Goal: Transaction & Acquisition: Purchase product/service

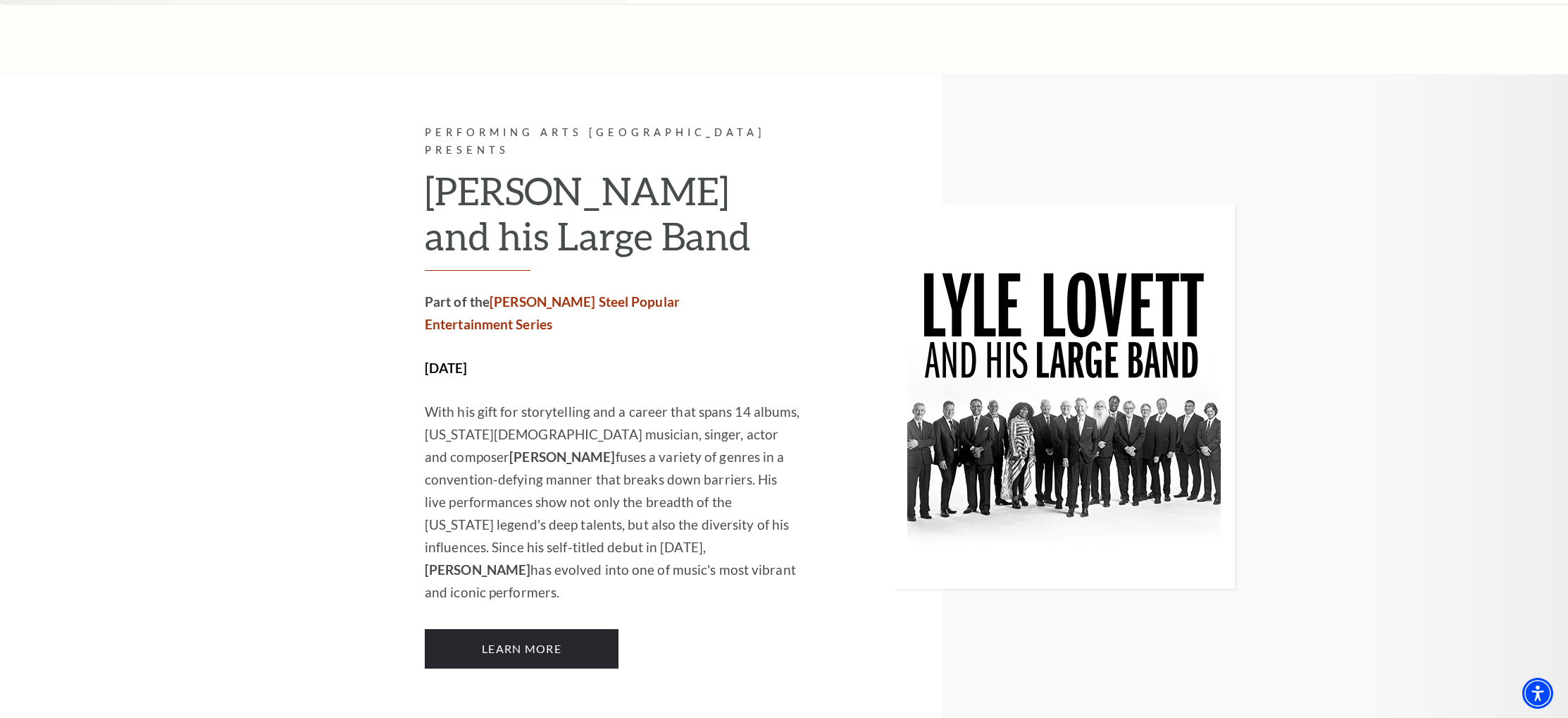
scroll to position [1473, 0]
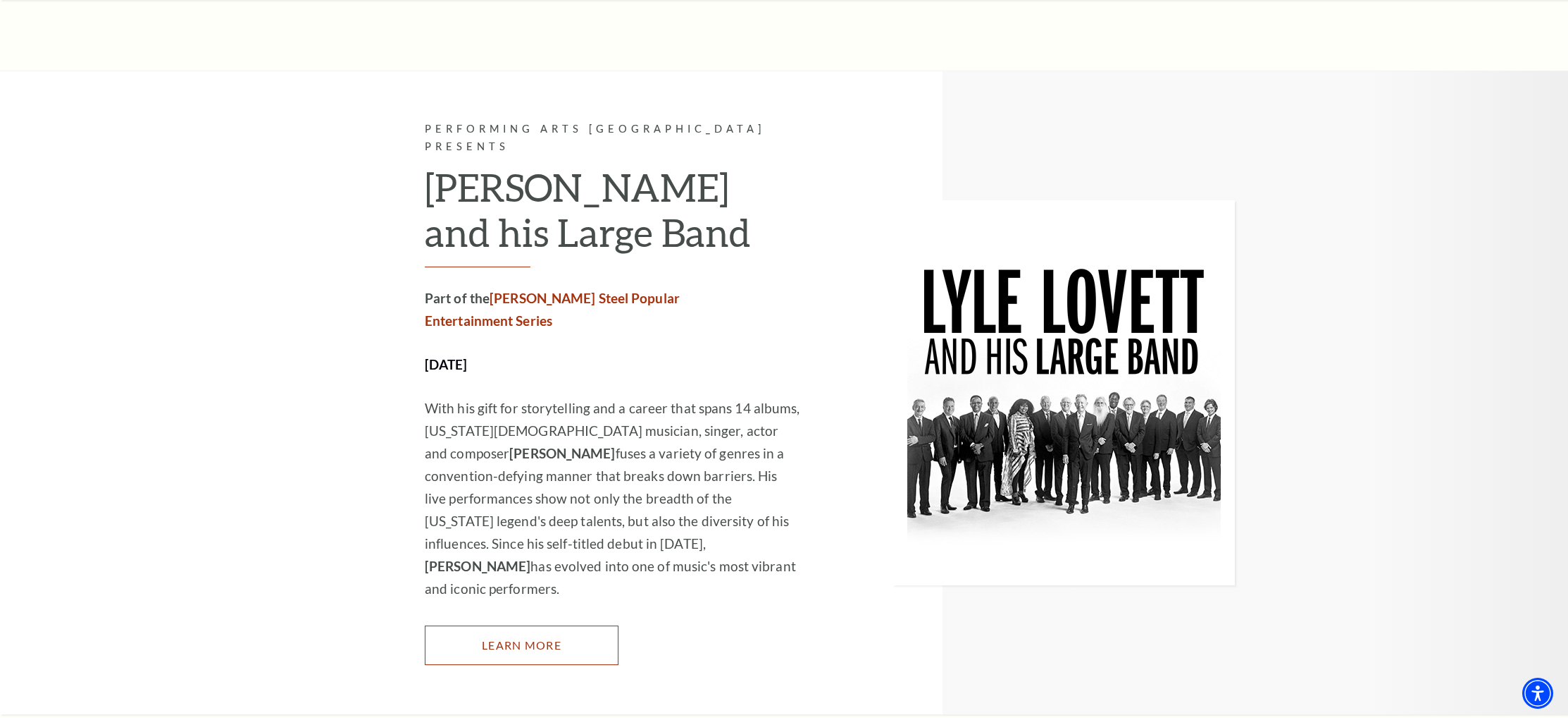
click at [555, 625] on link "Learn More" at bounding box center [521, 645] width 194 height 39
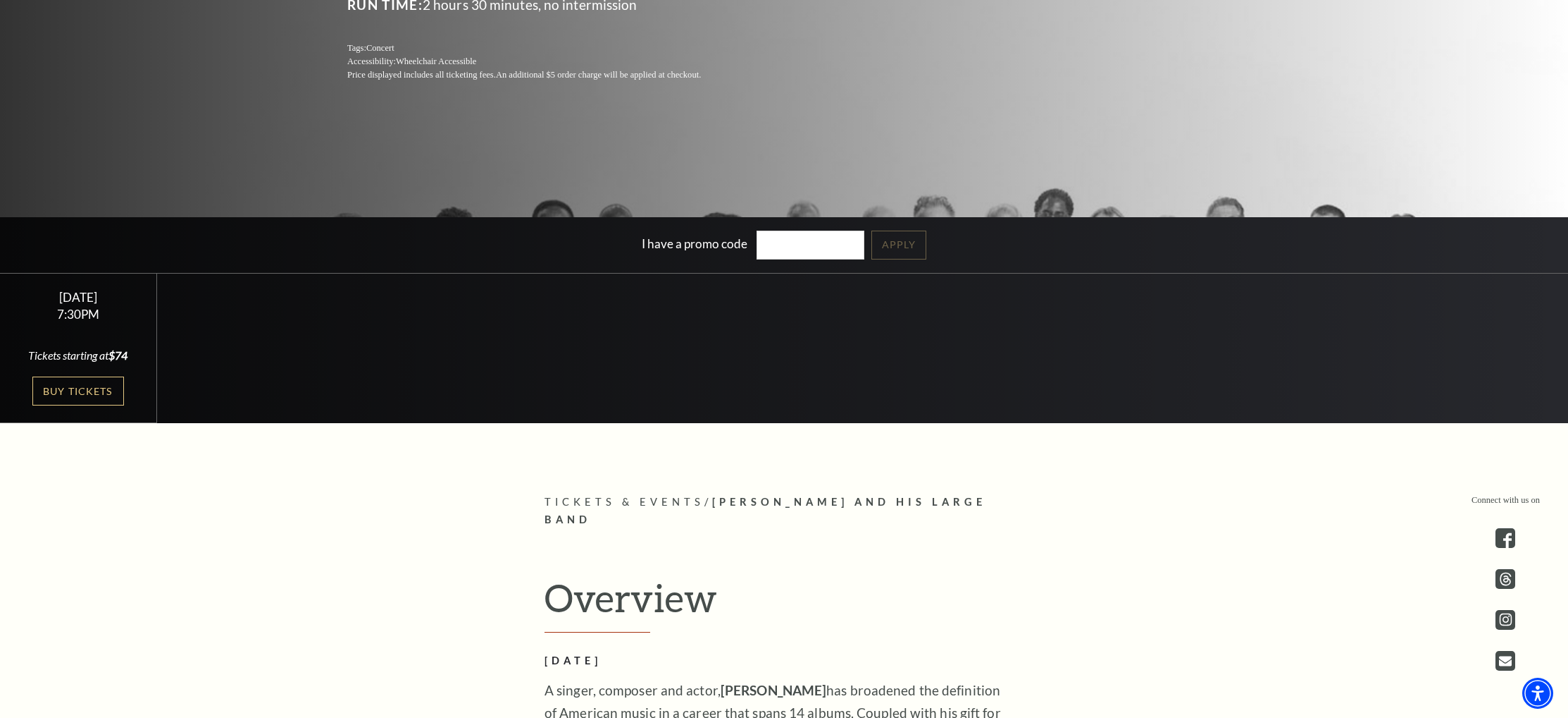
scroll to position [386, 0]
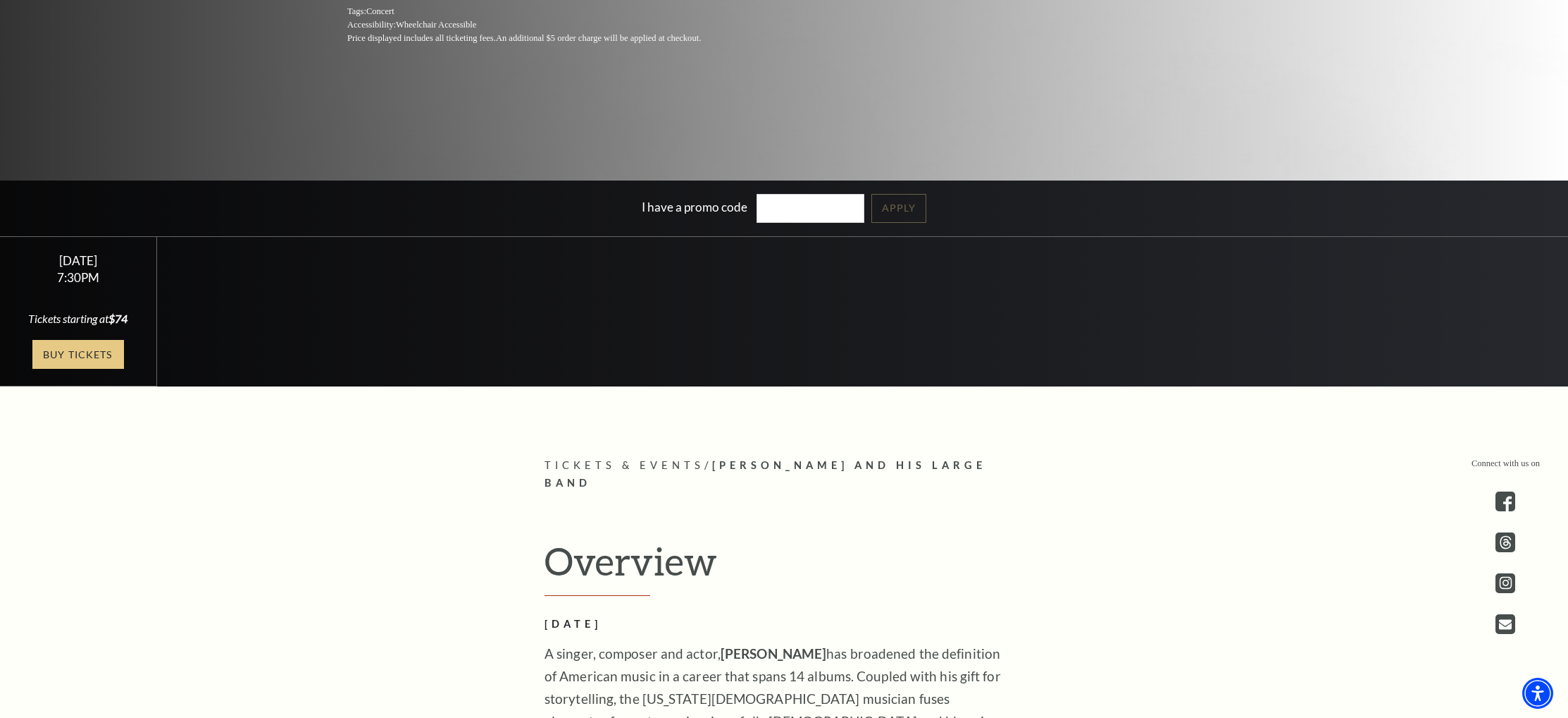
click at [88, 363] on link "Buy Tickets" at bounding box center [78, 354] width 92 height 29
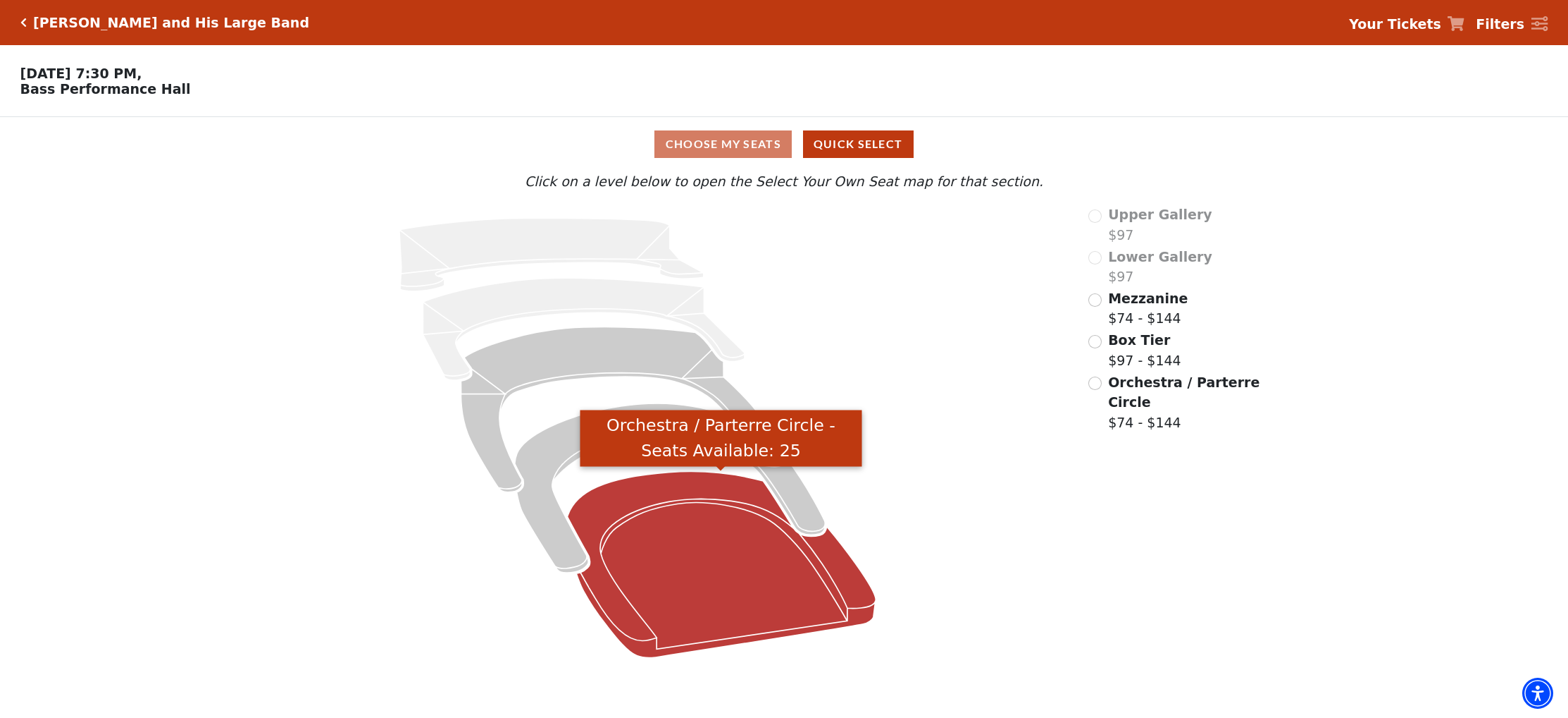
click at [654, 480] on icon "Orchestra / Parterre Circle - Seats Available: 25" at bounding box center [721, 564] width 309 height 186
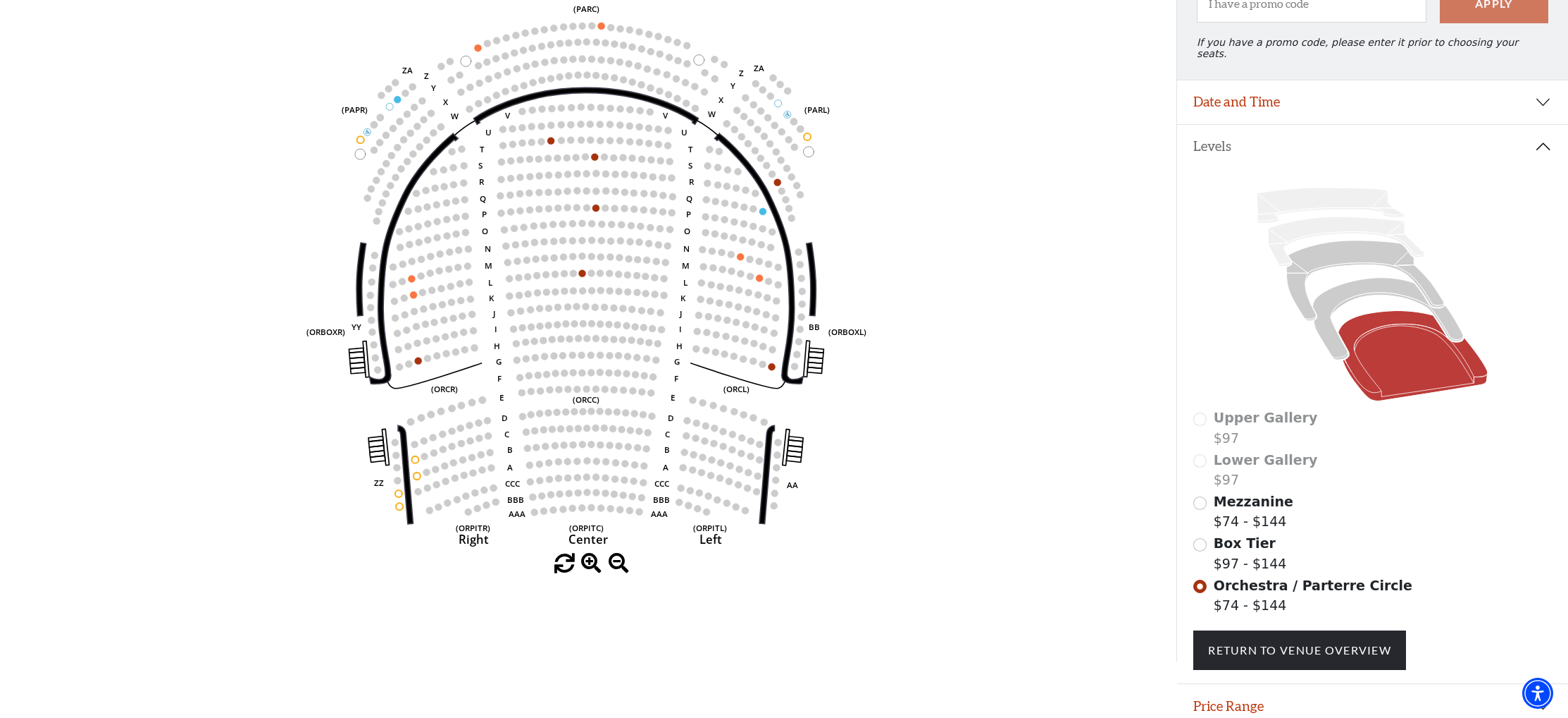
scroll to position [179, 0]
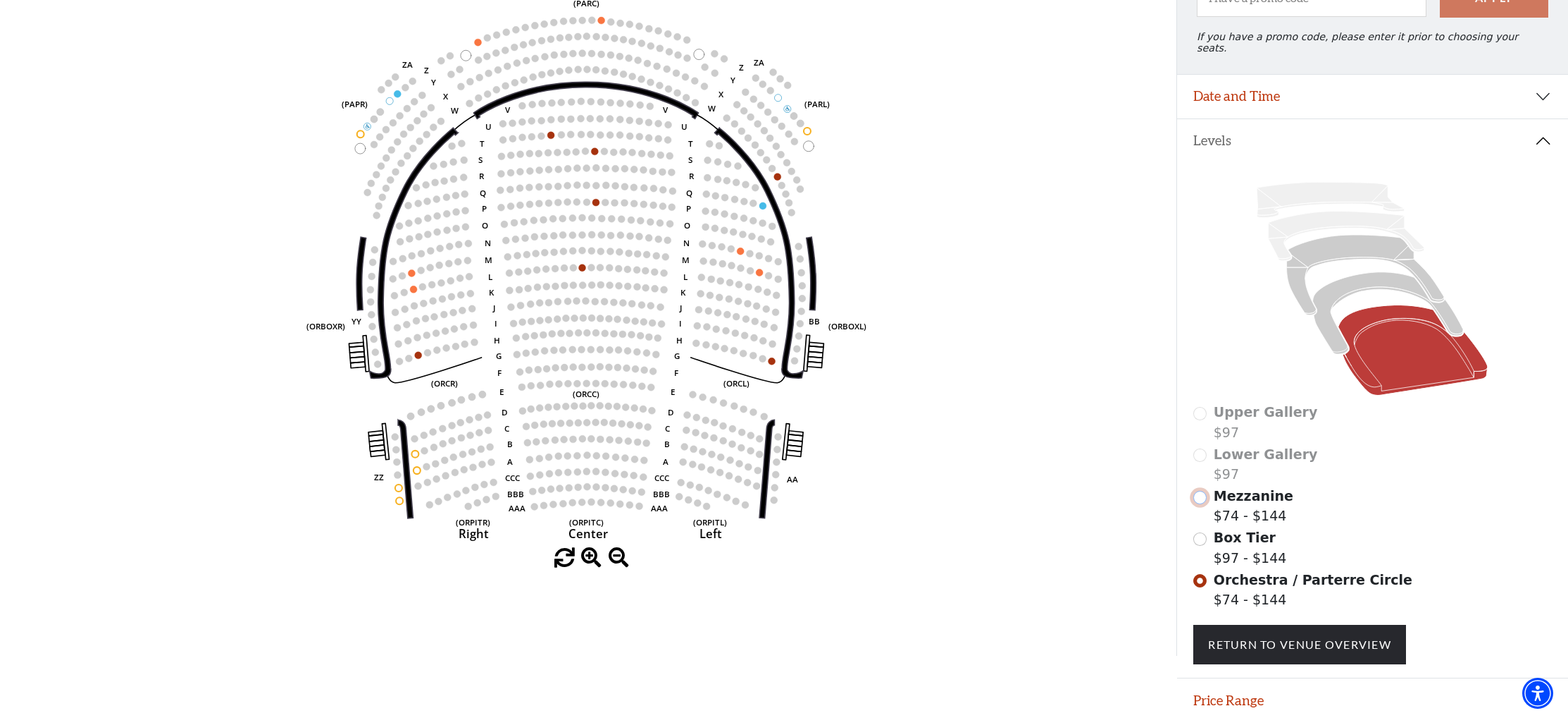
click at [1200, 490] on input "Mezzanine$74 - $144\a" at bounding box center [1199, 497] width 13 height 13
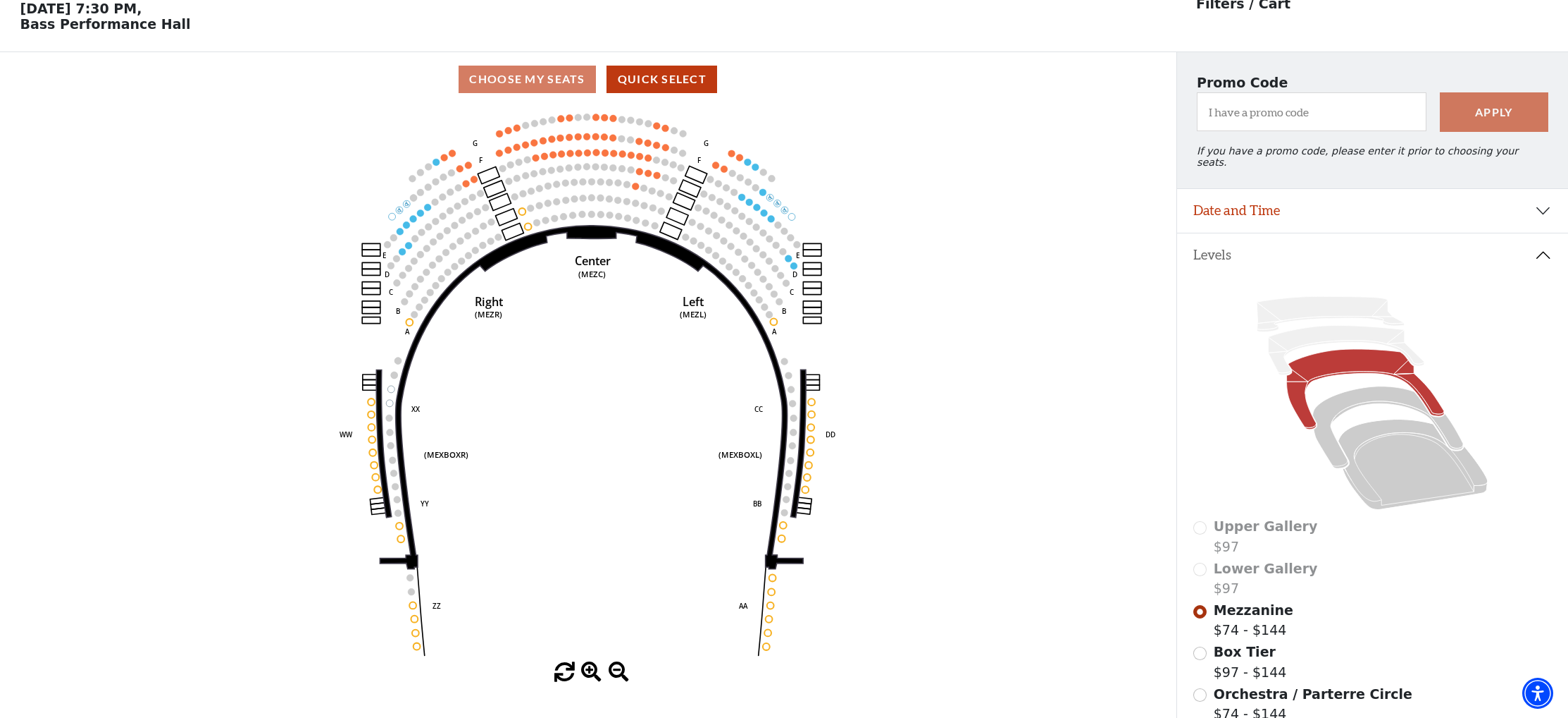
scroll to position [0, 0]
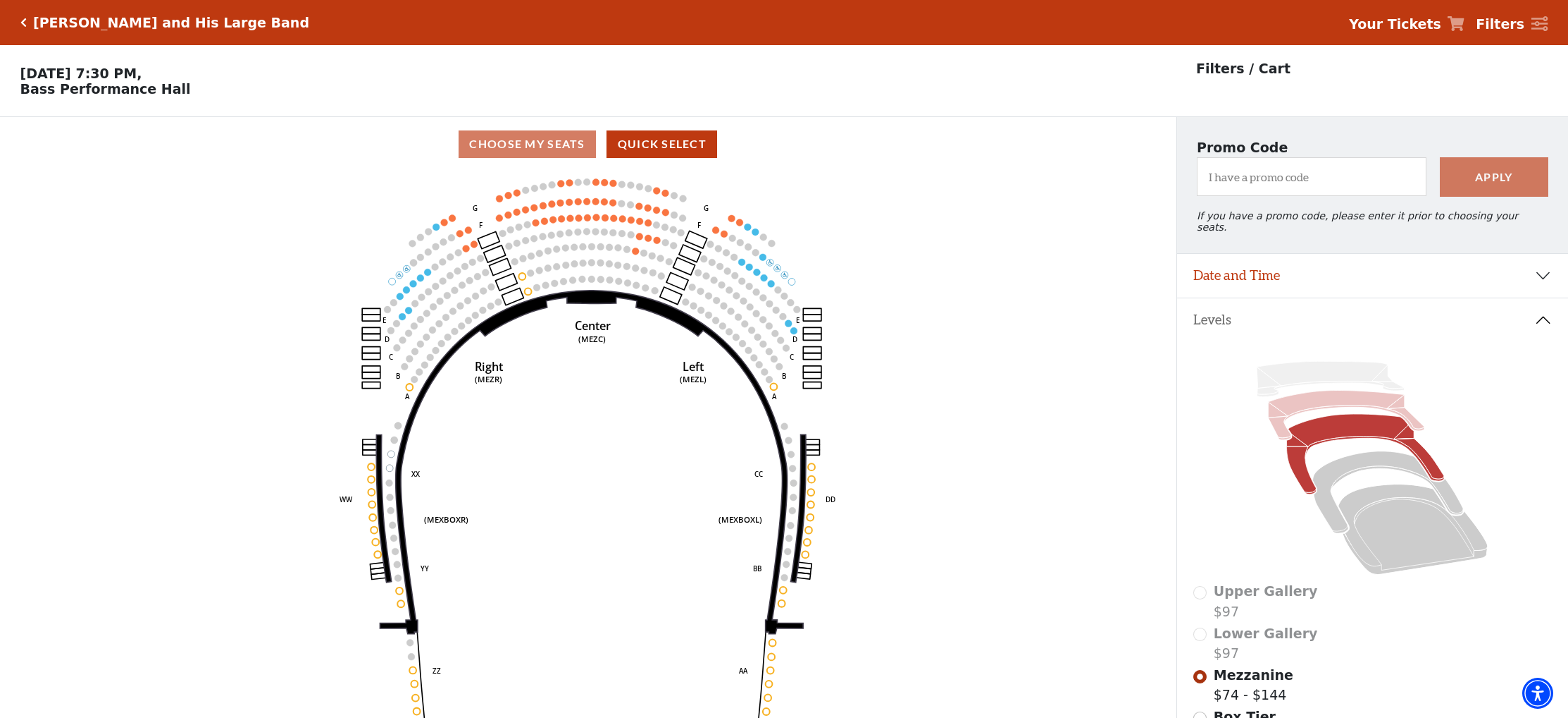
click at [1284, 407] on icon at bounding box center [1347, 414] width 155 height 49
click at [1273, 397] on icon at bounding box center [1347, 414] width 155 height 49
click at [1273, 370] on icon at bounding box center [1330, 379] width 147 height 35
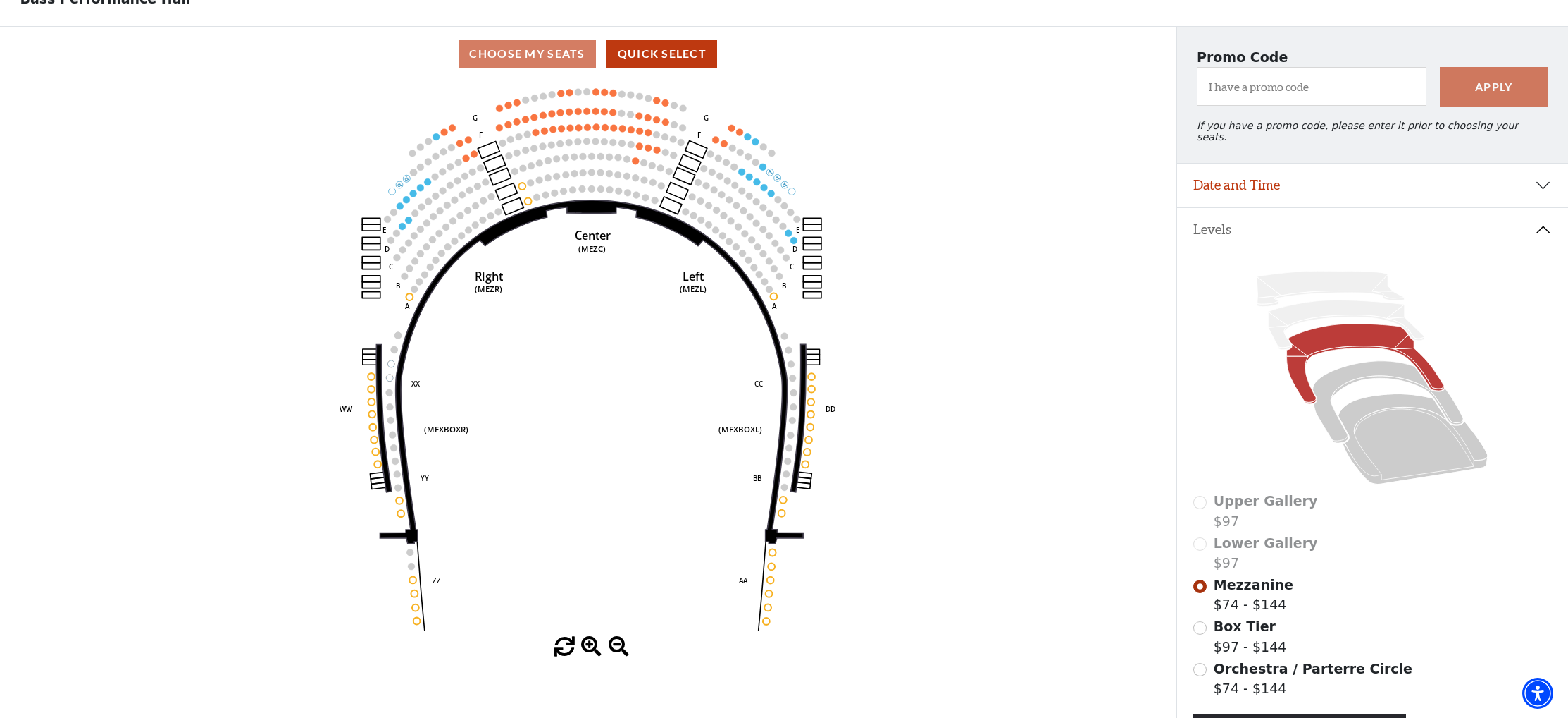
click at [1200, 533] on div "Lower Gallery $97" at bounding box center [1372, 553] width 358 height 40
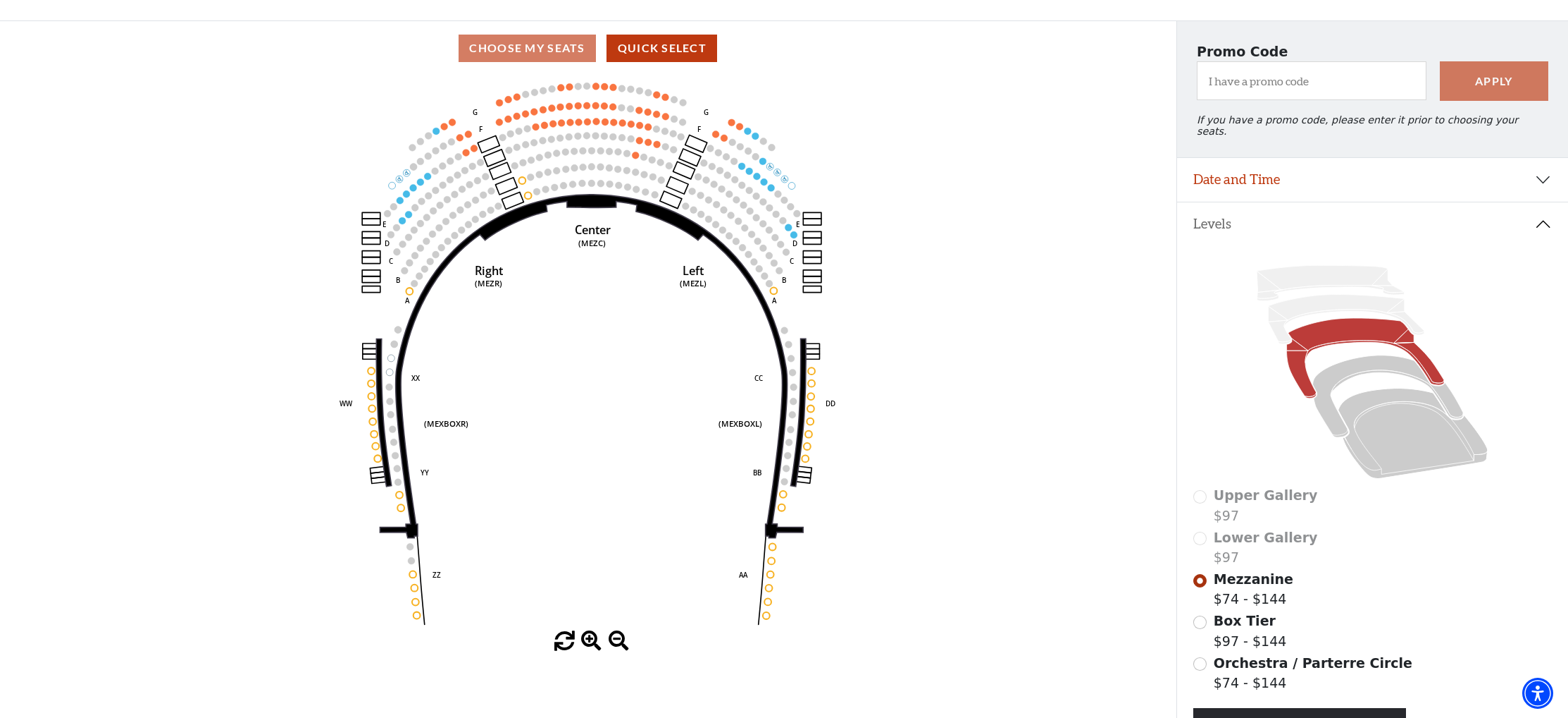
scroll to position [101, 0]
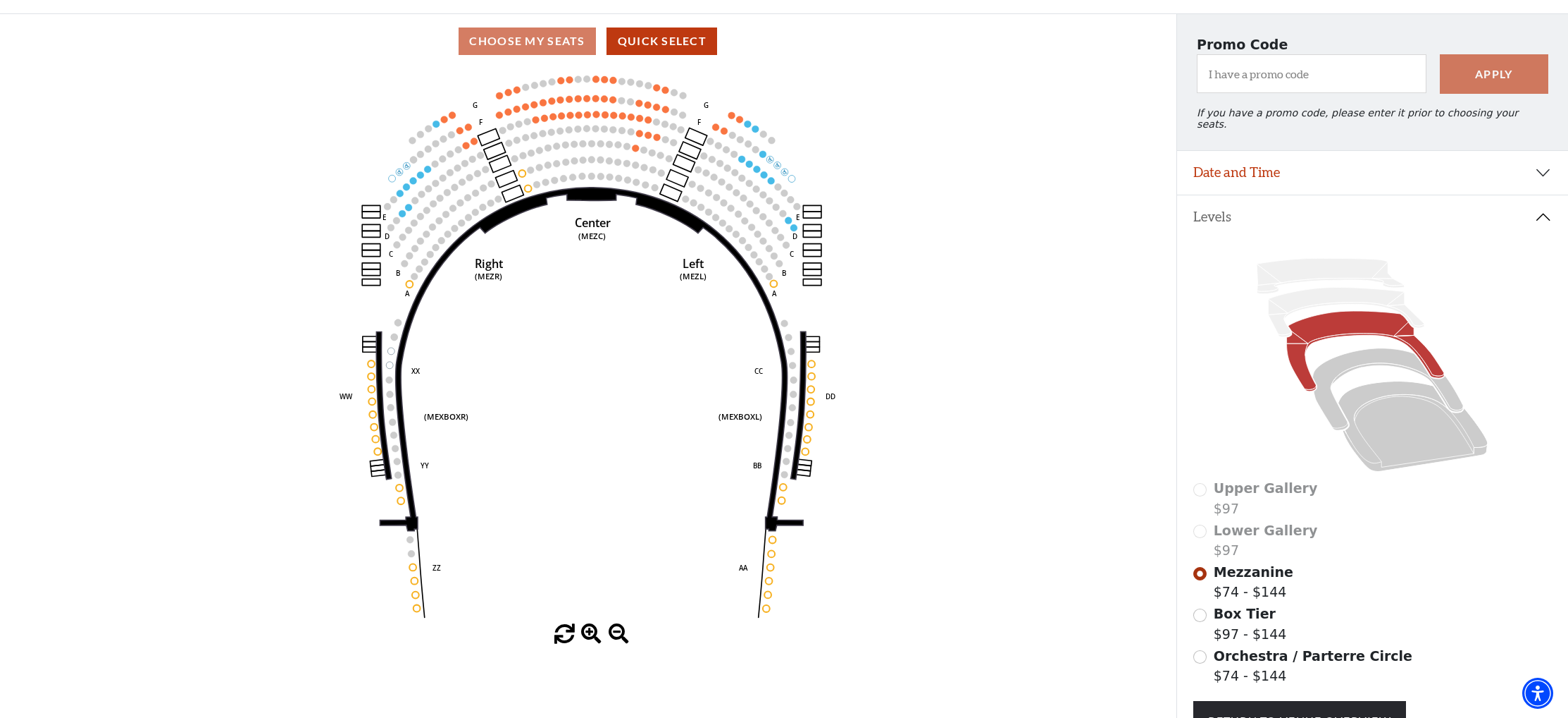
click at [1204, 526] on div "Lower Gallery $97" at bounding box center [1372, 540] width 358 height 40
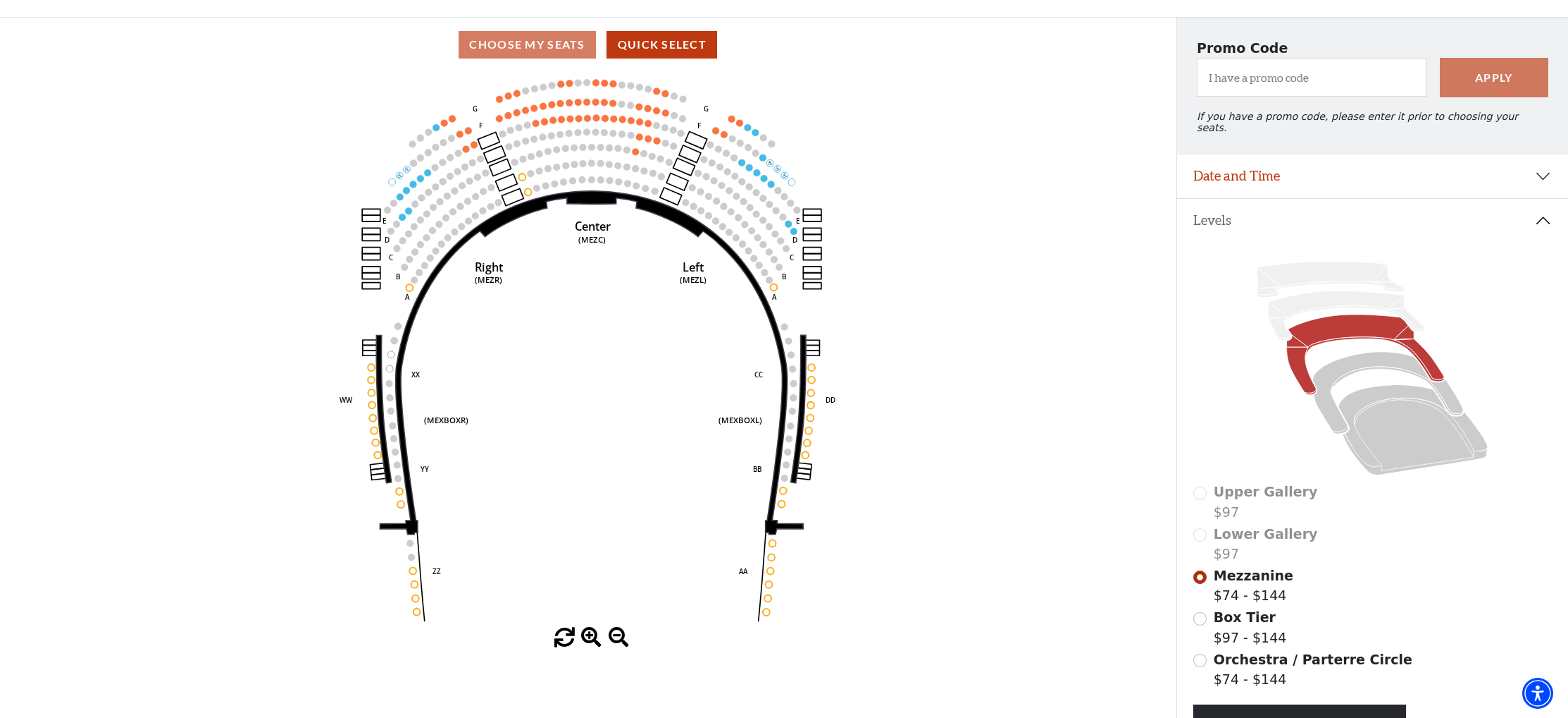
click at [1204, 526] on div "Lower Gallery $97" at bounding box center [1372, 543] width 358 height 40
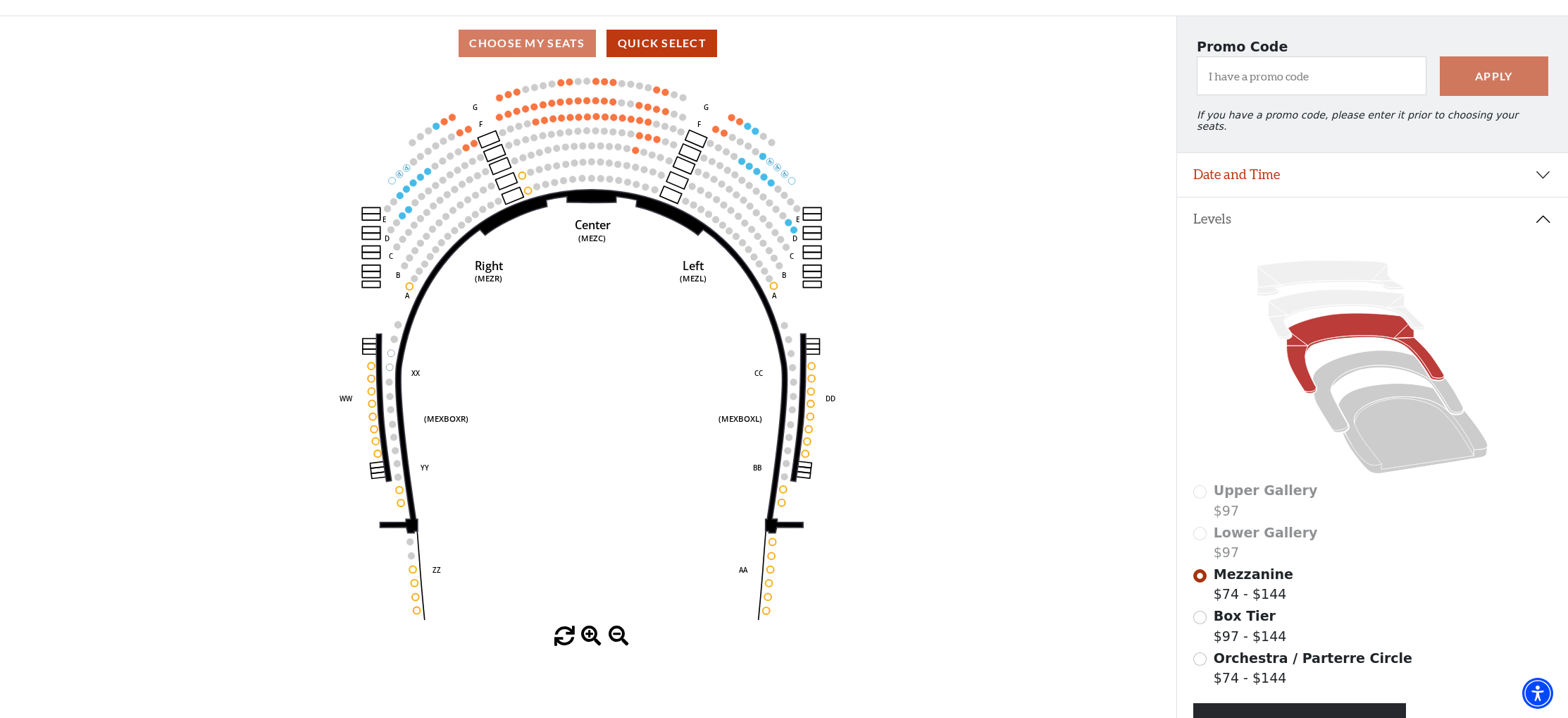
scroll to position [105, 0]
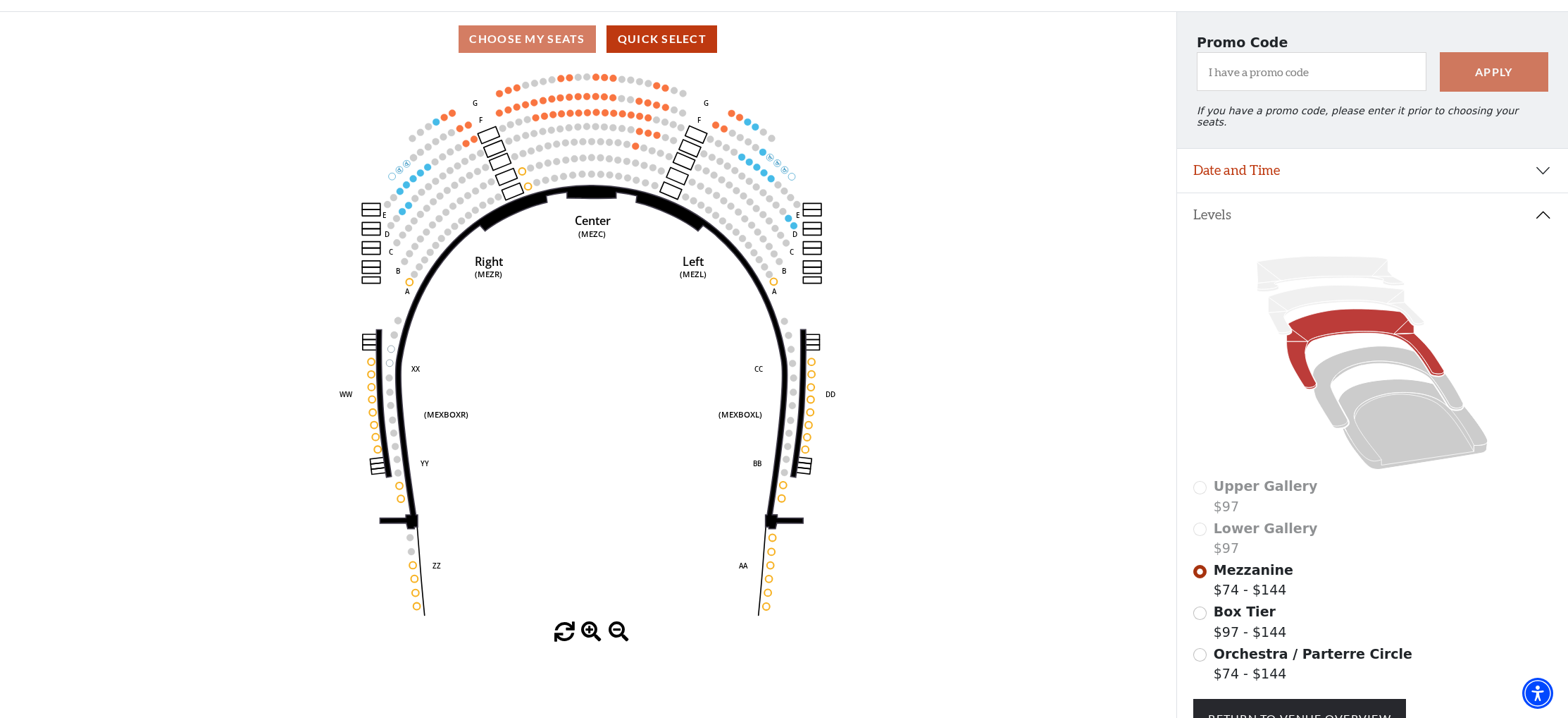
click at [1239, 521] on span "Lower Gallery" at bounding box center [1265, 528] width 104 height 15
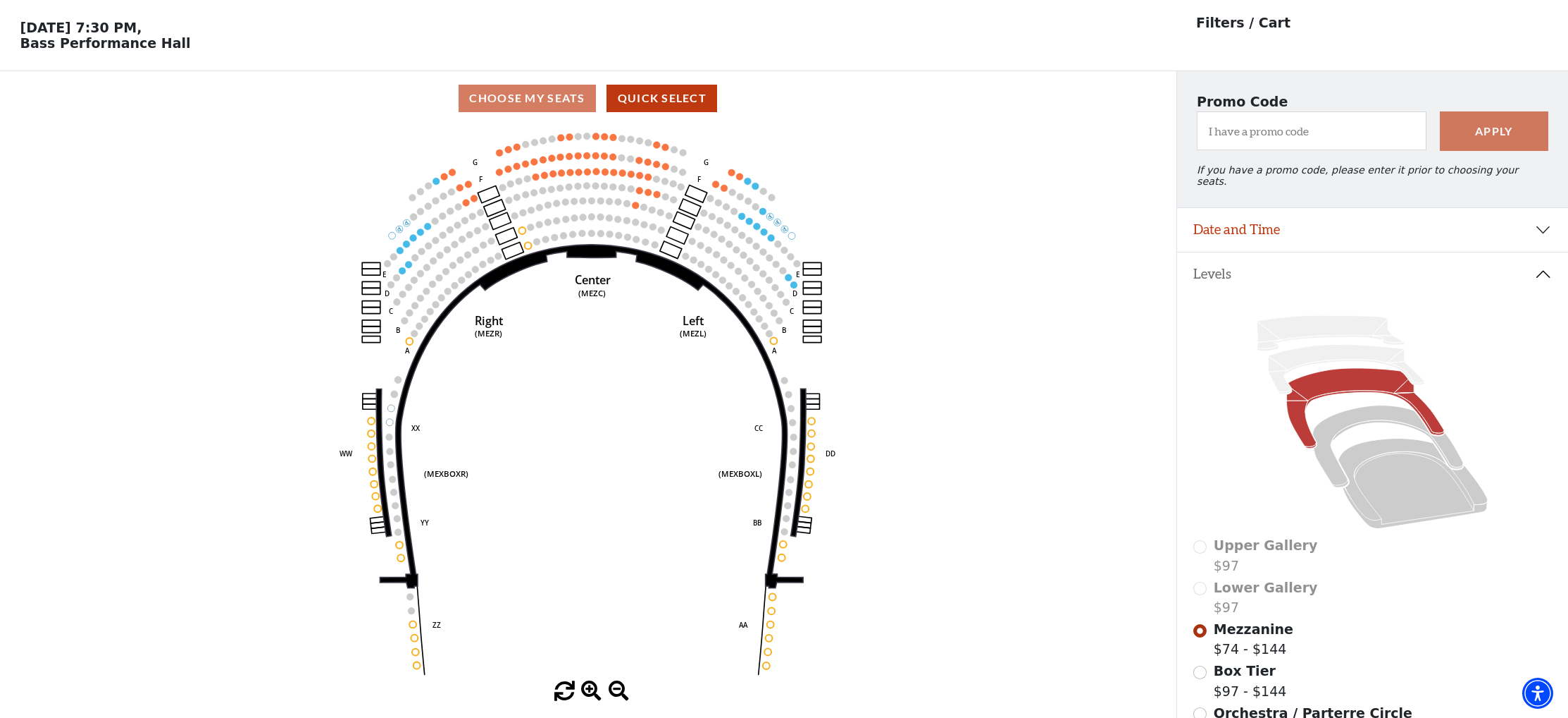
scroll to position [0, 0]
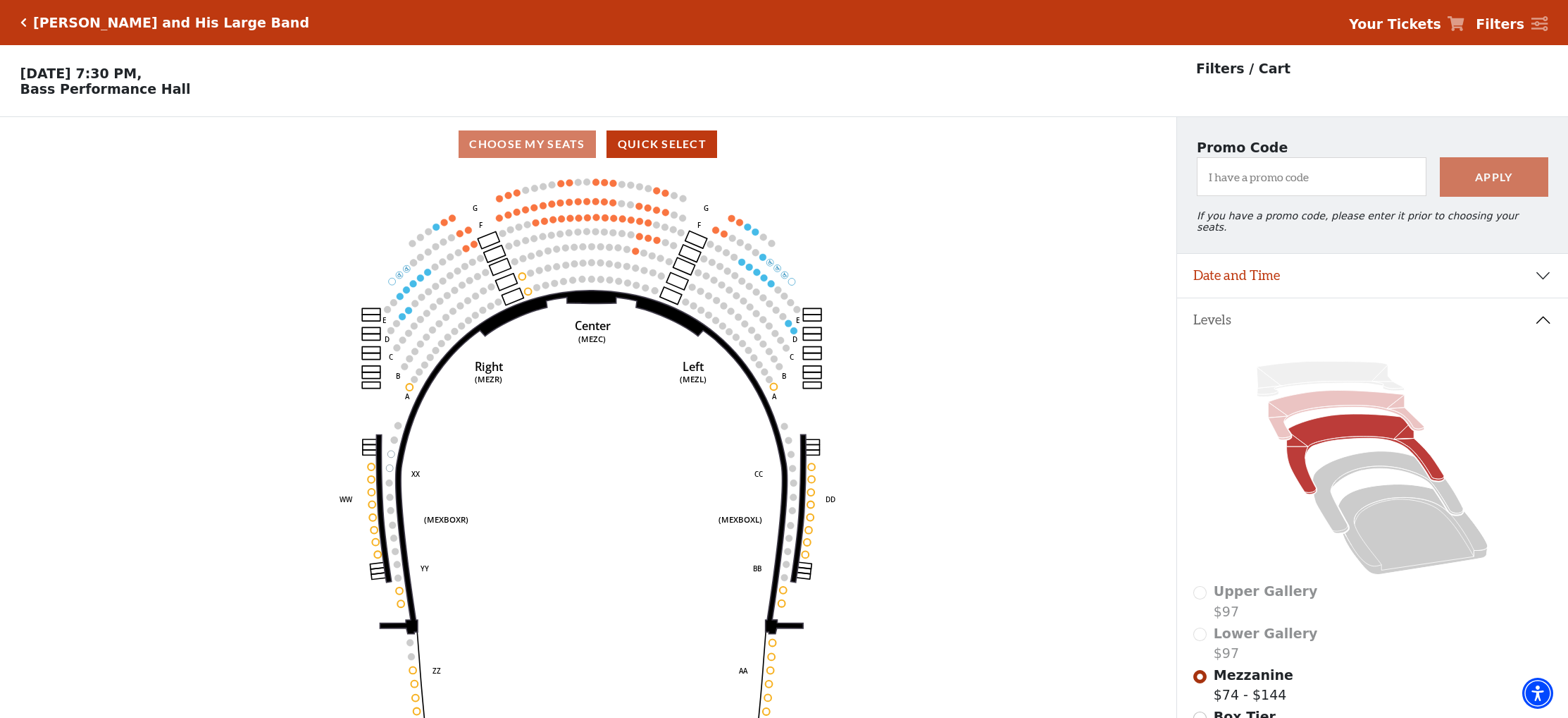
click at [1281, 406] on icon at bounding box center [1347, 414] width 155 height 49
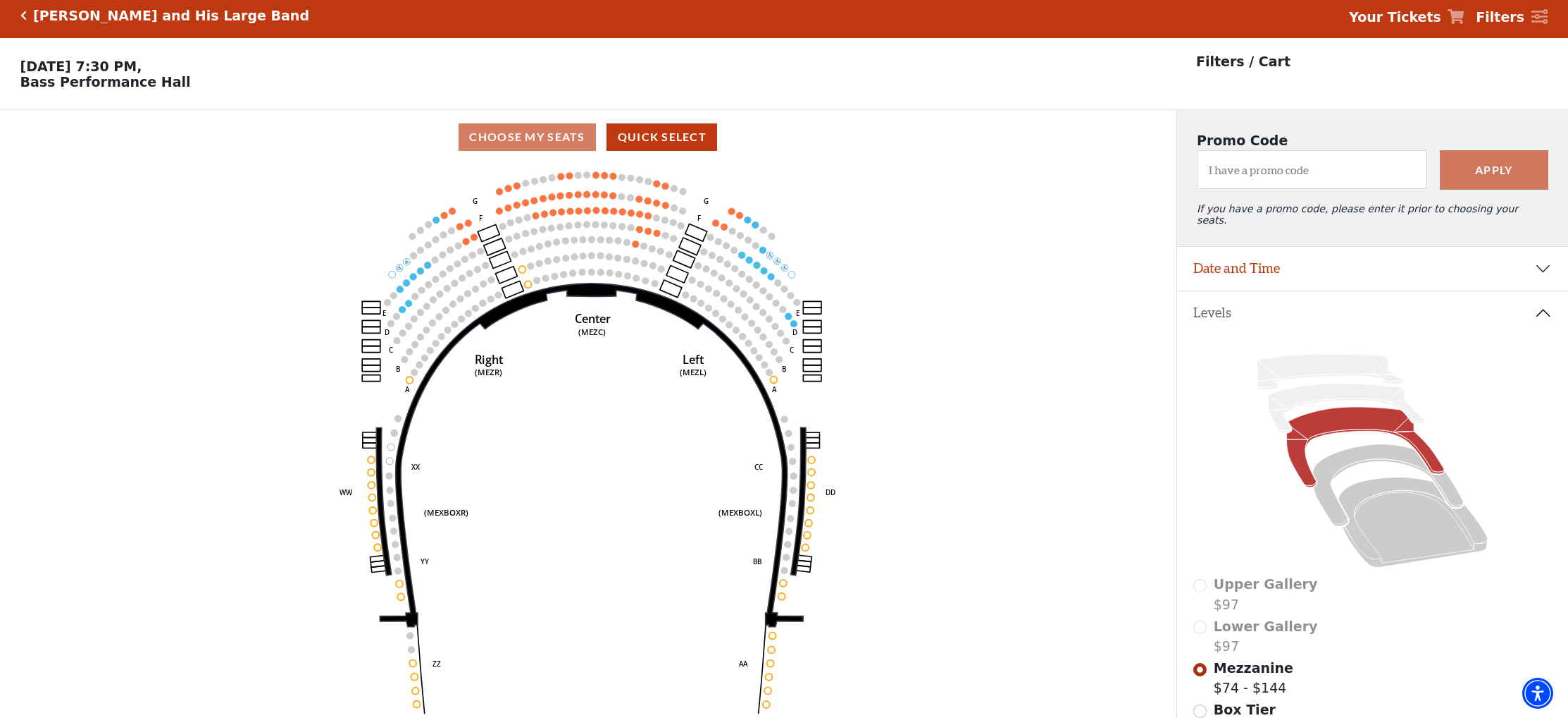
click at [1310, 429] on icon at bounding box center [1365, 447] width 157 height 80
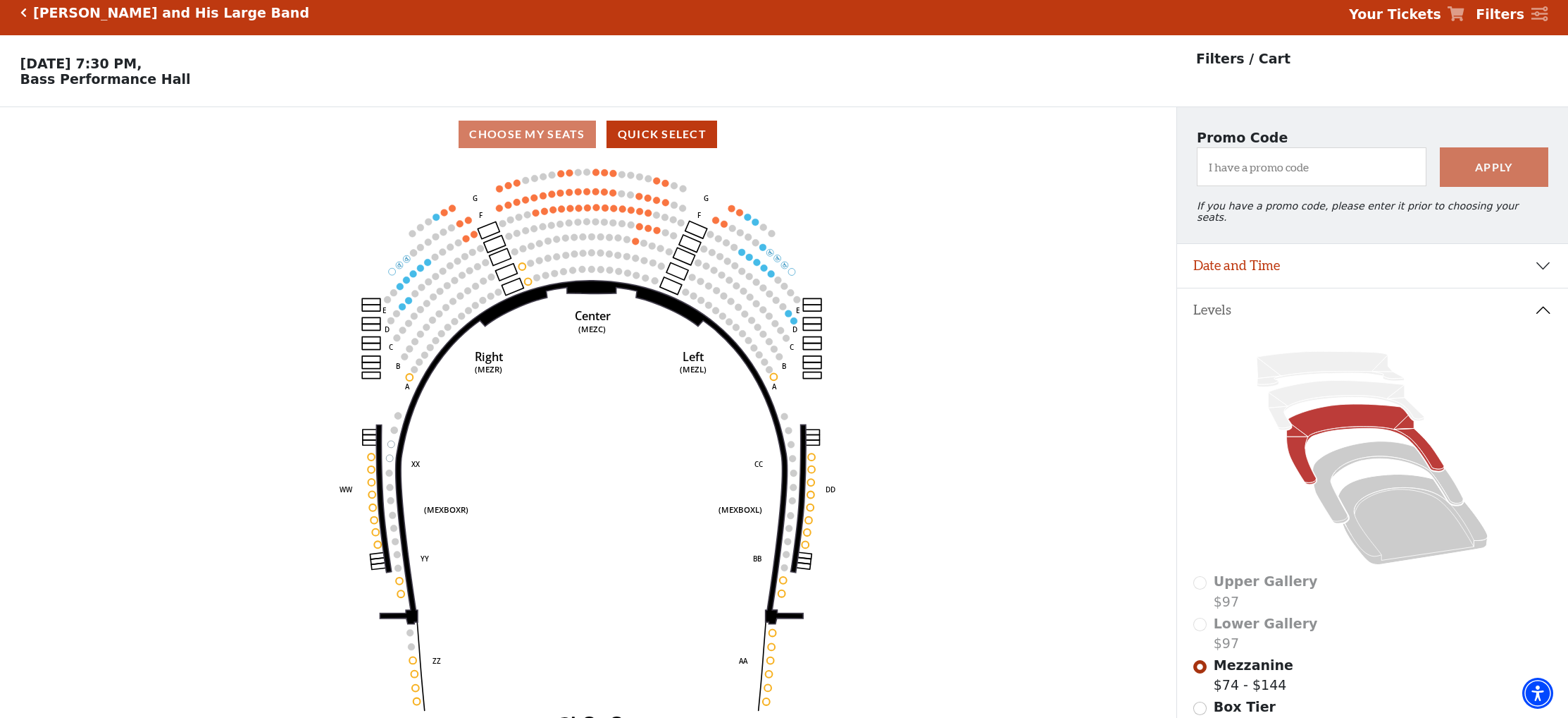
click at [1298, 423] on icon at bounding box center [1365, 444] width 157 height 80
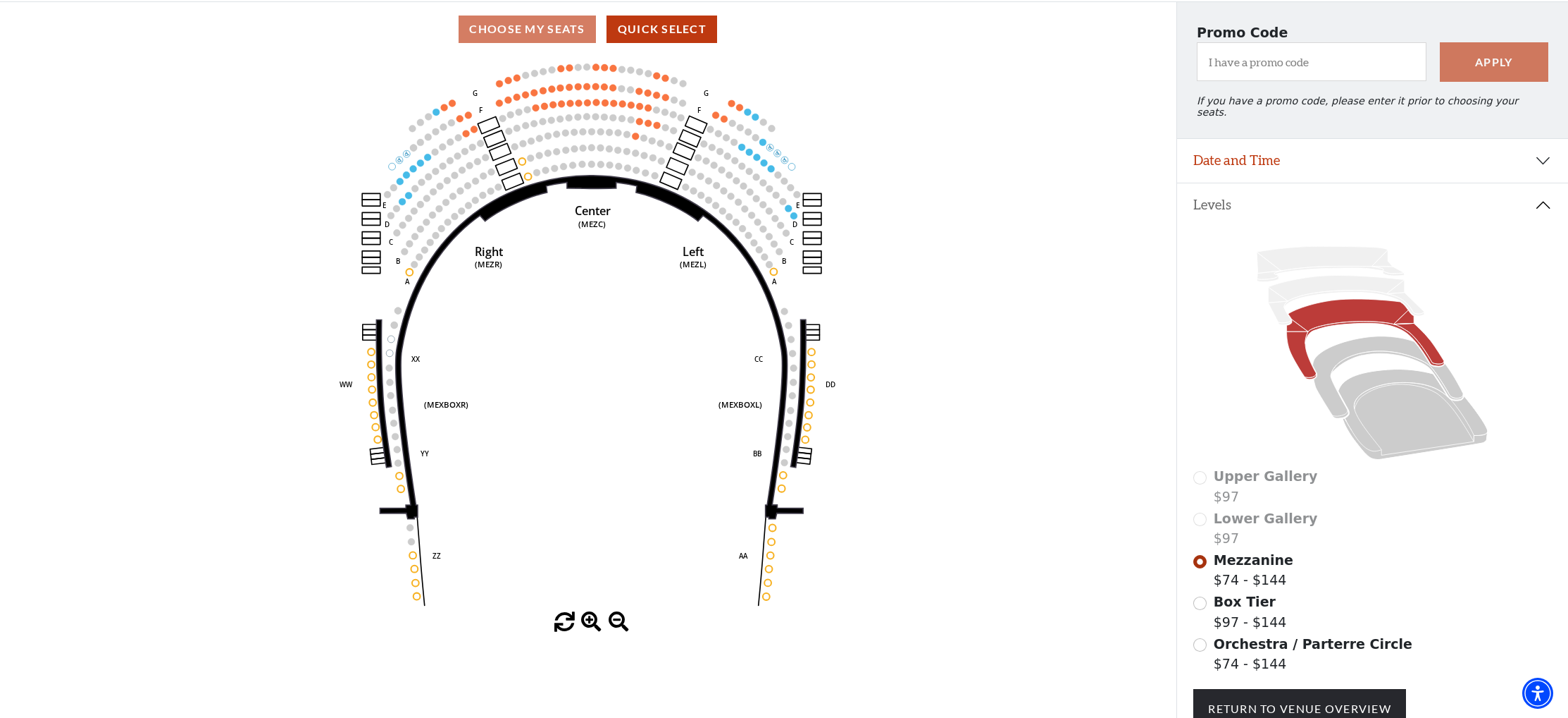
scroll to position [218, 0]
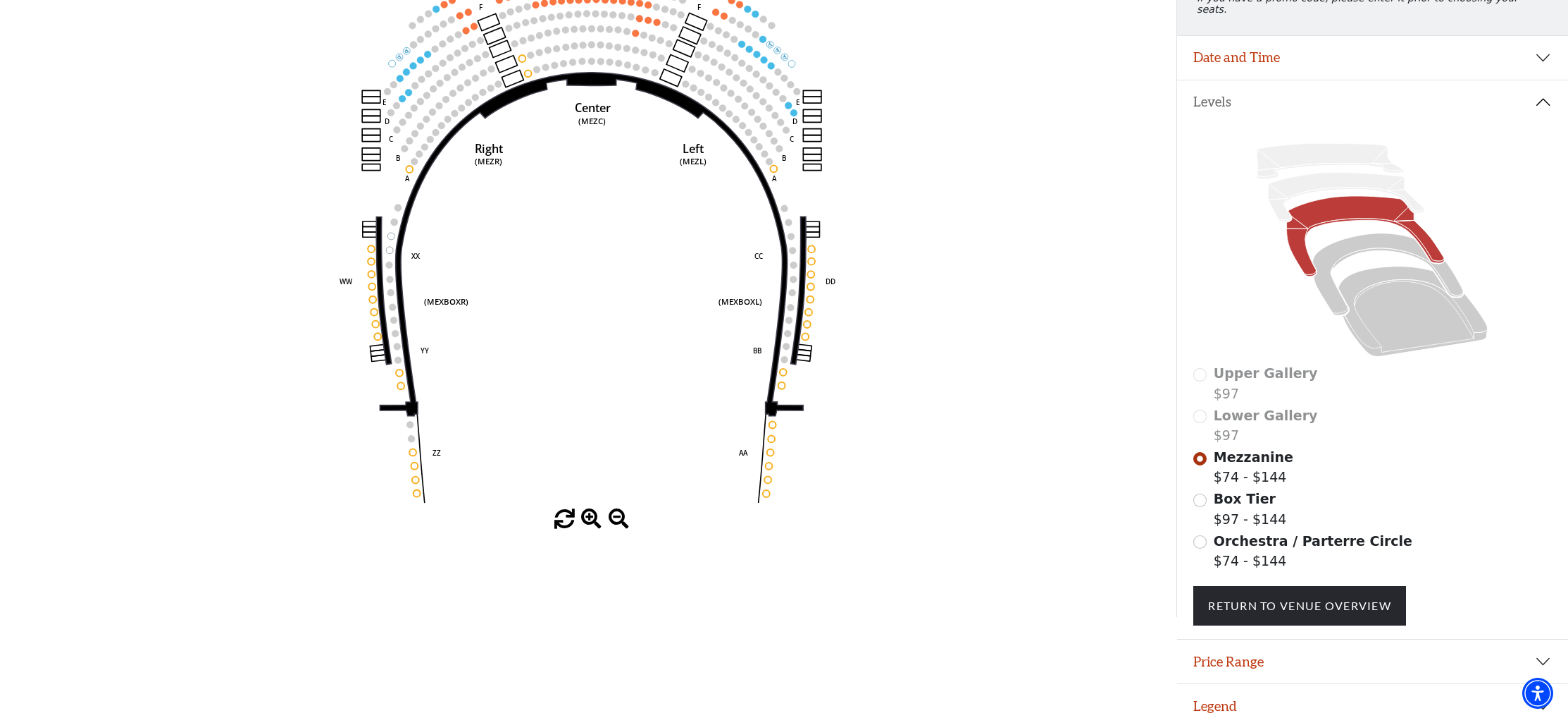
click at [1202, 405] on div "Lower Gallery $97" at bounding box center [1372, 425] width 358 height 40
click at [1200, 494] on input "Box Tier$97 - $144\a" at bounding box center [1199, 500] width 13 height 13
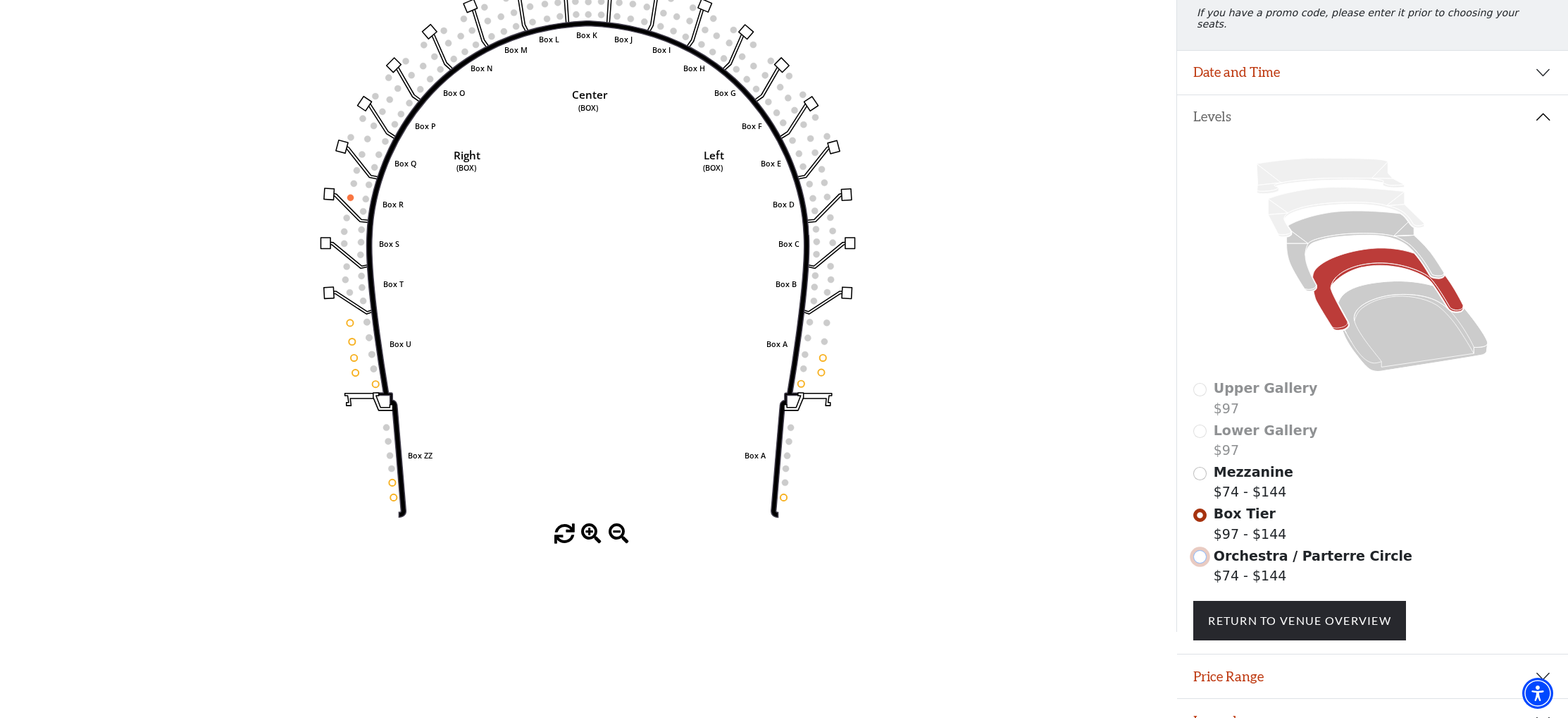
scroll to position [199, 0]
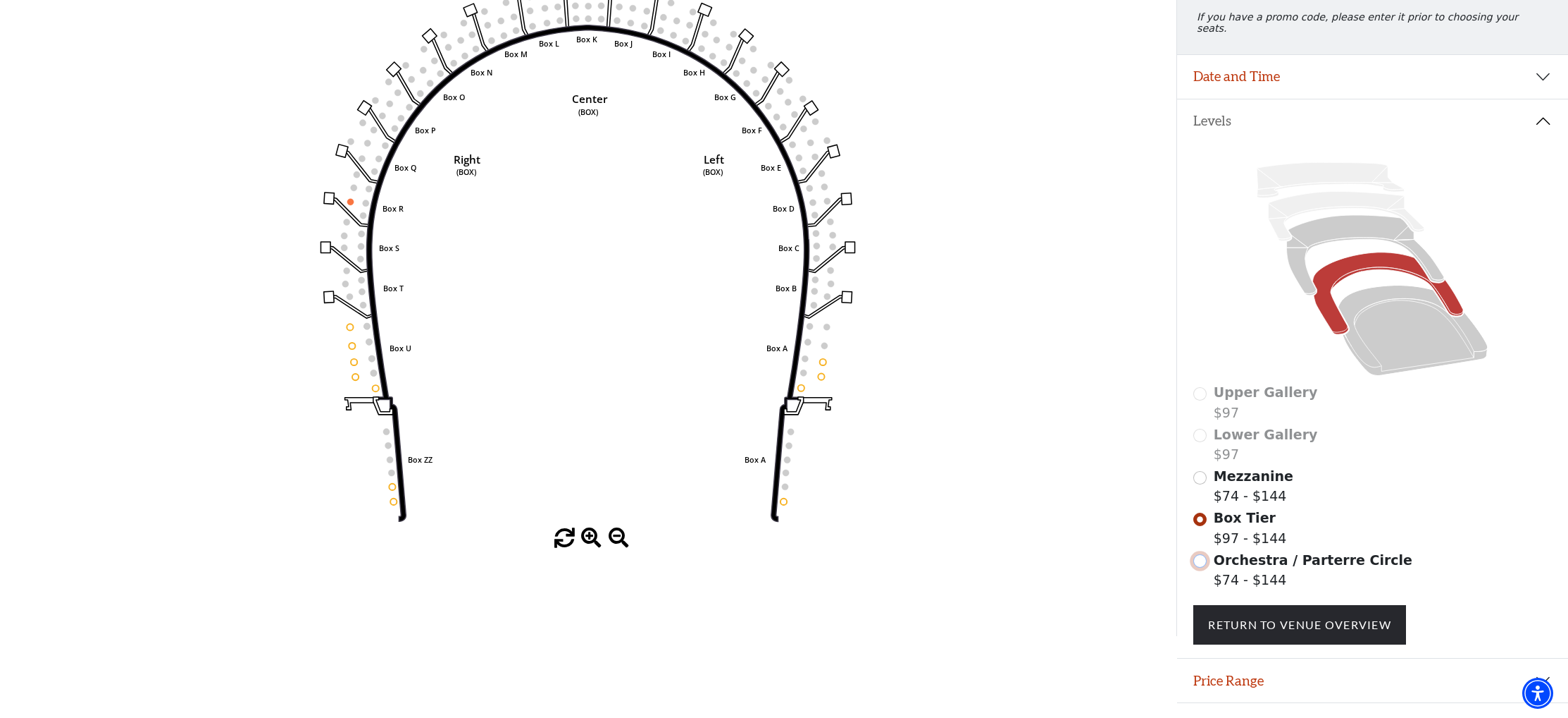
click at [1202, 554] on input "Orchestra / Parterre Circle$74 - $144\a" at bounding box center [1199, 560] width 13 height 13
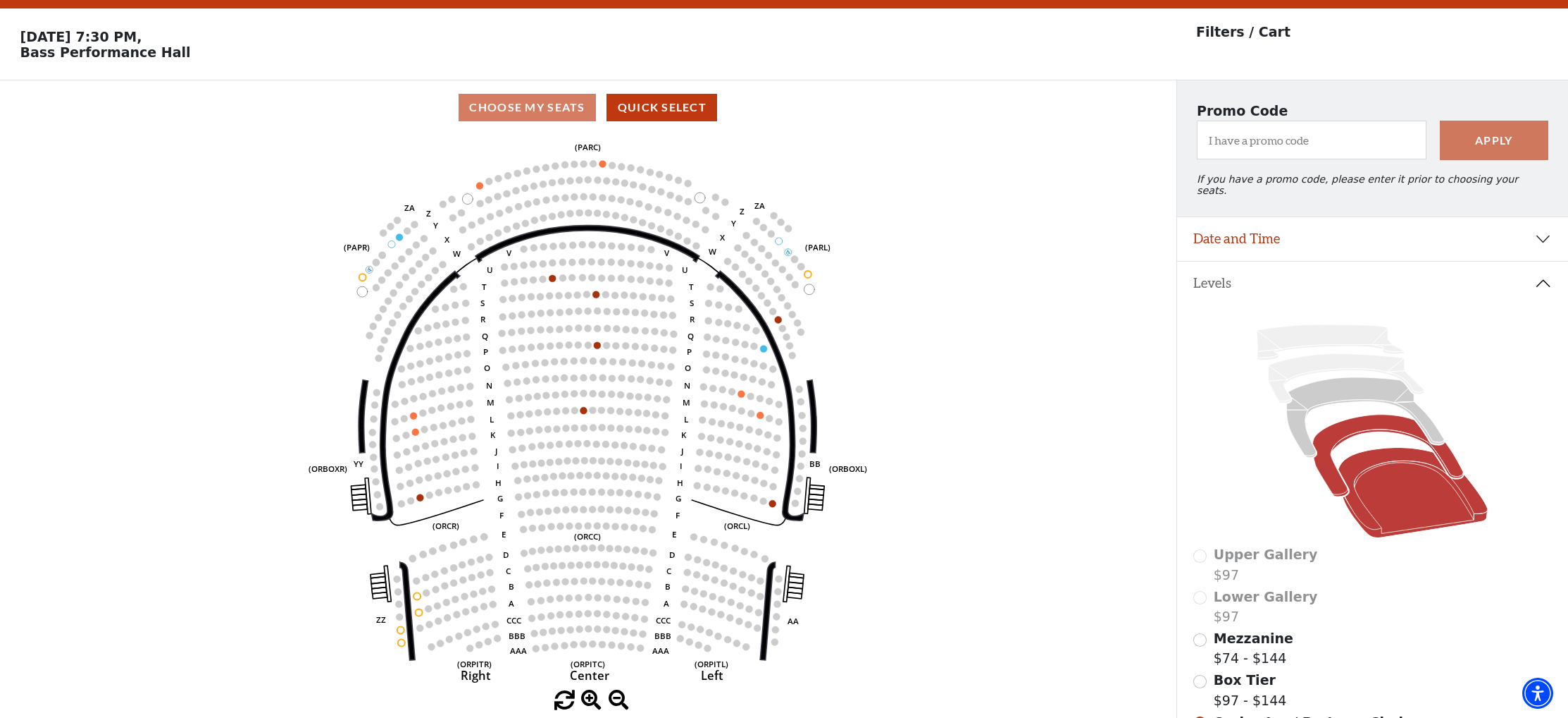
scroll to position [0, 0]
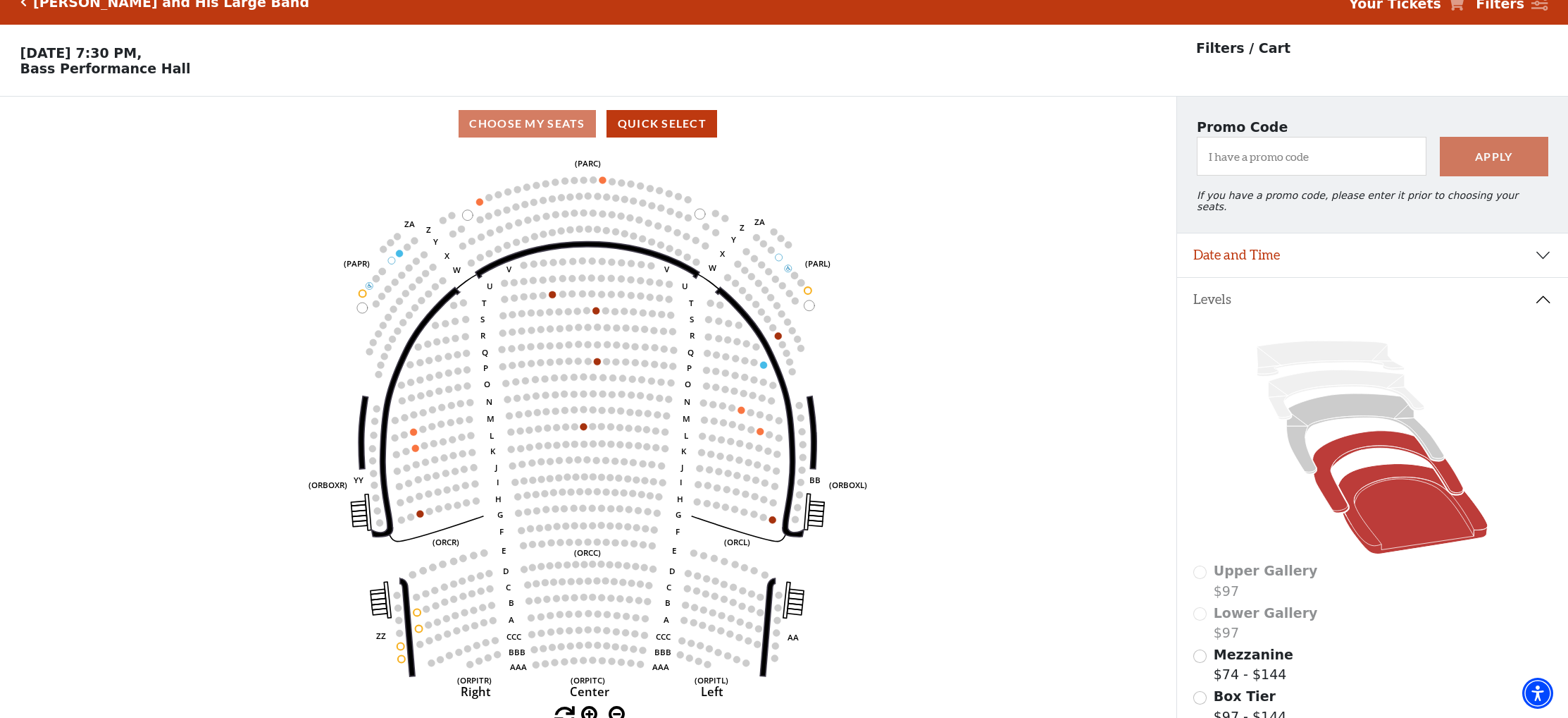
click at [1332, 470] on icon at bounding box center [1388, 472] width 151 height 82
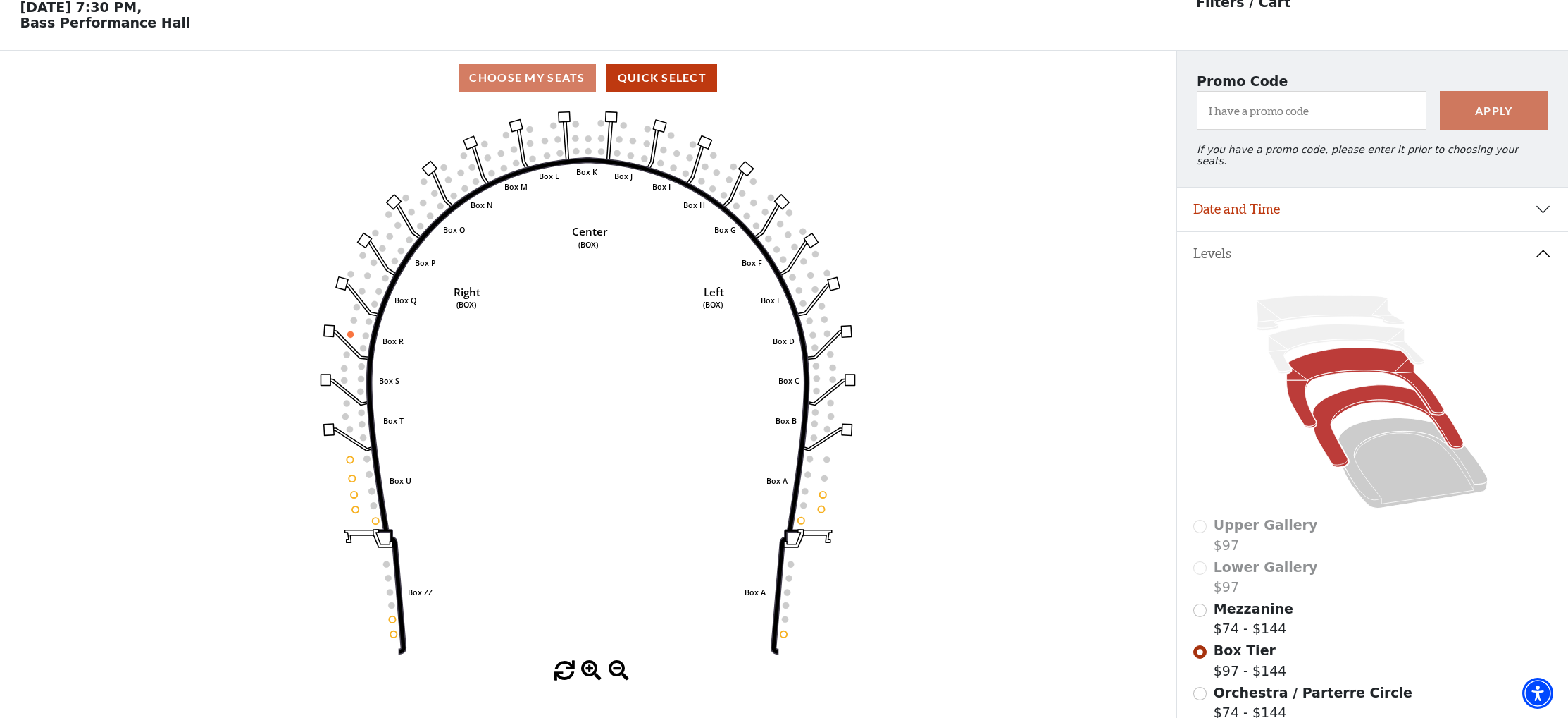
scroll to position [70, 0]
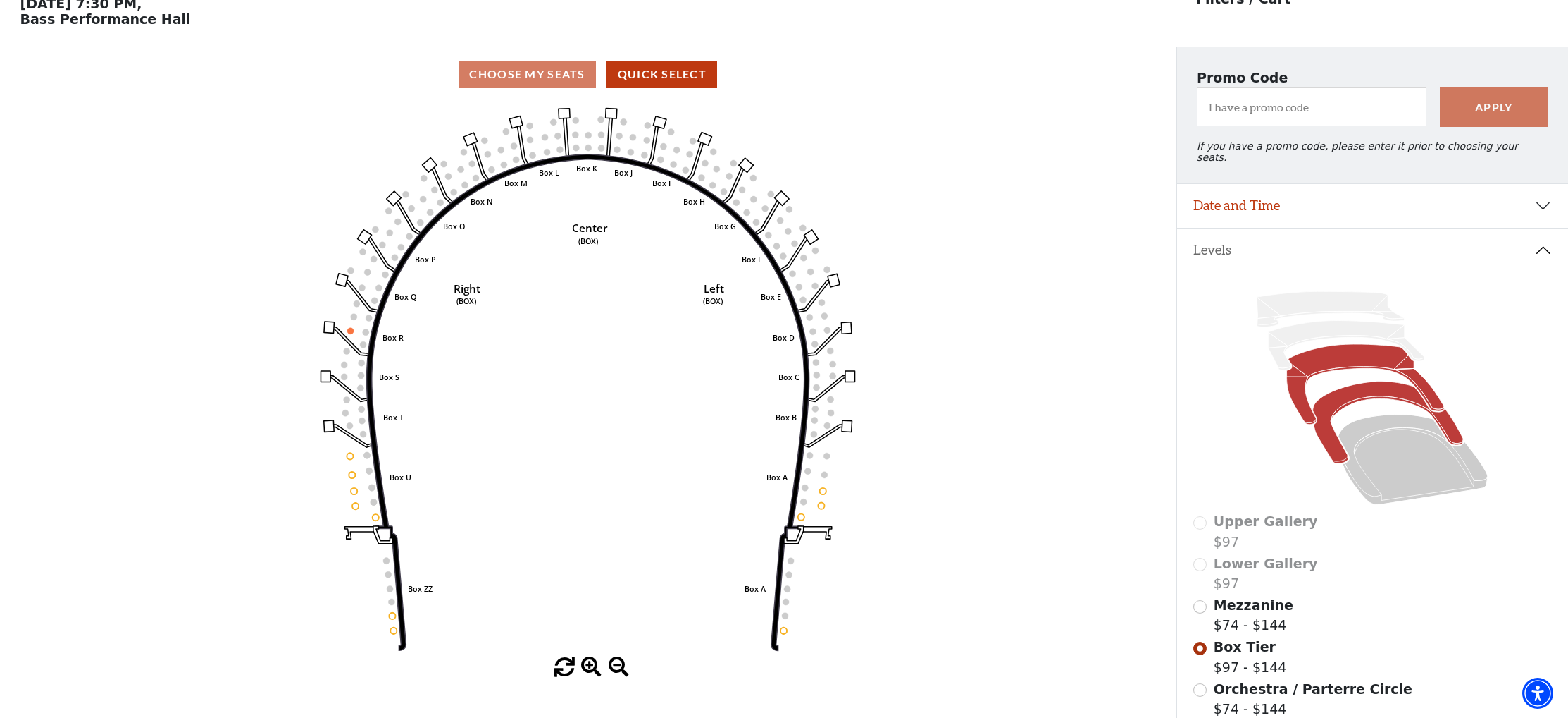
click at [1334, 349] on icon at bounding box center [1365, 384] width 157 height 80
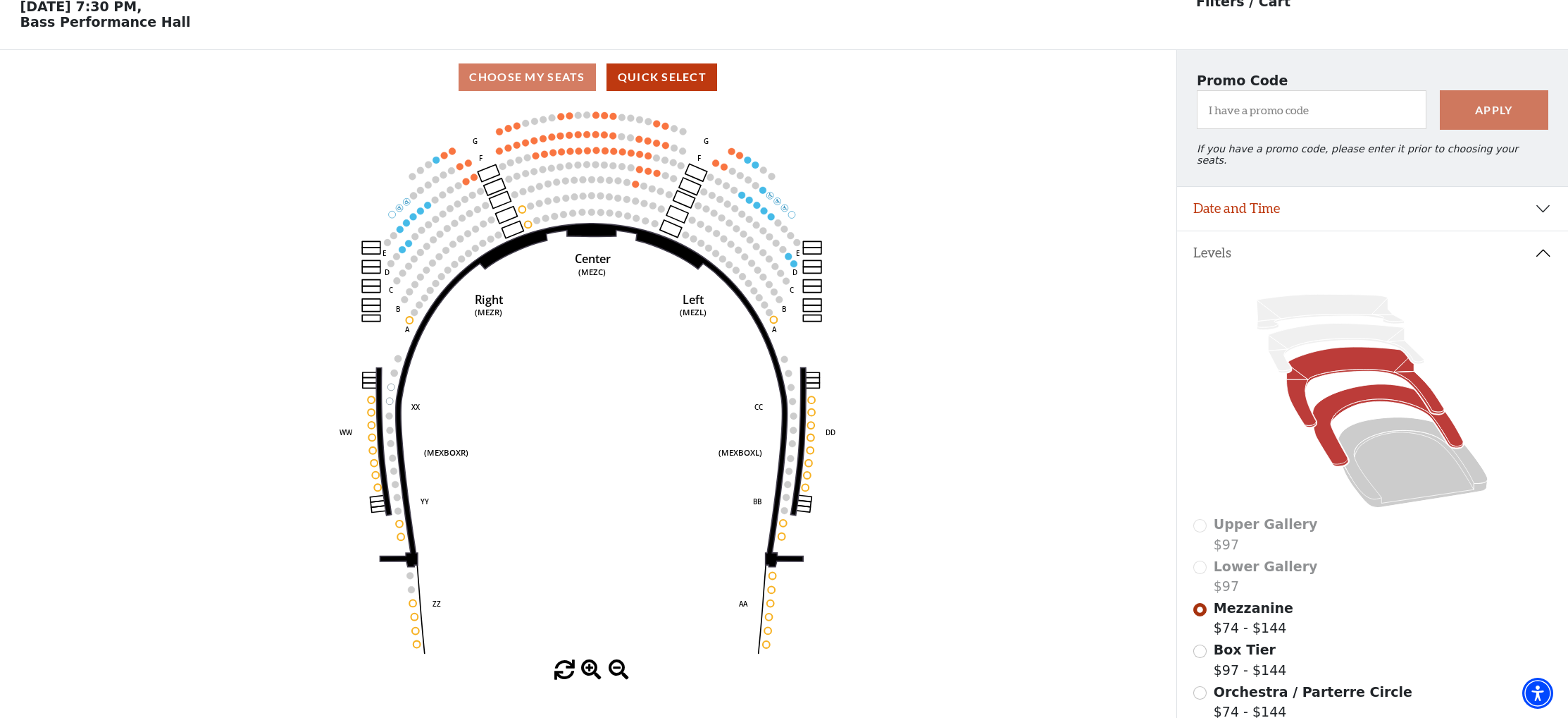
scroll to position [65, 0]
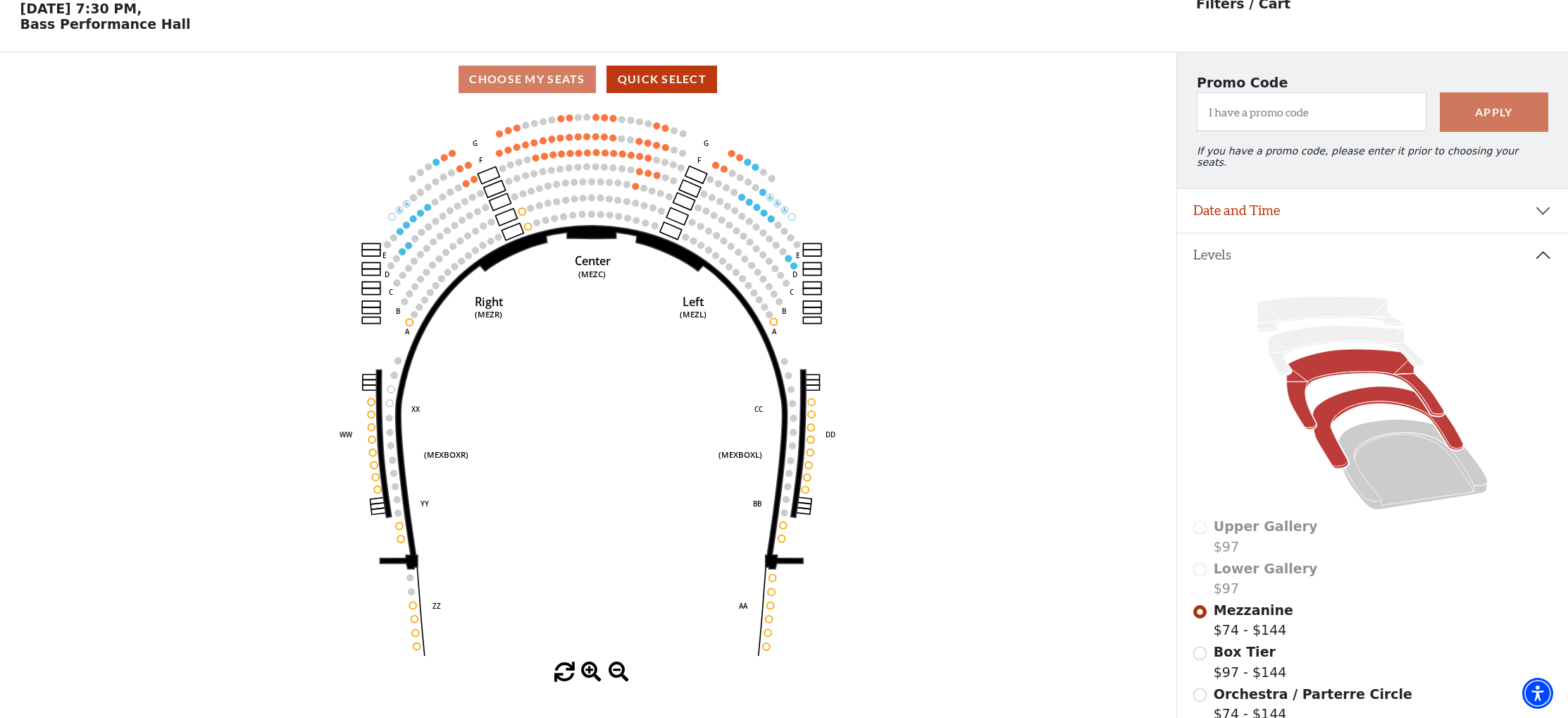
click at [1332, 438] on icon at bounding box center [1388, 428] width 151 height 82
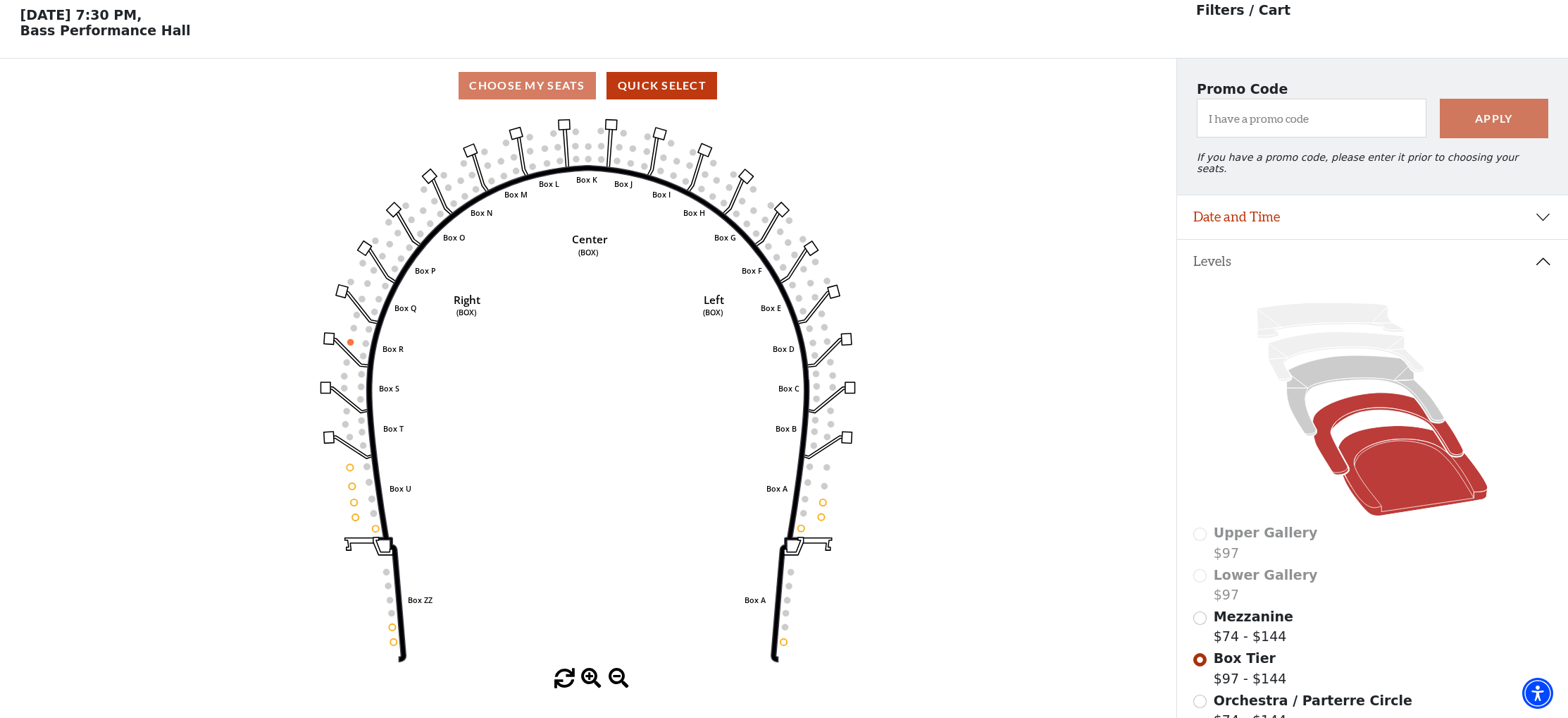
scroll to position [56, 0]
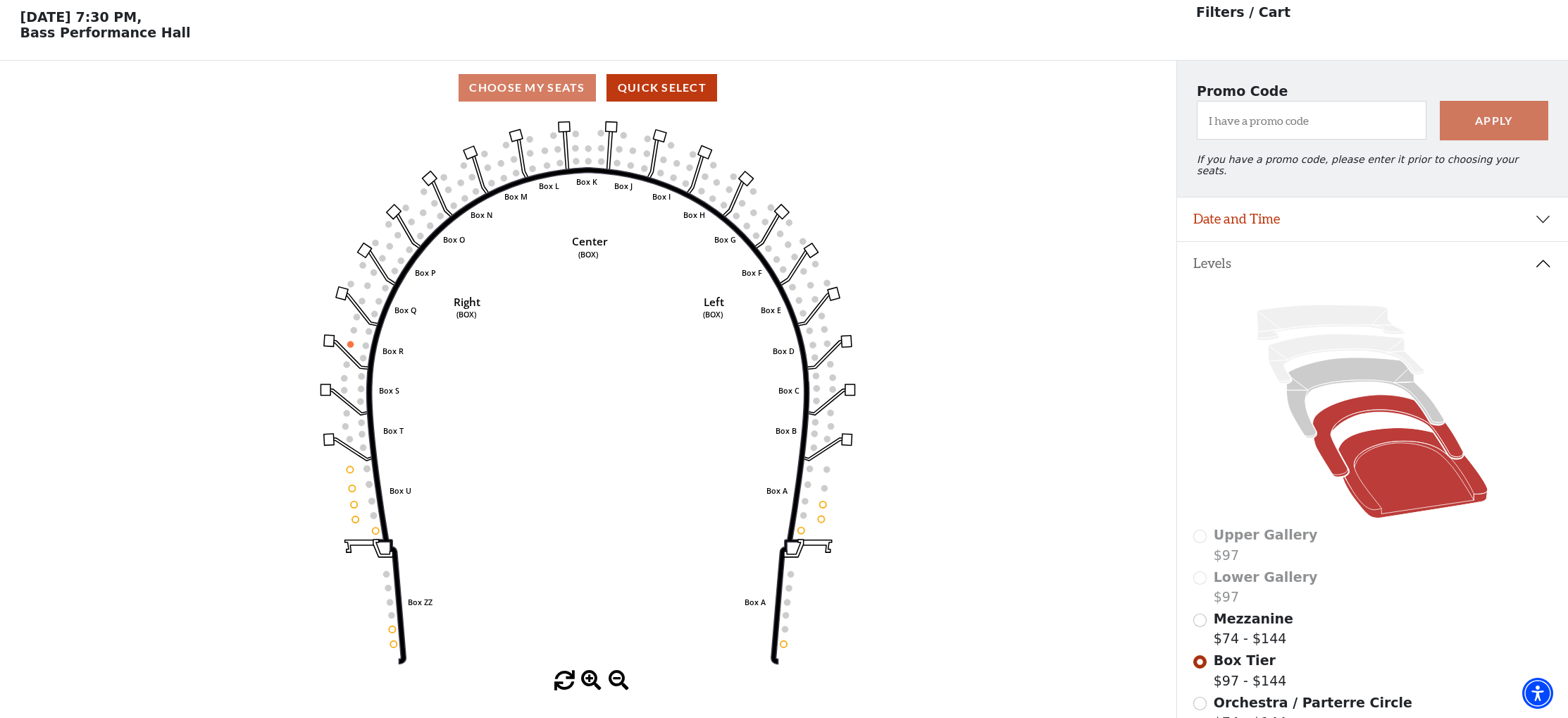
click at [1352, 467] on icon at bounding box center [1413, 472] width 149 height 90
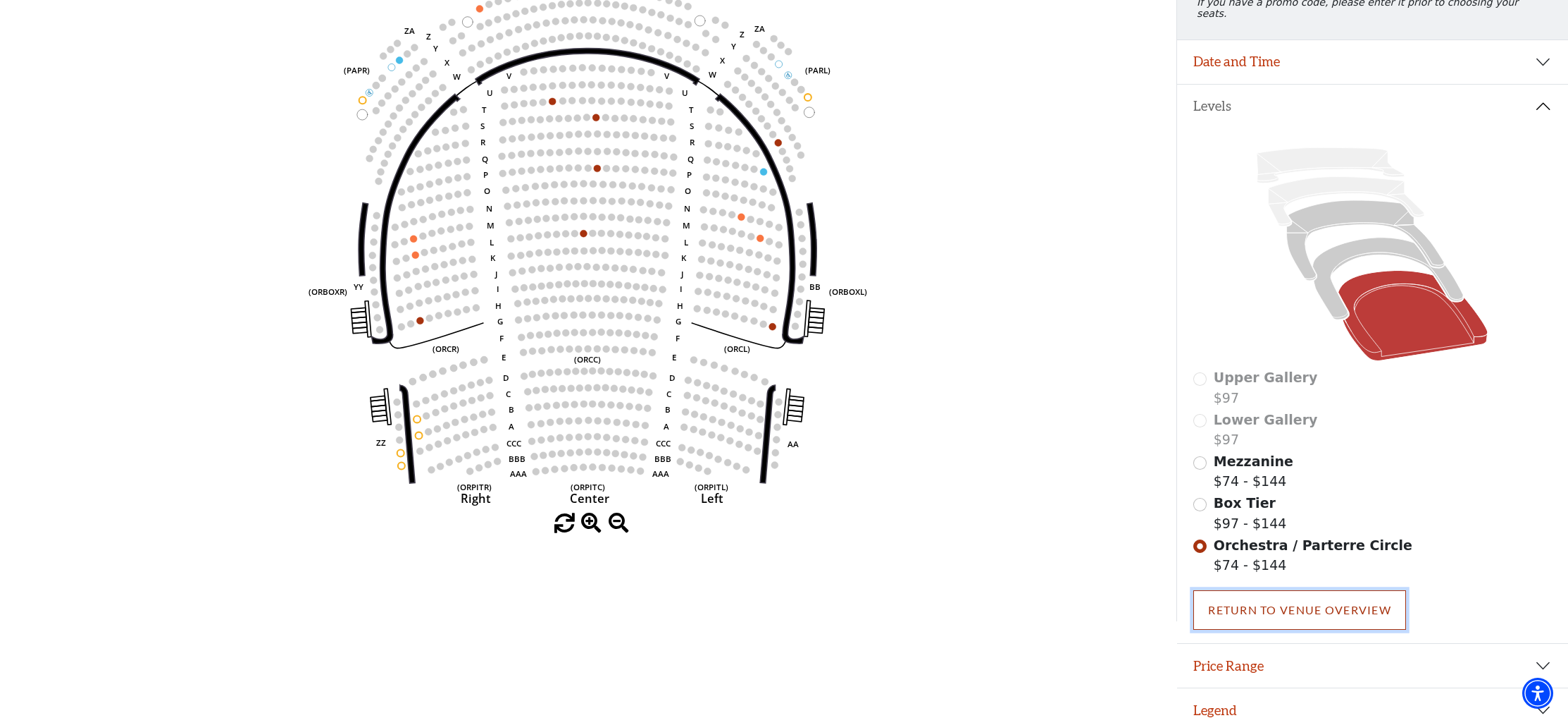
scroll to position [209, 0]
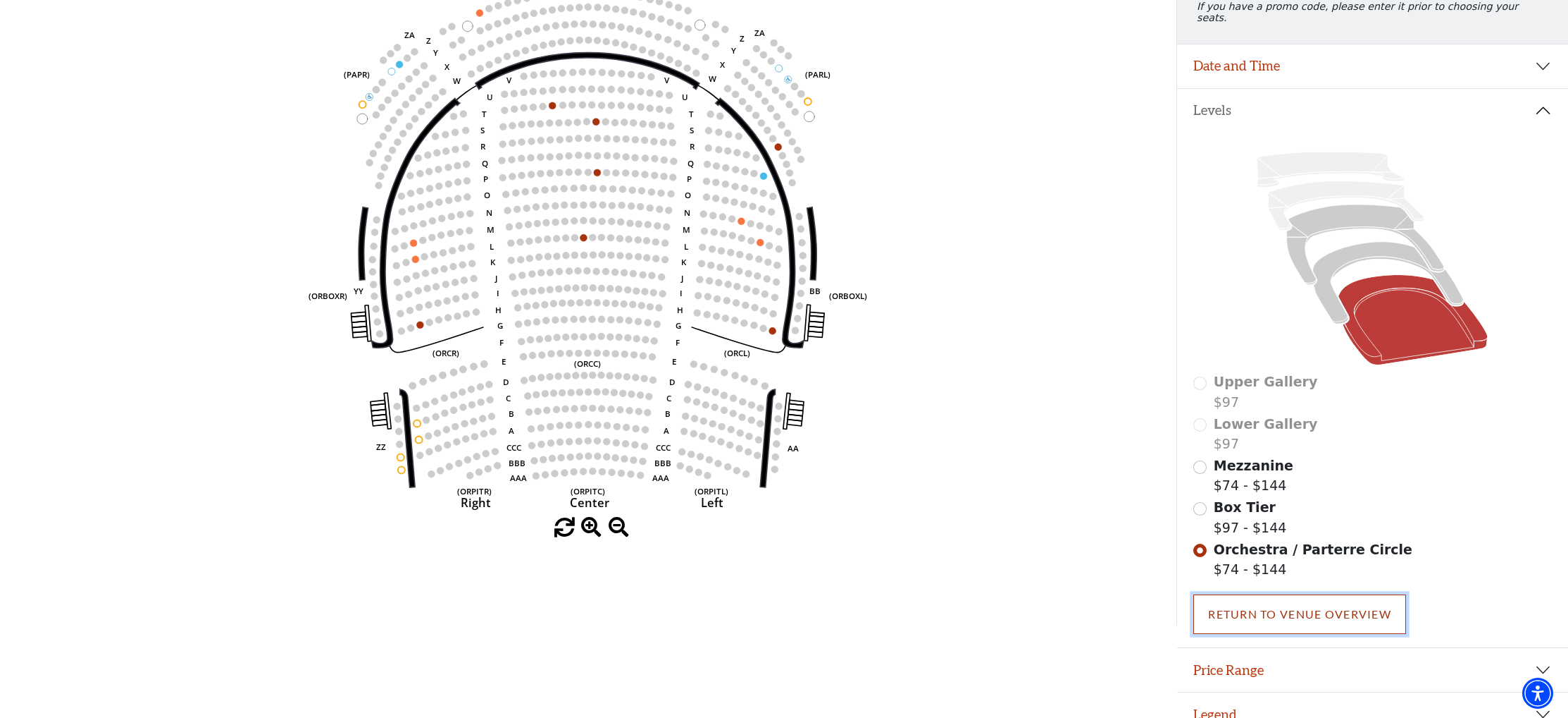
click at [1297, 597] on link "Return To Venue Overview" at bounding box center [1299, 614] width 212 height 39
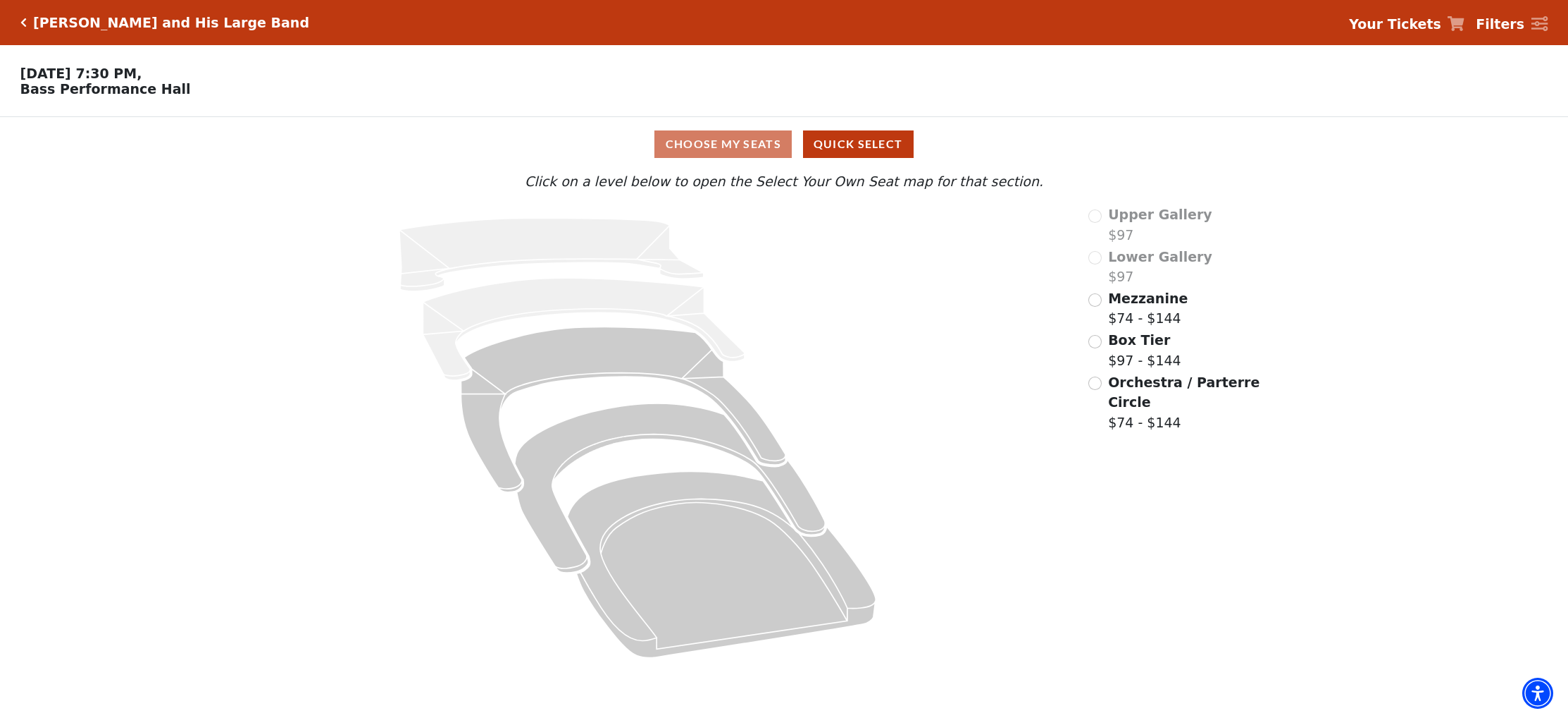
scroll to position [0, 0]
click at [1095, 387] on input "Orchestra / Parterre Circle$74 - $144\a" at bounding box center [1094, 382] width 13 height 13
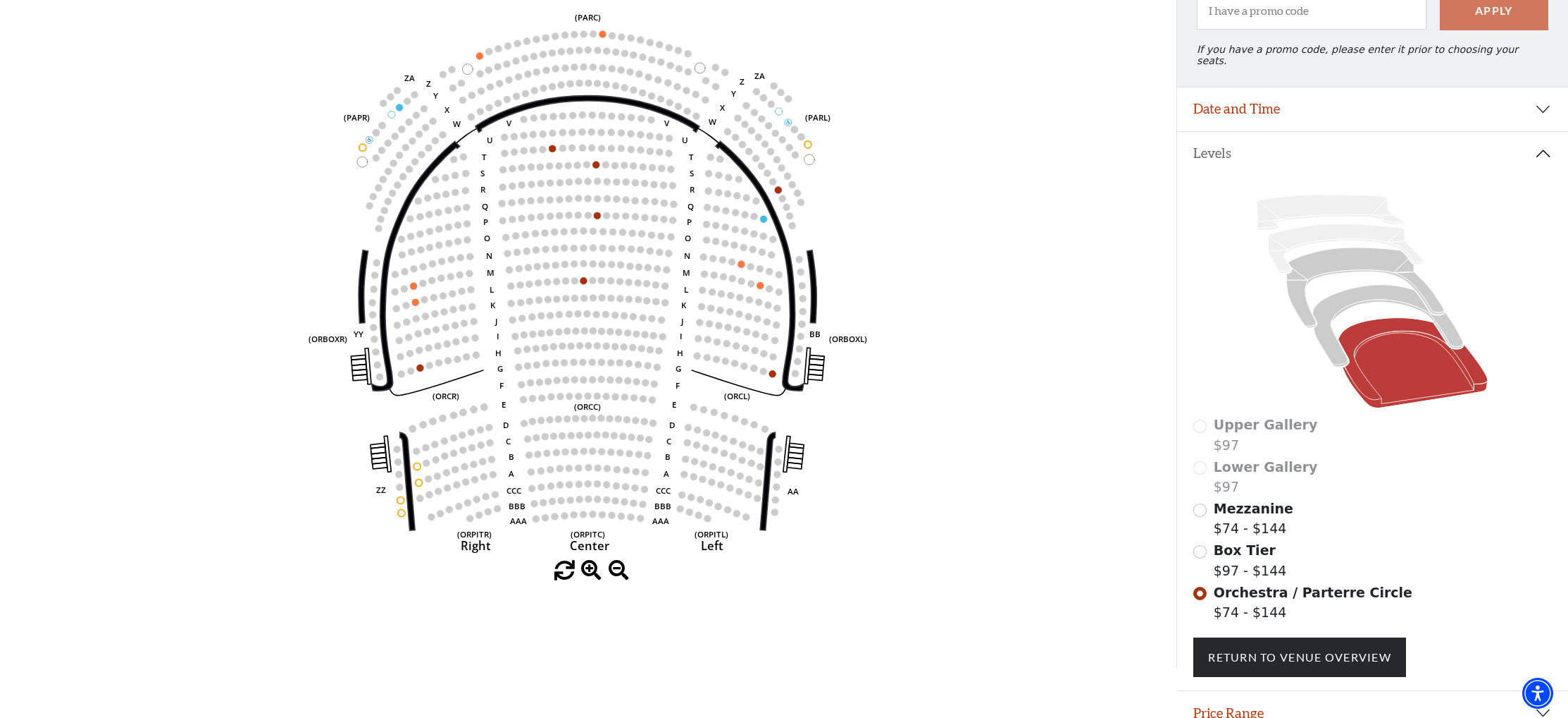
scroll to position [218, 0]
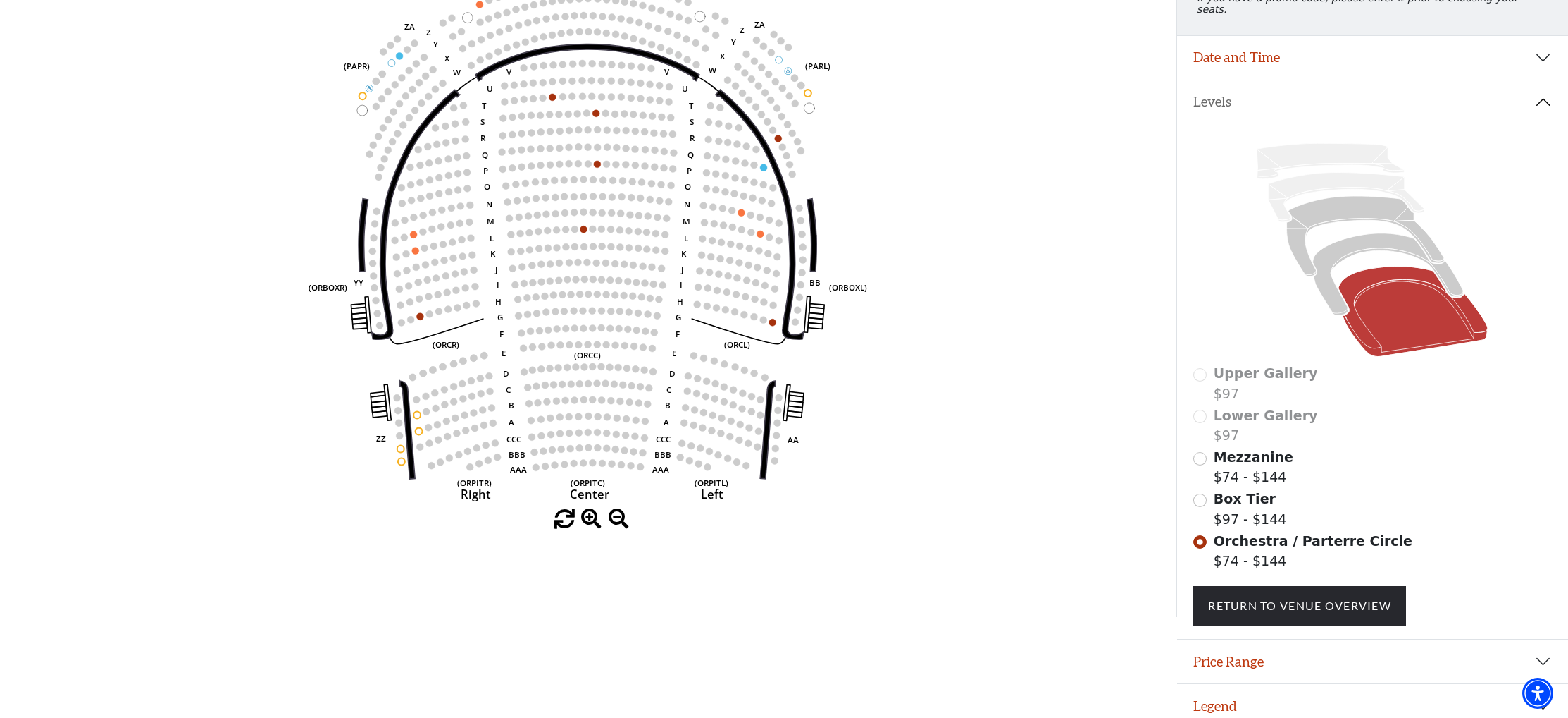
click at [590, 519] on span at bounding box center [591, 519] width 21 height 21
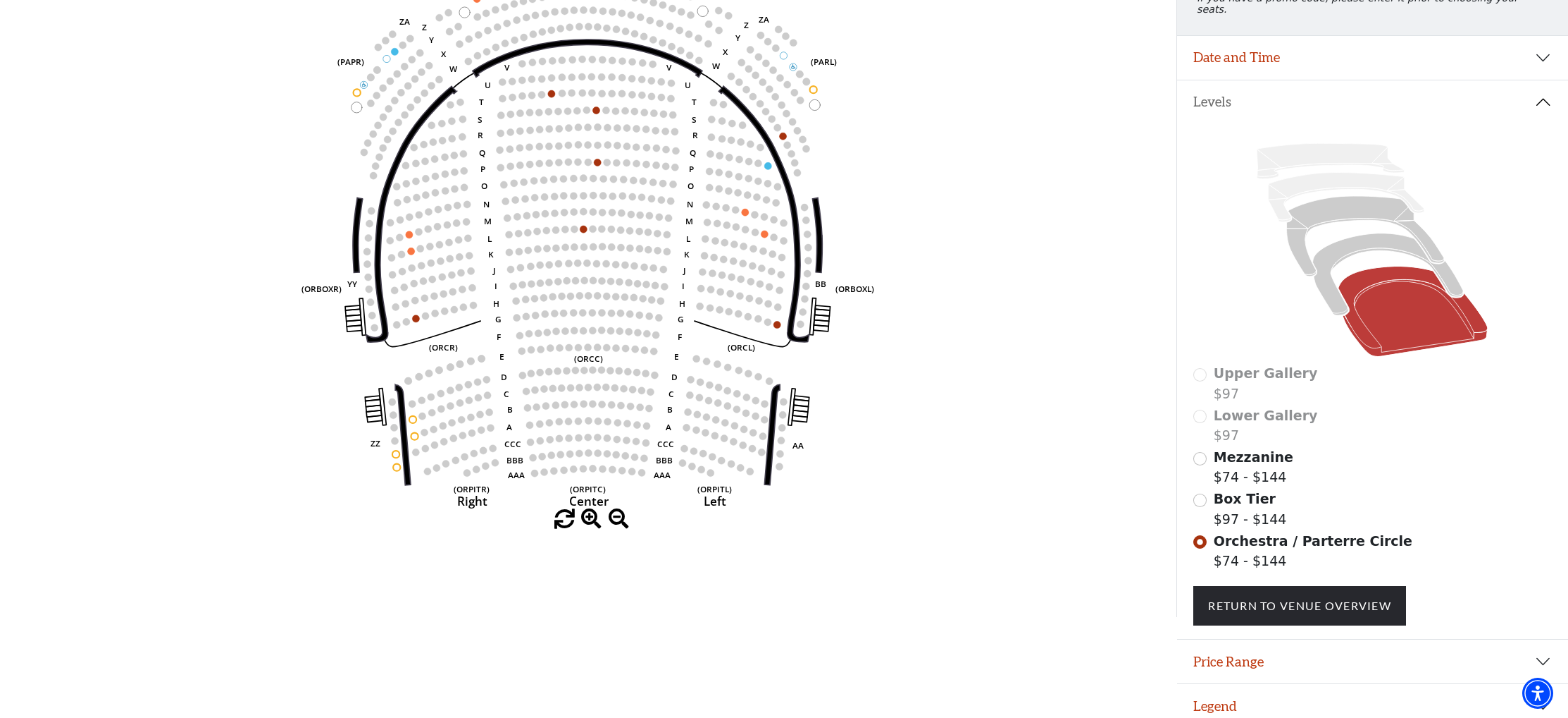
click at [590, 519] on span at bounding box center [591, 519] width 21 height 21
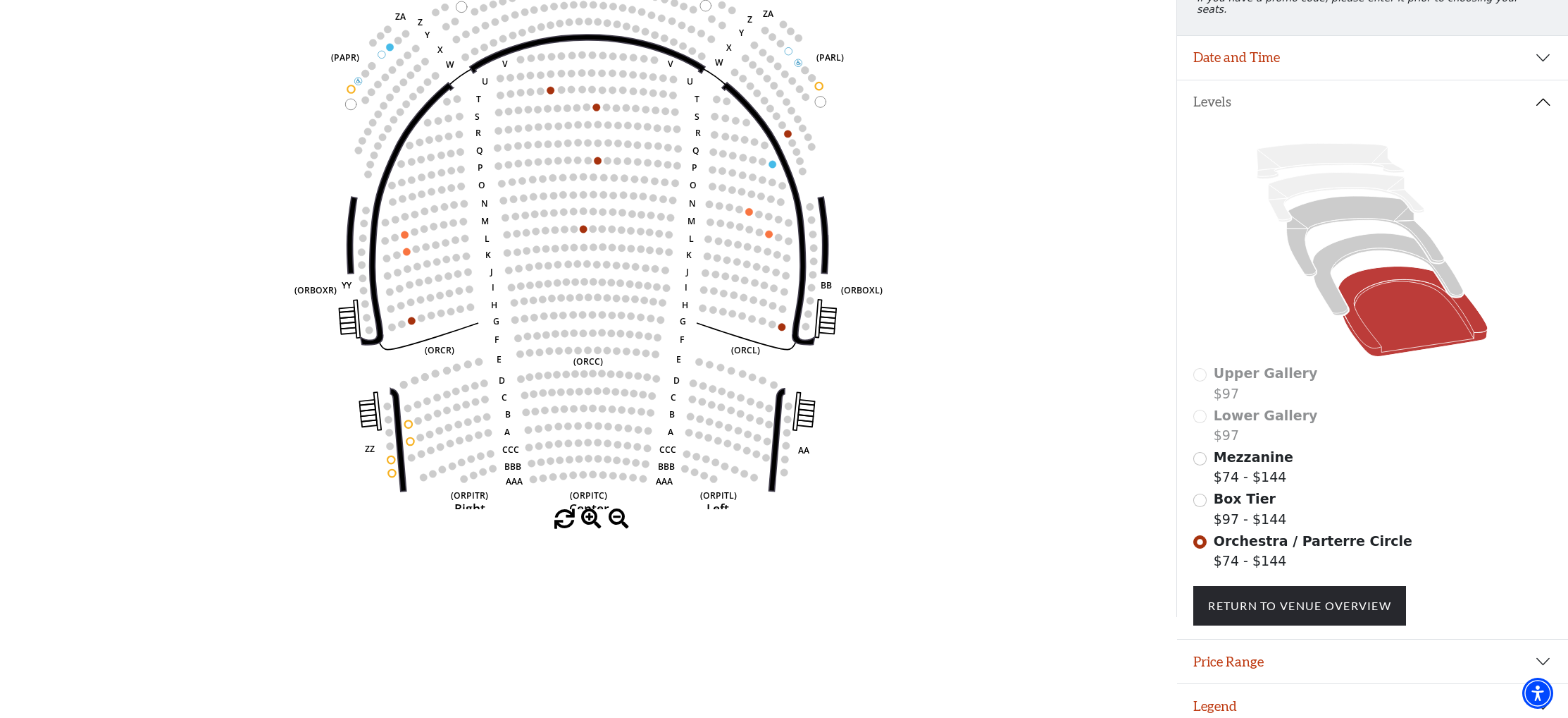
click at [590, 519] on span at bounding box center [591, 519] width 21 height 21
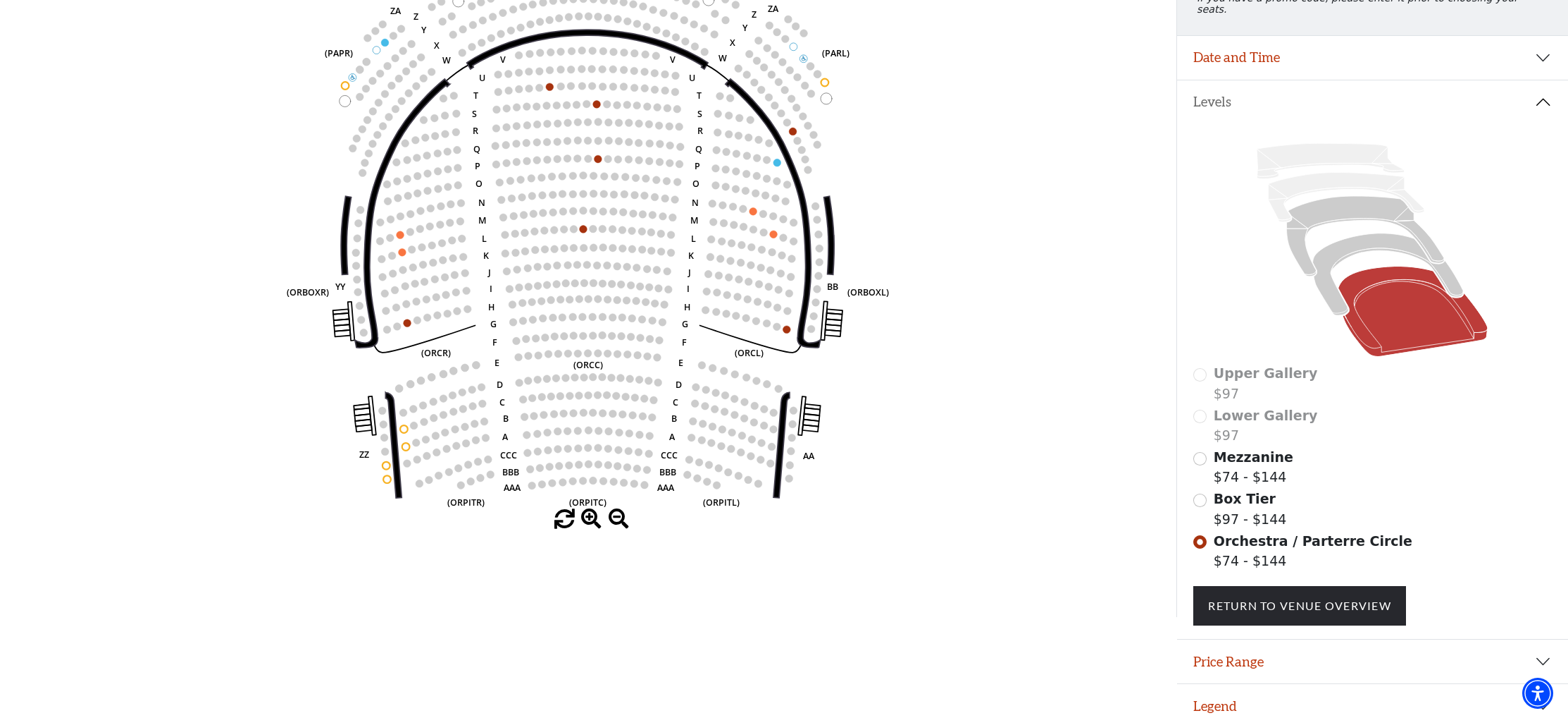
click at [590, 519] on span at bounding box center [591, 519] width 21 height 21
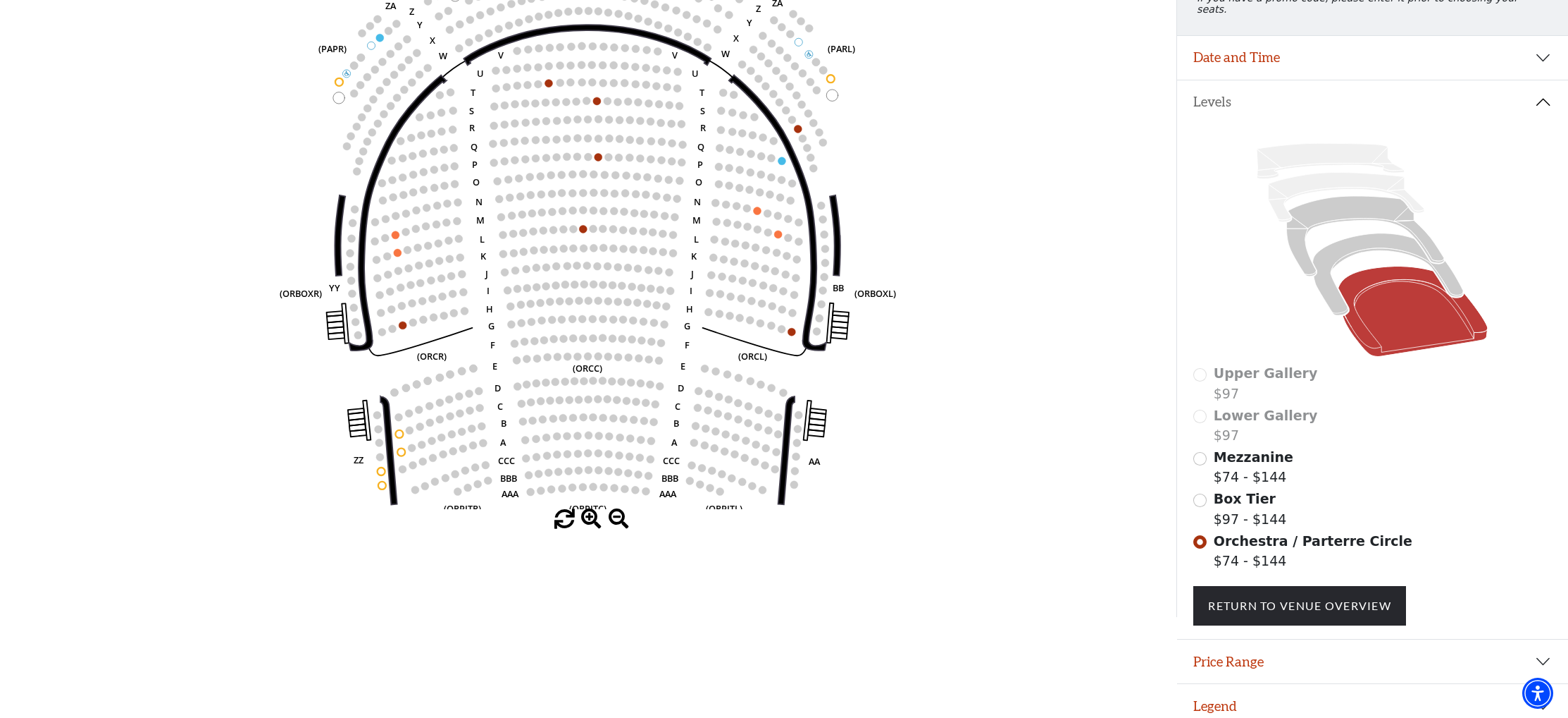
click at [590, 519] on span at bounding box center [591, 519] width 21 height 21
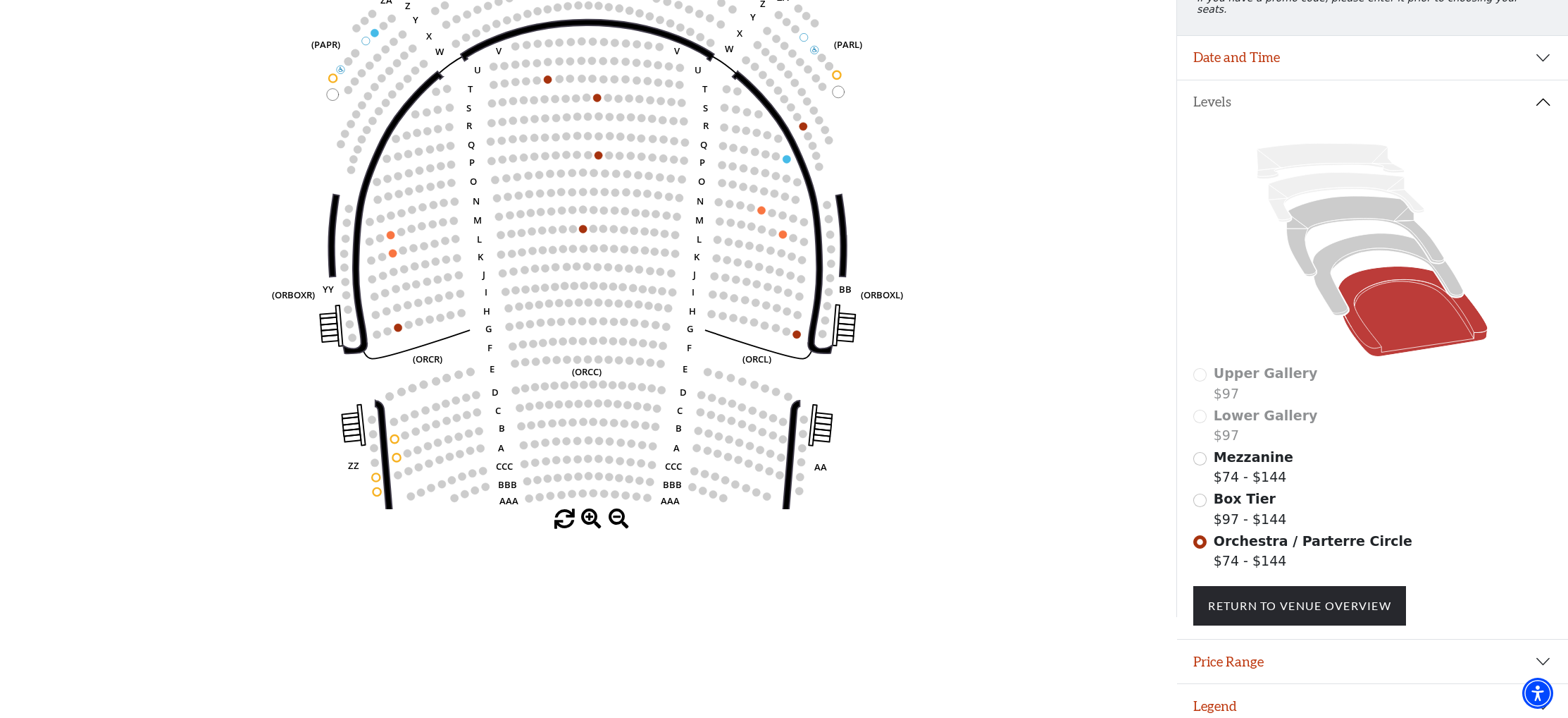
click at [590, 519] on span at bounding box center [591, 519] width 21 height 21
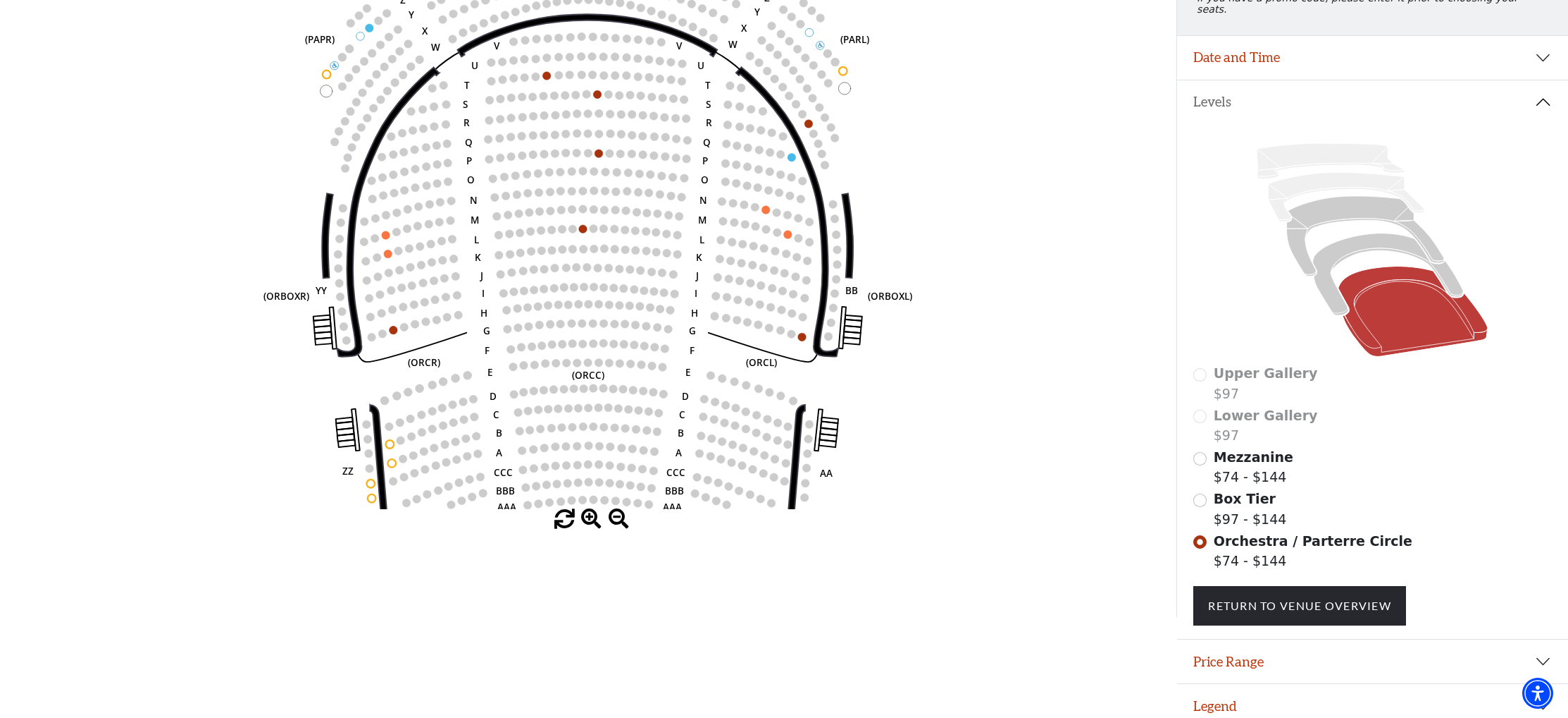
click at [590, 519] on span at bounding box center [591, 519] width 21 height 21
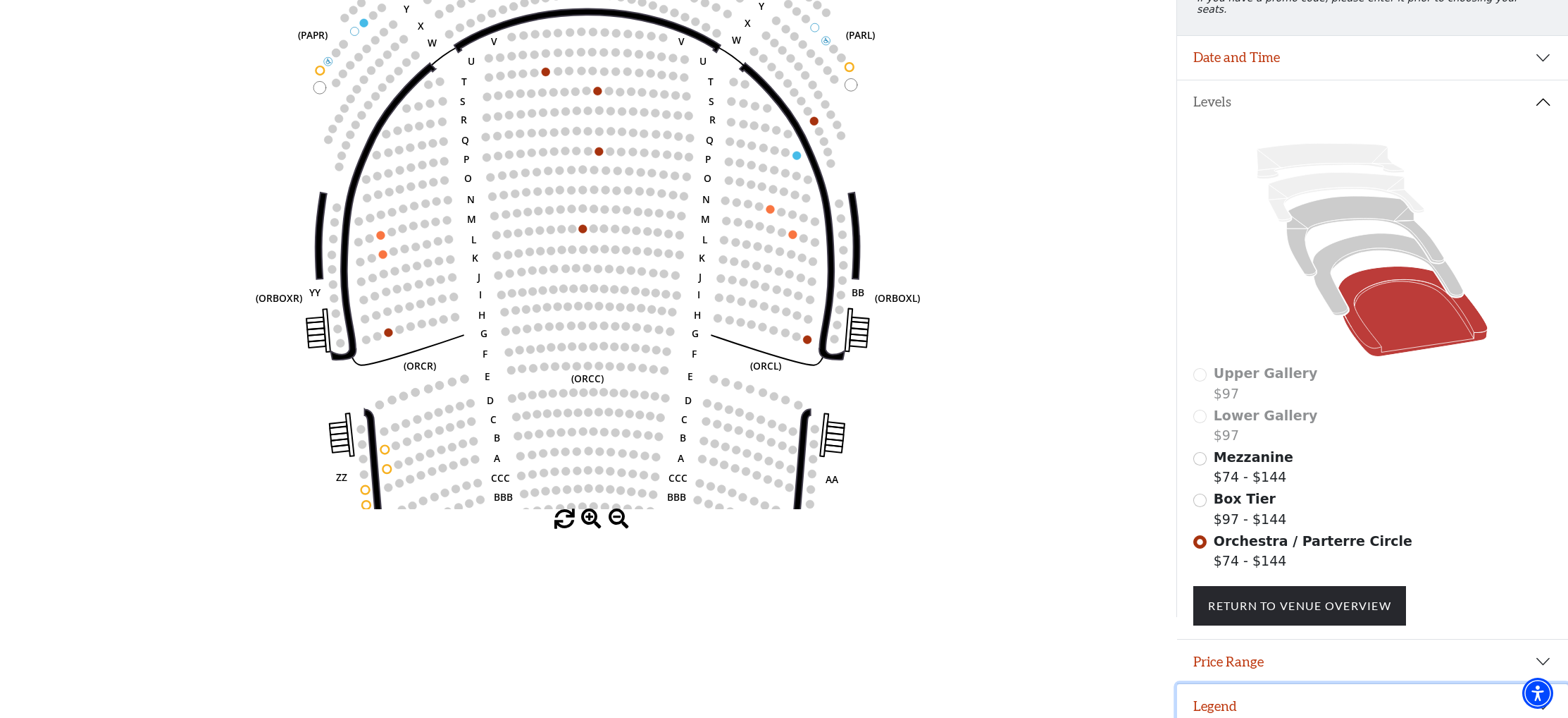
click at [1225, 697] on button "Legend" at bounding box center [1373, 705] width 392 height 44
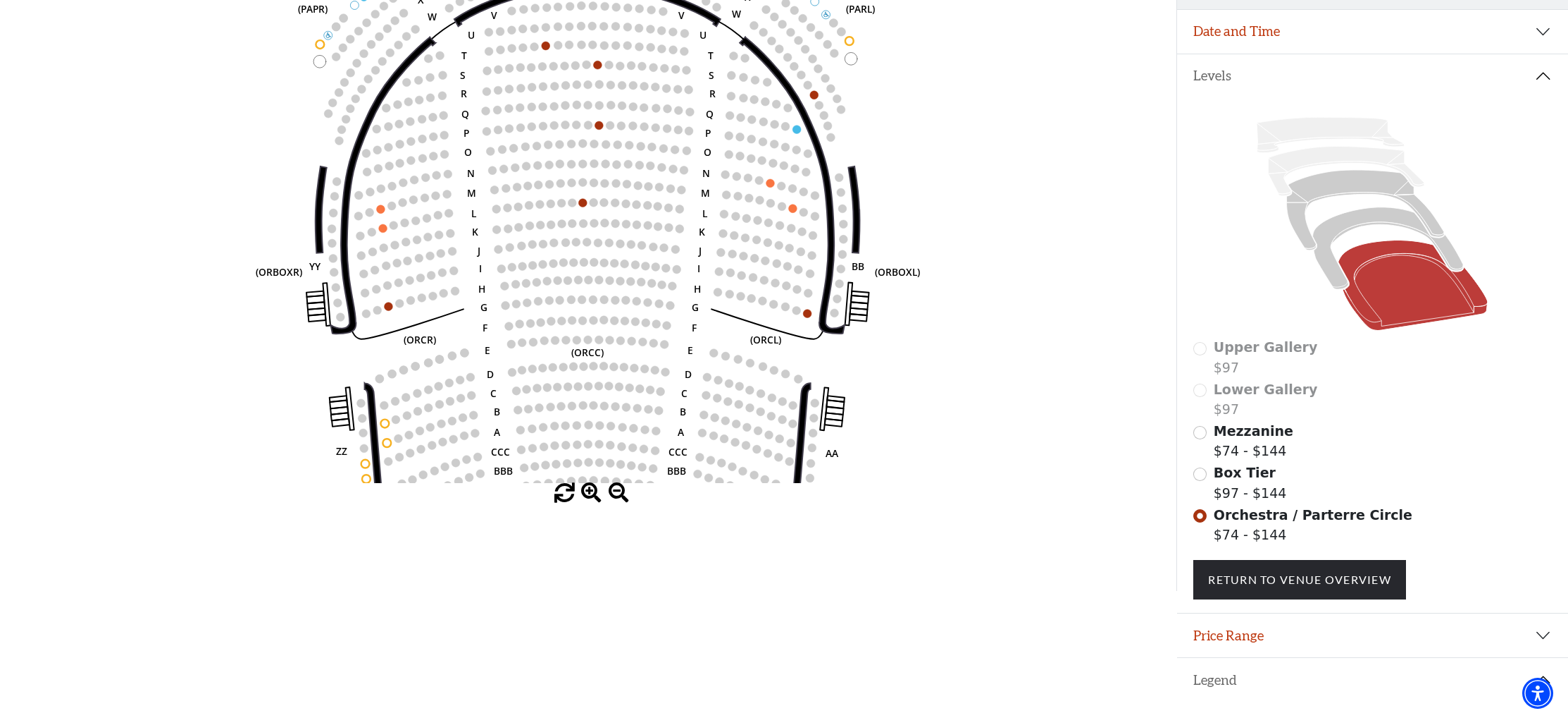
scroll to position [245, 0]
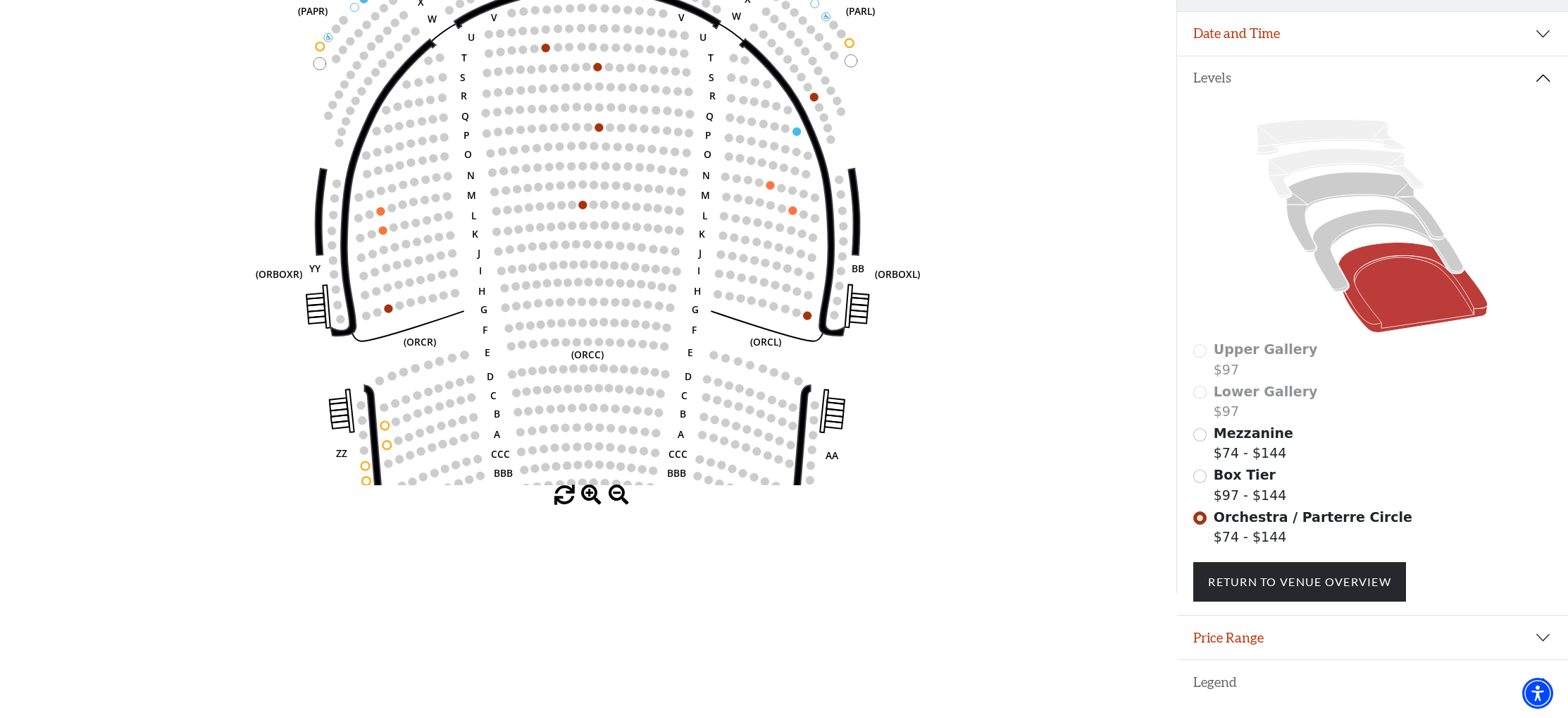
click at [618, 488] on span at bounding box center [618, 495] width 21 height 21
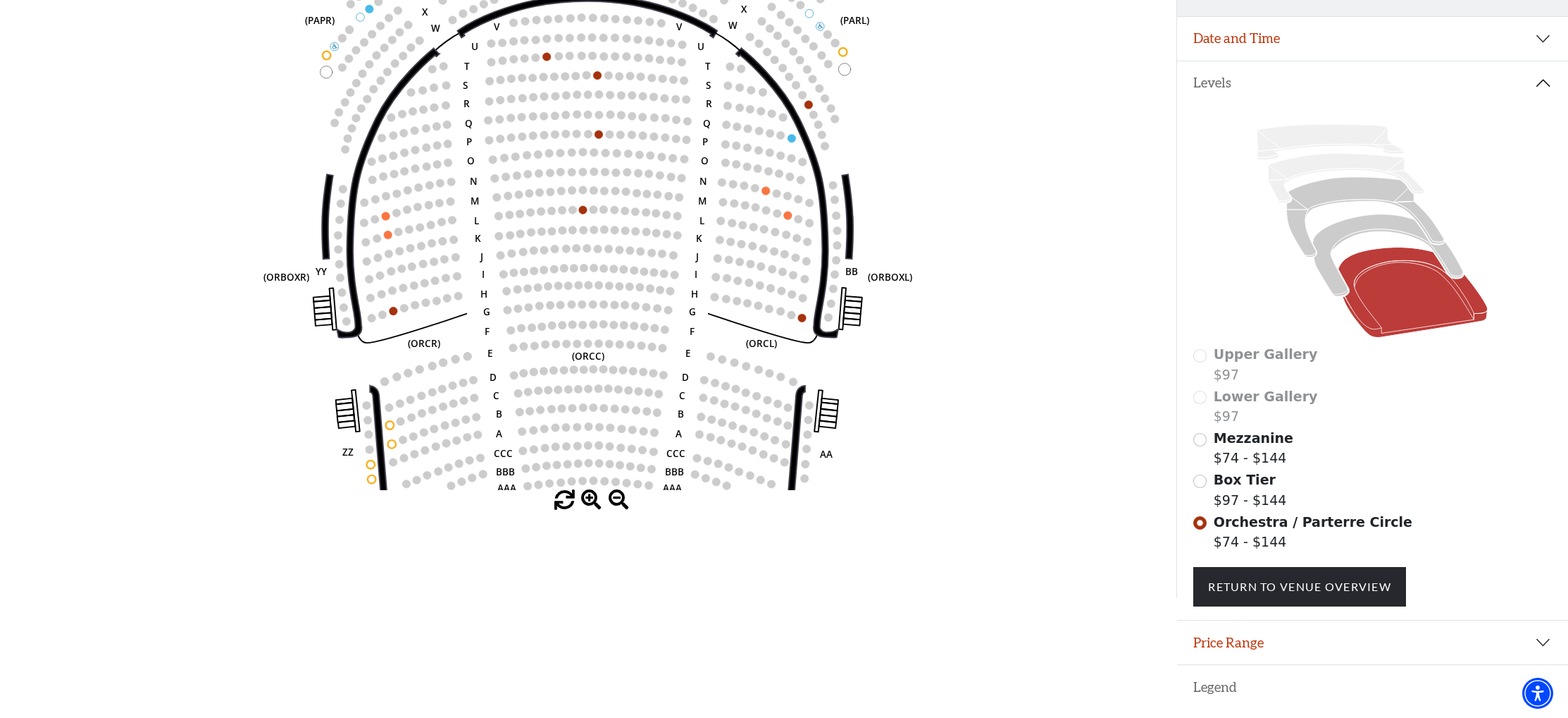
click at [617, 493] on span at bounding box center [618, 500] width 21 height 21
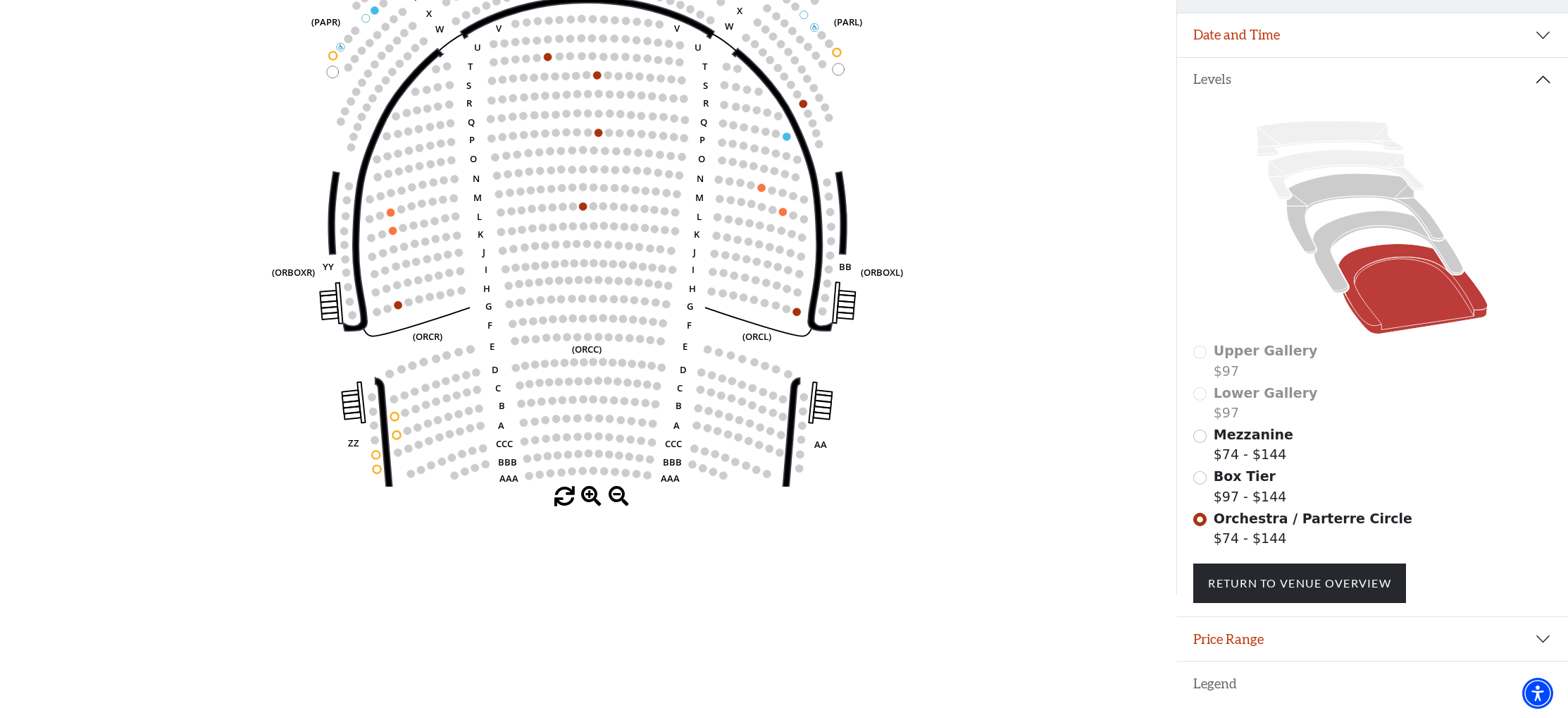
click at [617, 494] on span at bounding box center [618, 497] width 21 height 21
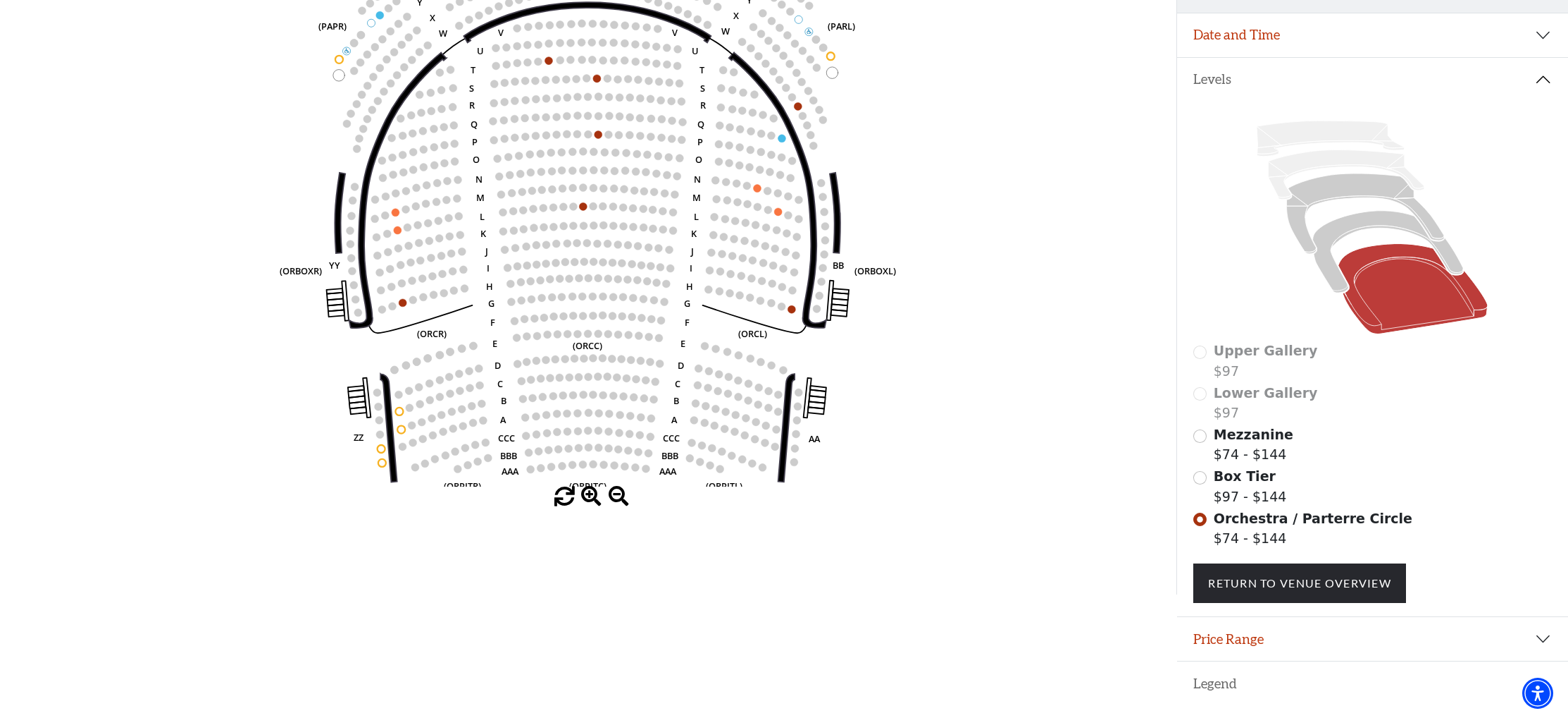
scroll to position [242, 0]
click at [617, 494] on span at bounding box center [618, 495] width 21 height 21
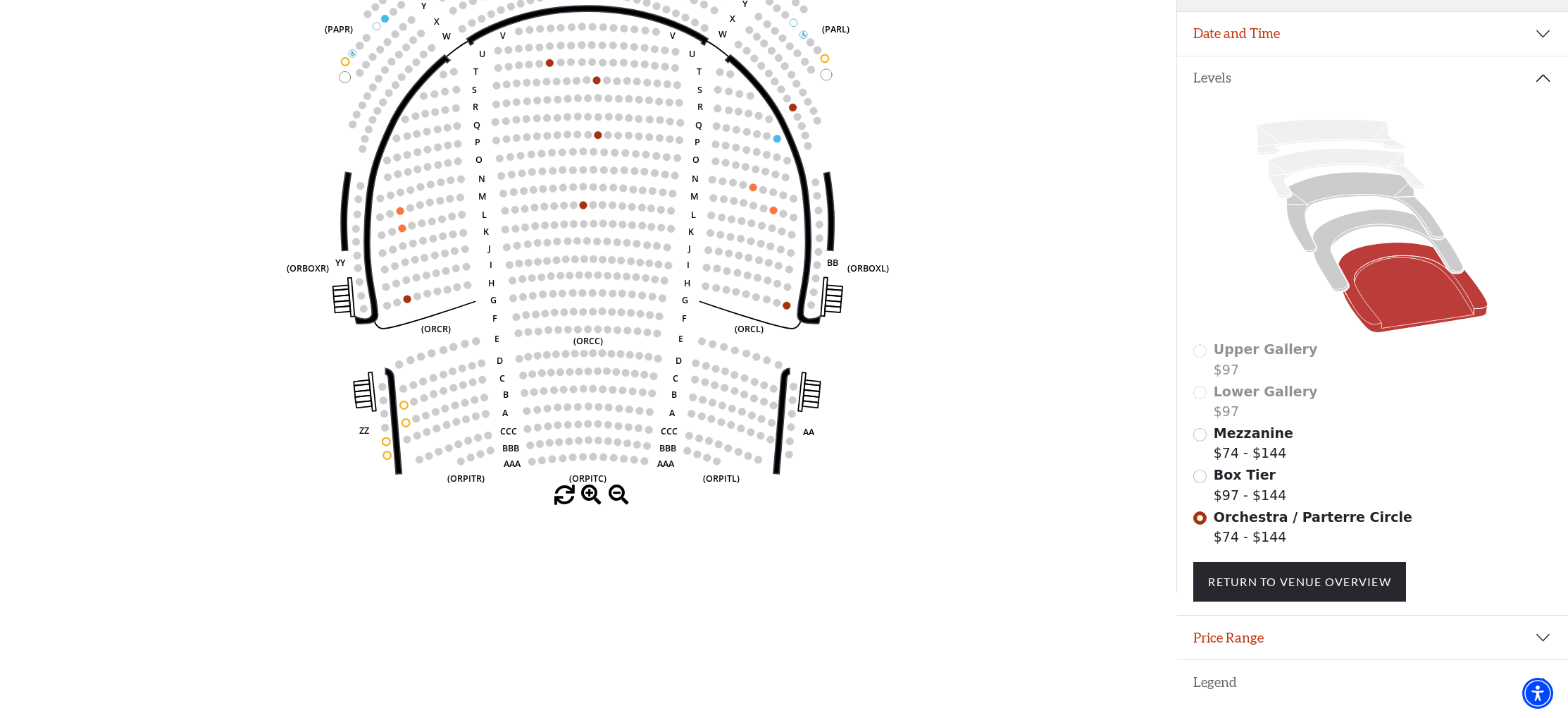
click at [617, 494] on span at bounding box center [618, 495] width 21 height 21
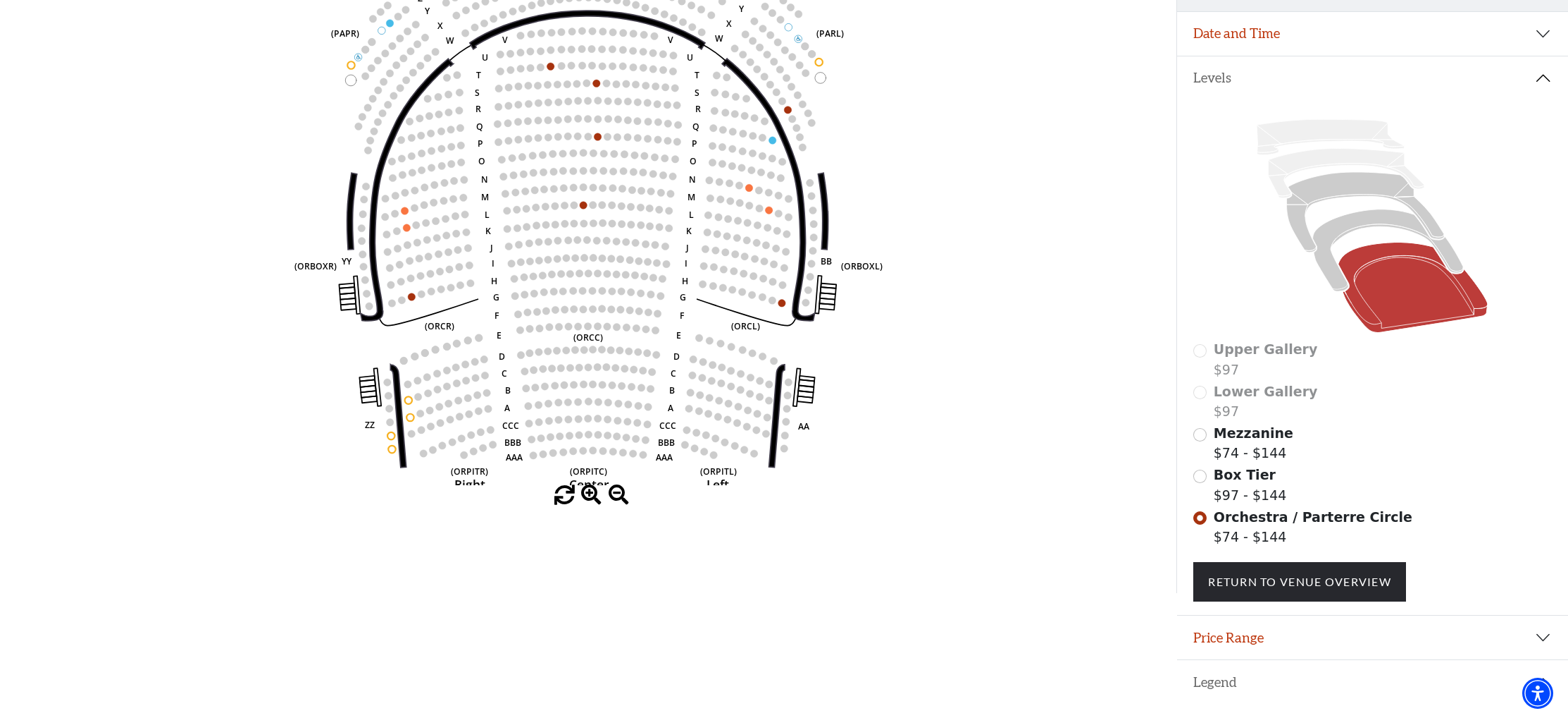
click at [617, 495] on span at bounding box center [618, 495] width 21 height 21
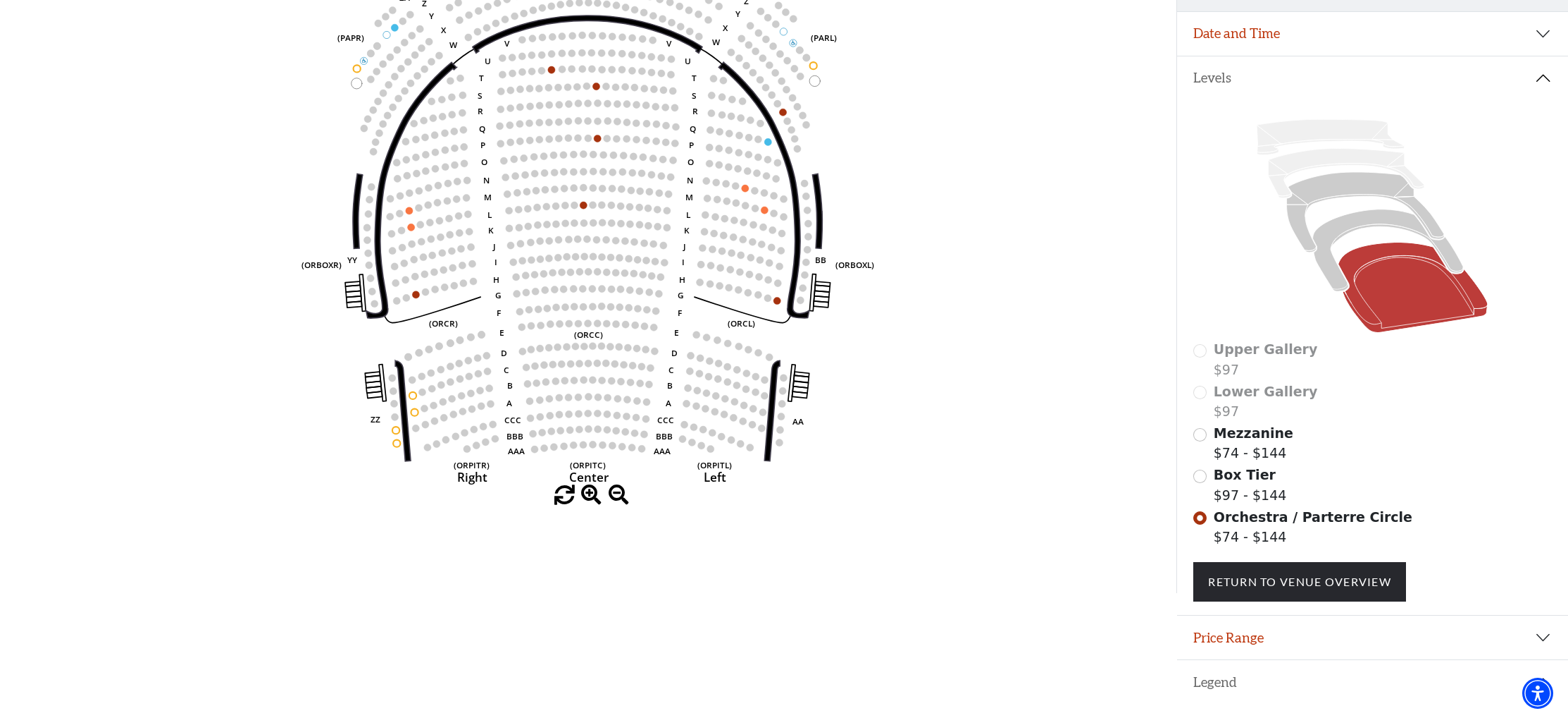
click at [617, 495] on span at bounding box center [618, 495] width 21 height 21
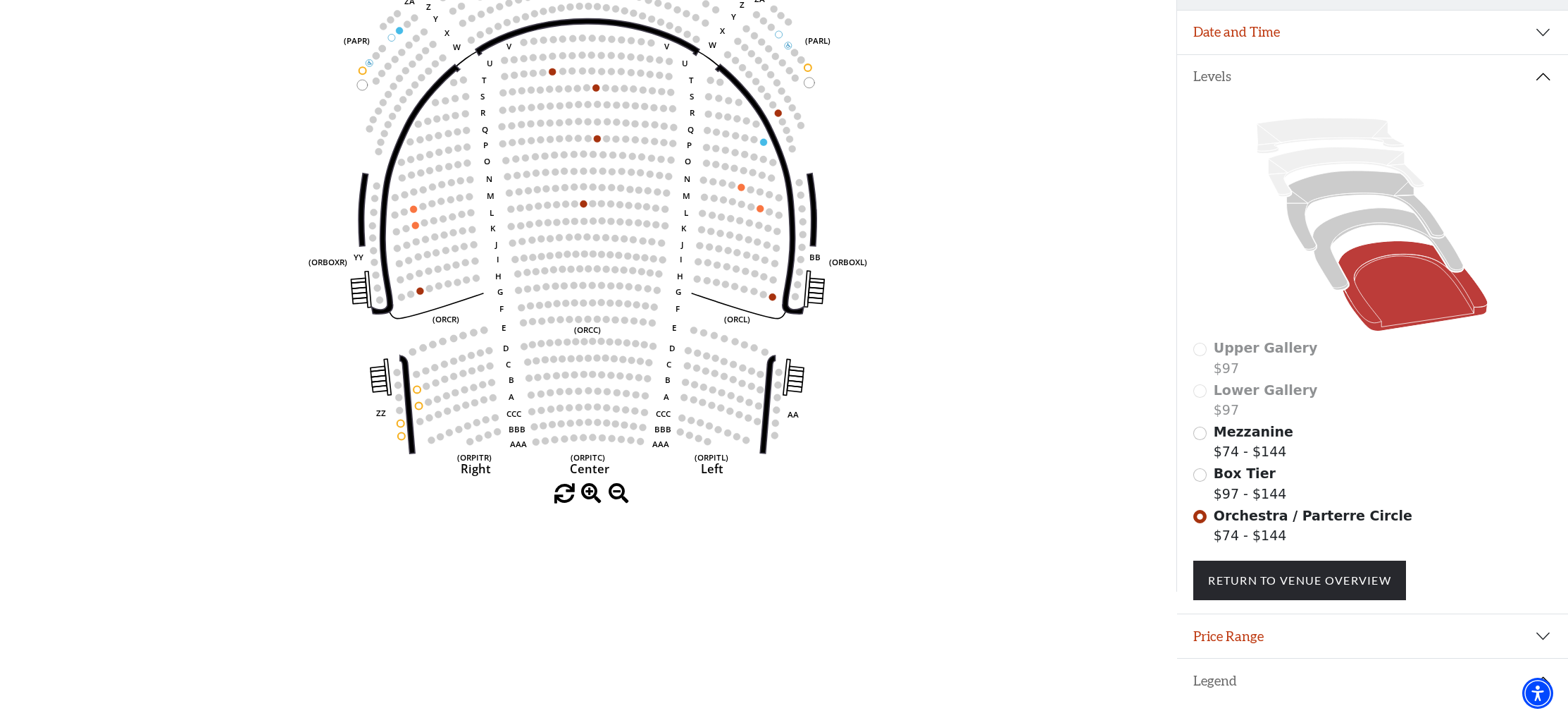
scroll to position [239, 0]
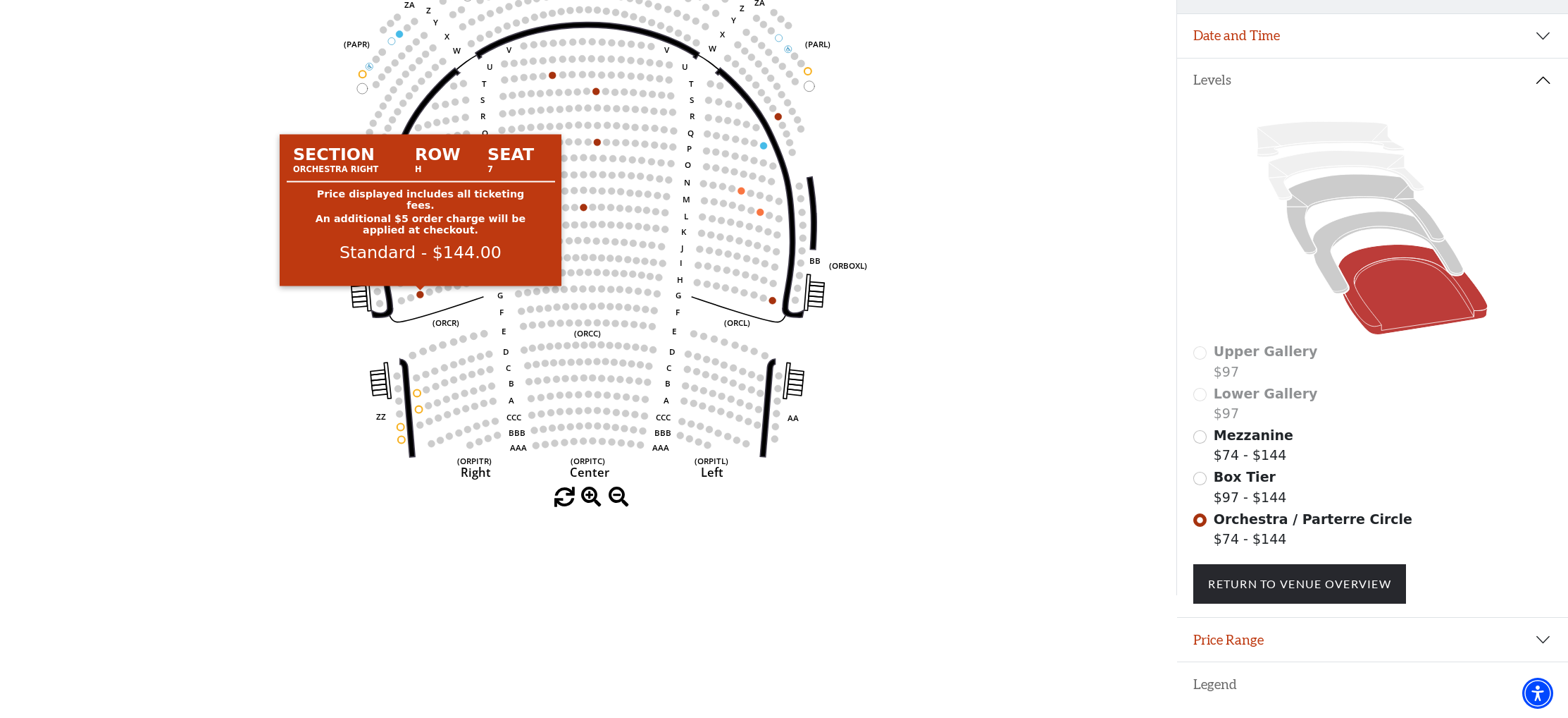
click at [422, 296] on circle at bounding box center [420, 295] width 7 height 7
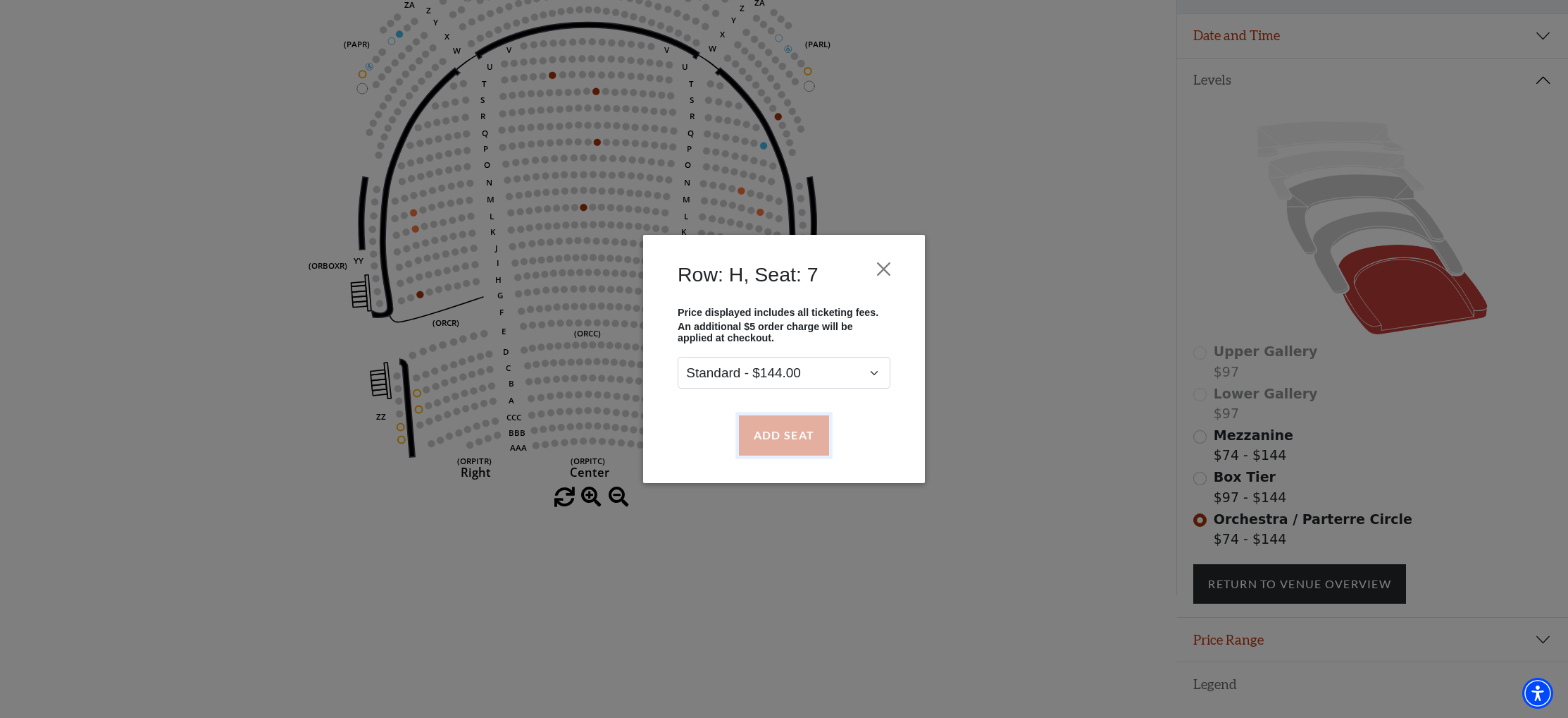
click at [794, 438] on button "Add Seat" at bounding box center [784, 435] width 90 height 39
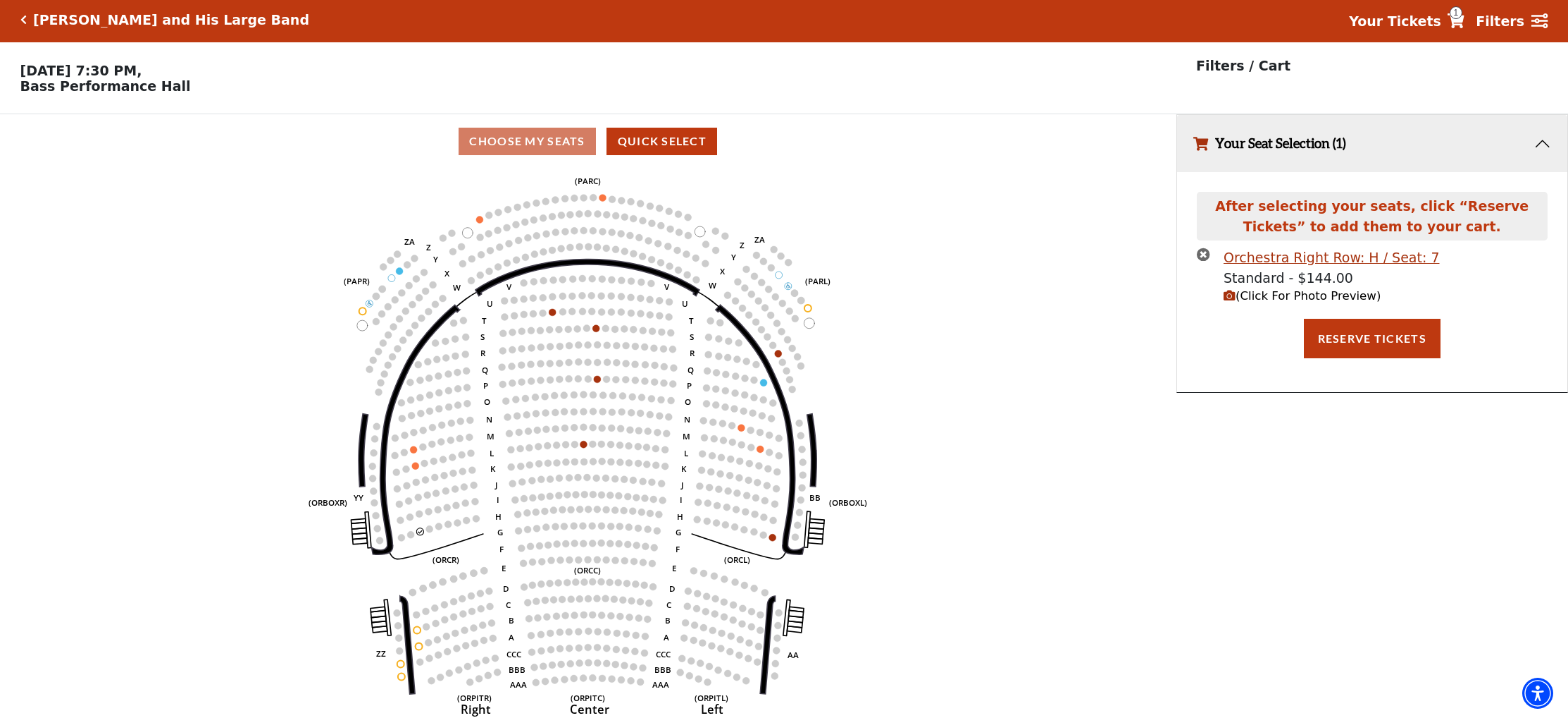
scroll to position [0, 0]
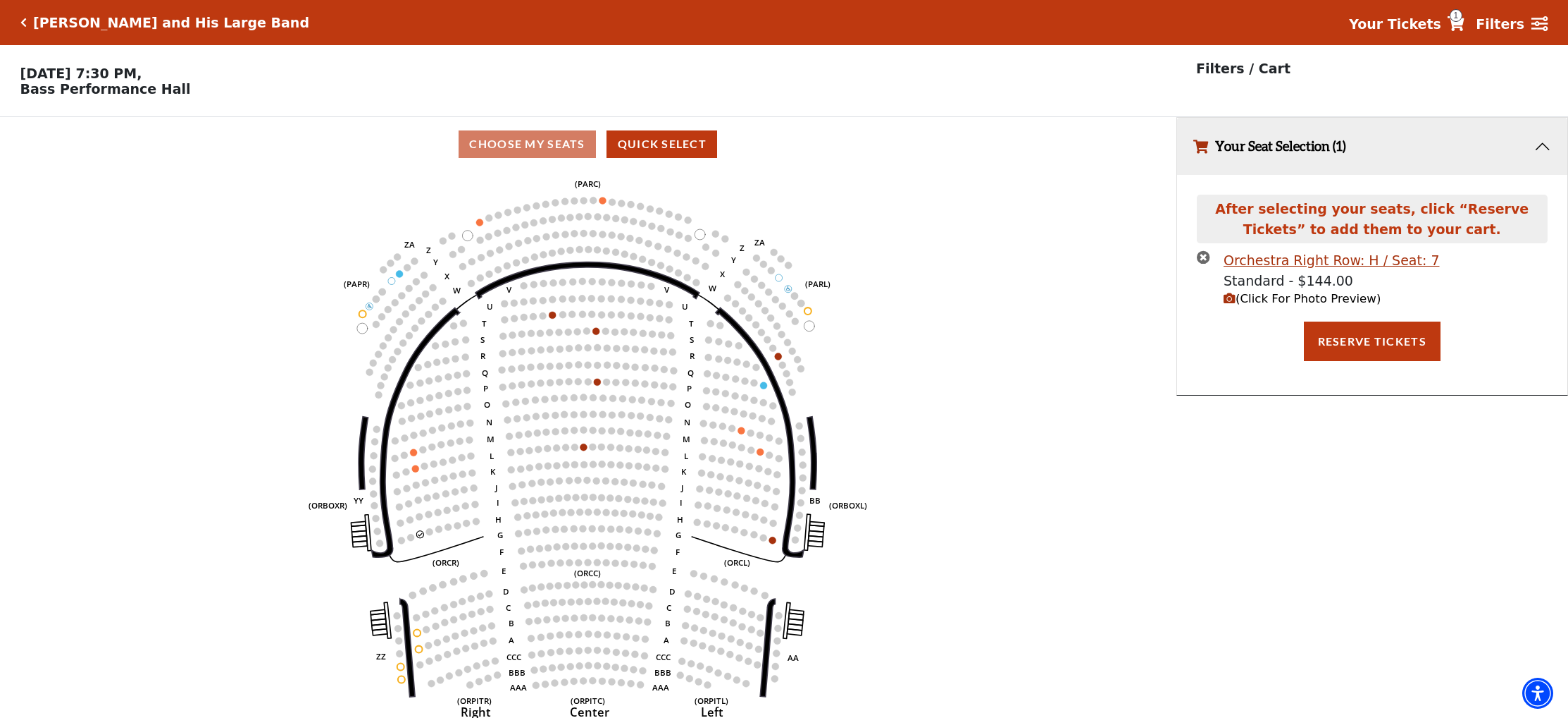
click at [1307, 301] on span "(Click For Photo Preview)" at bounding box center [1302, 298] width 157 height 13
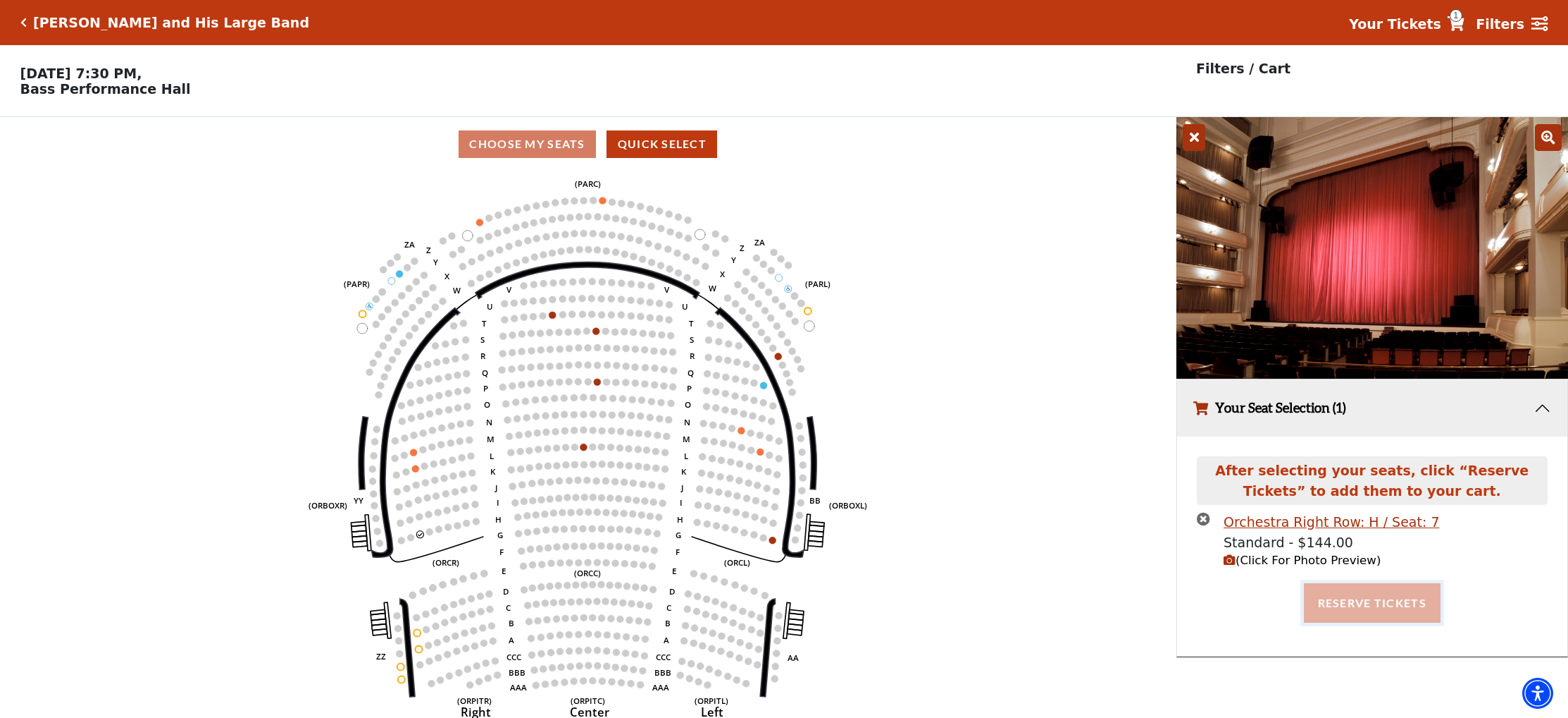
click at [1355, 604] on button "Reserve Tickets" at bounding box center [1372, 603] width 137 height 39
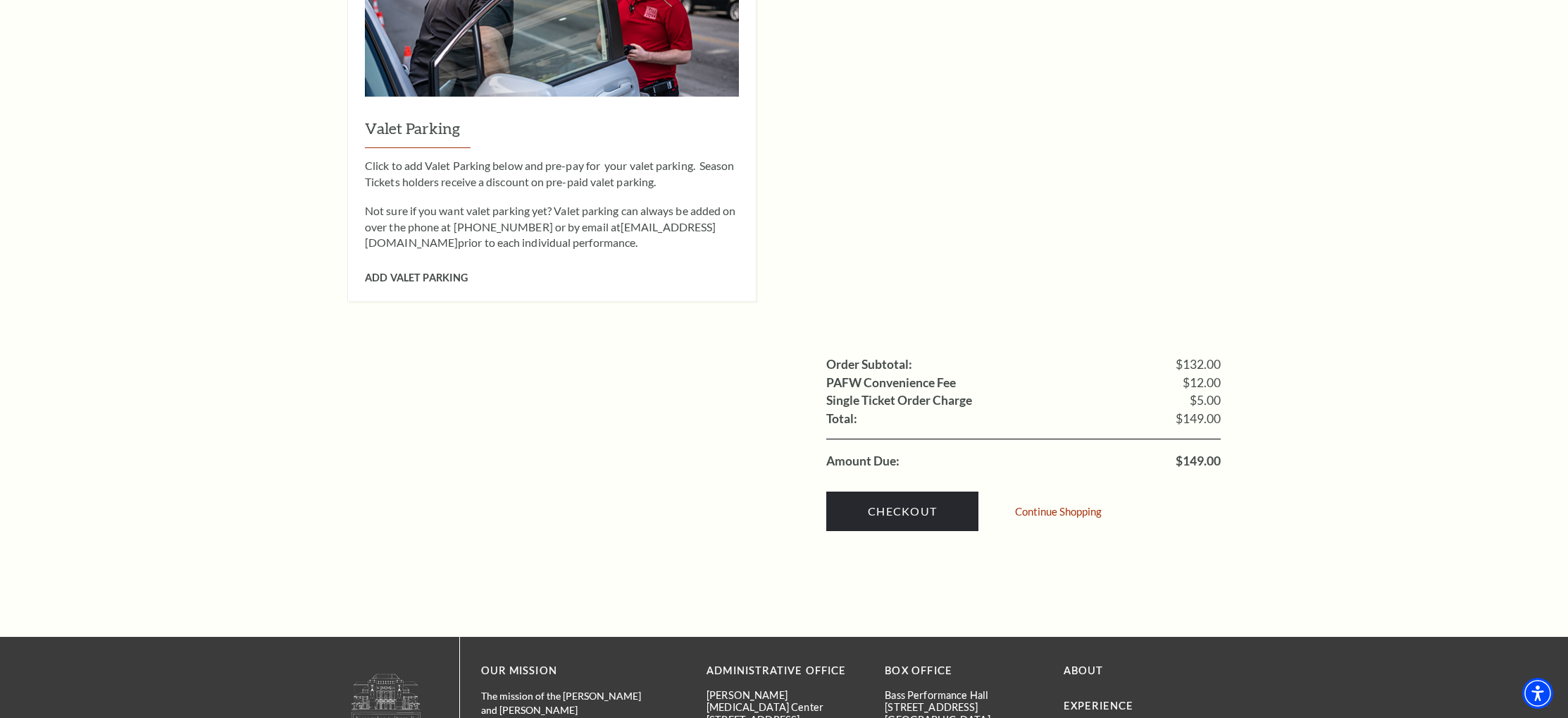
scroll to position [1134, 0]
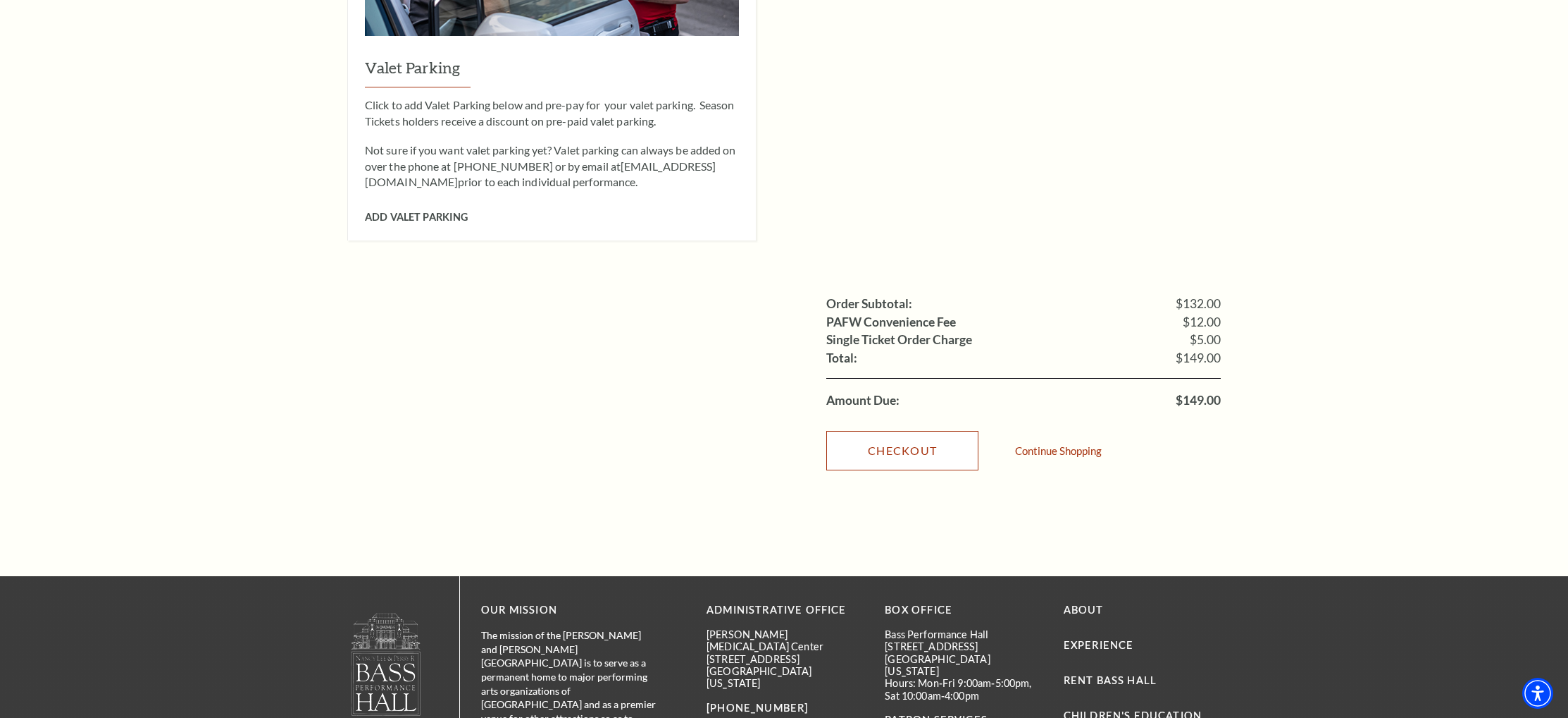
click at [911, 430] on link "Checkout" at bounding box center [902, 450] width 152 height 39
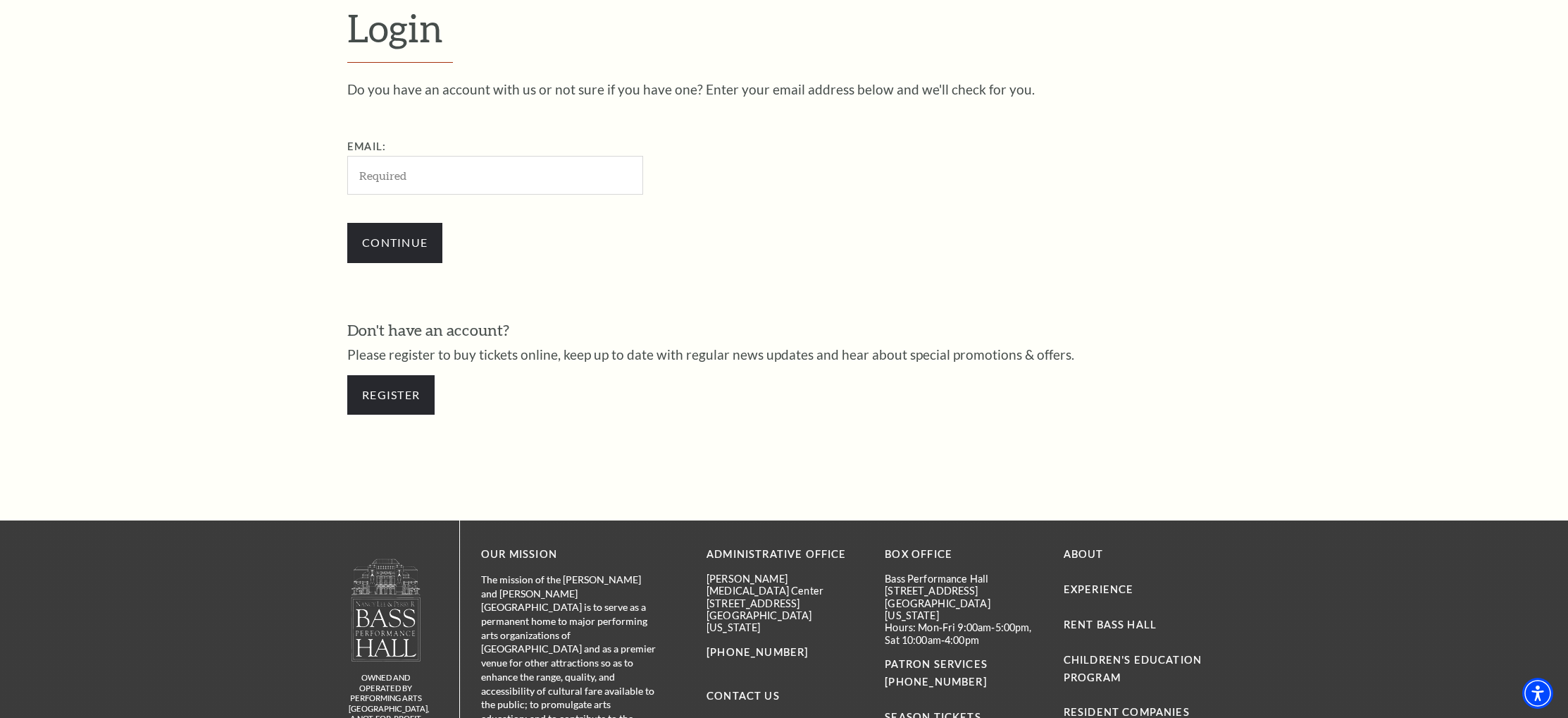
scroll to position [517, 0]
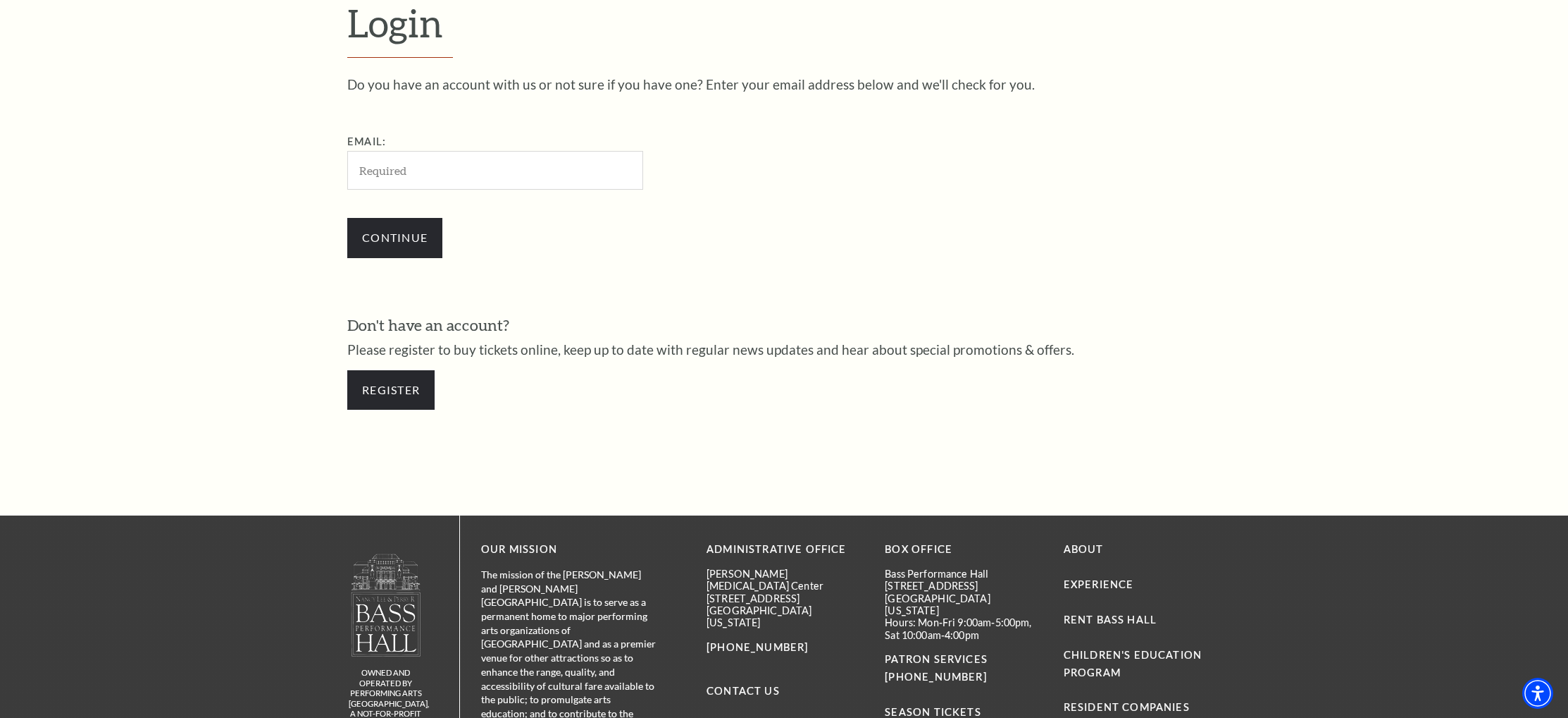
click at [552, 171] on input "Email:" at bounding box center [495, 170] width 296 height 38
type input "[EMAIL_ADDRESS][DOMAIN_NAME]"
click at [418, 239] on input "Continue" at bounding box center [394, 238] width 95 height 39
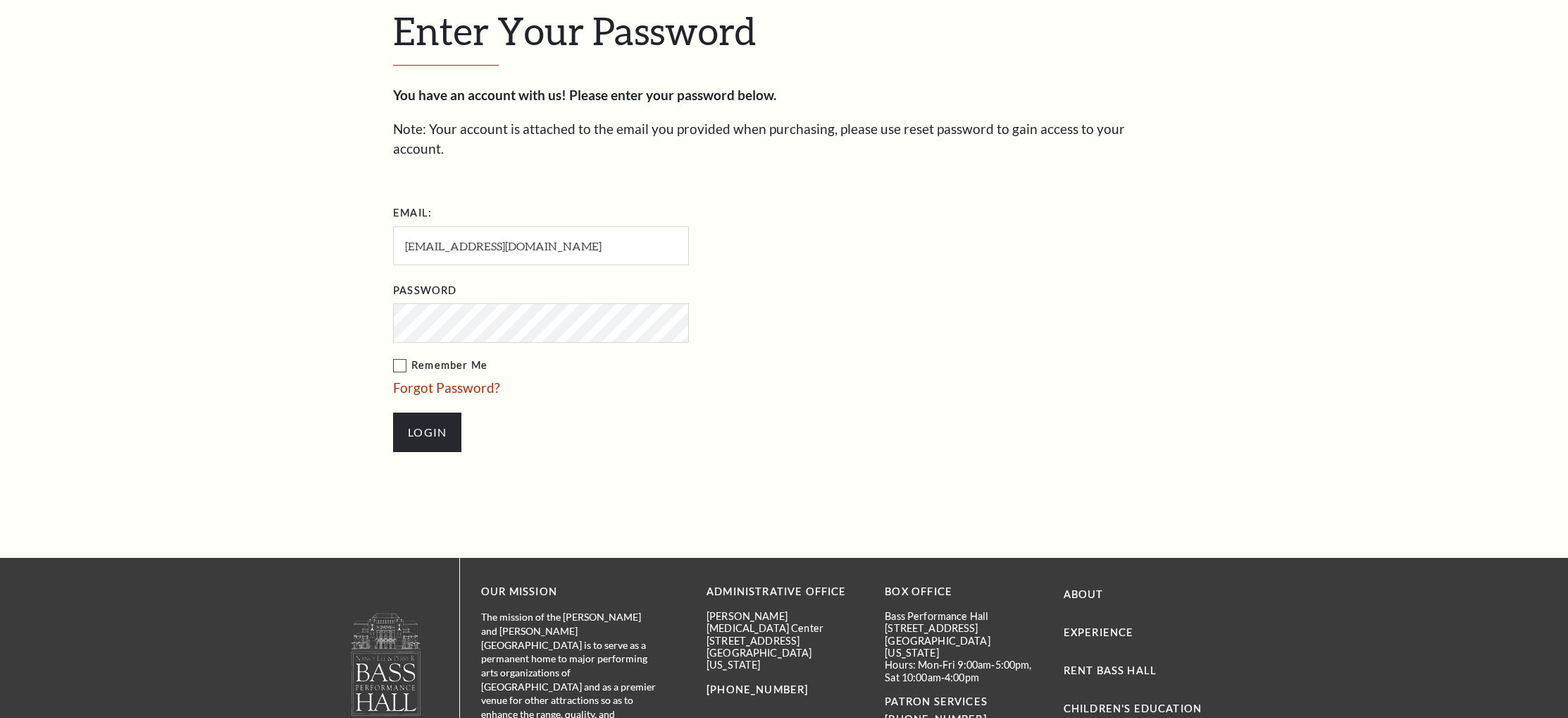
scroll to position [530, 0]
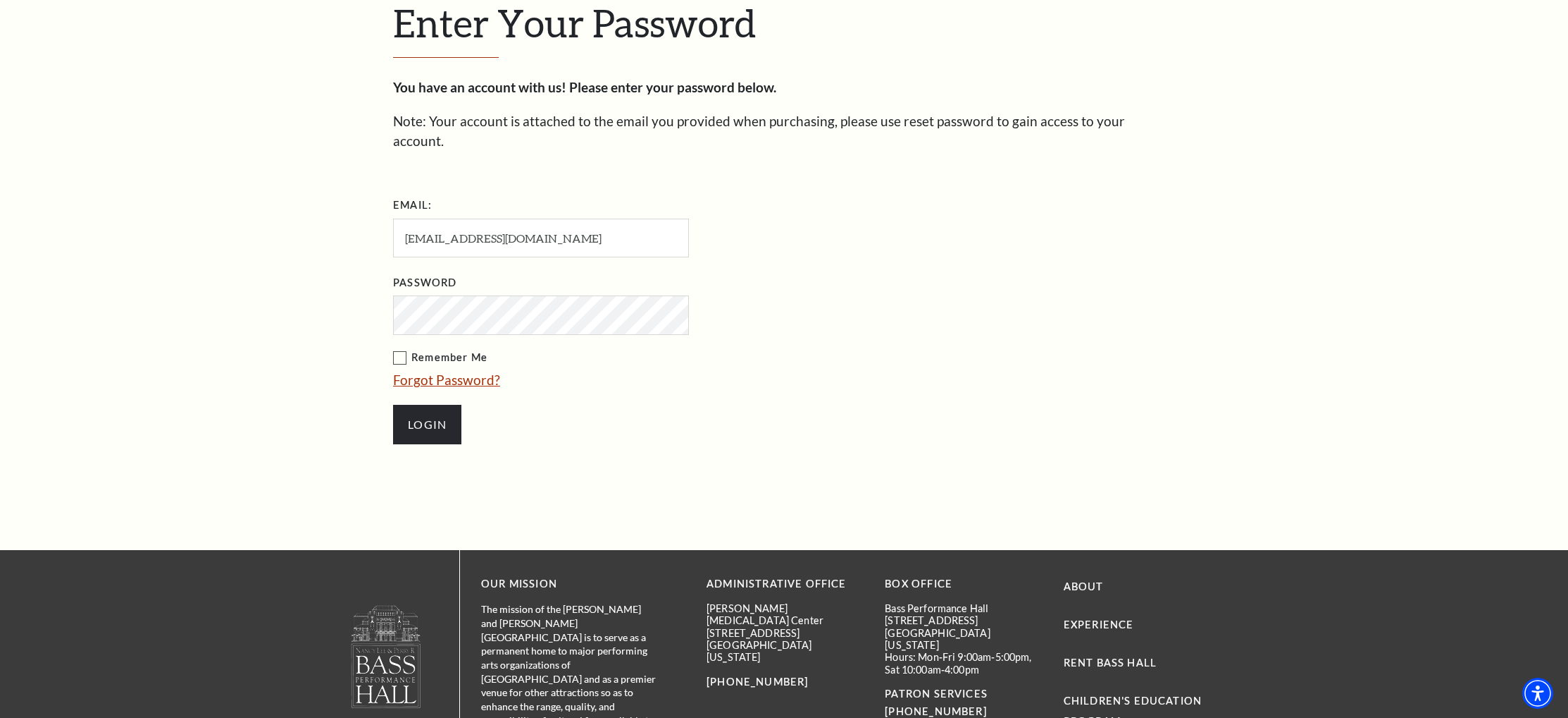
drag, startPoint x: 402, startPoint y: 334, endPoint x: 406, endPoint y: 363, distance: 29.3
click at [402, 349] on label "Remember Me" at bounding box center [610, 358] width 436 height 18
click at [0, 0] on input "Remember Me" at bounding box center [0, 0] width 0 height 0
click at [433, 405] on input "Login" at bounding box center [427, 424] width 69 height 39
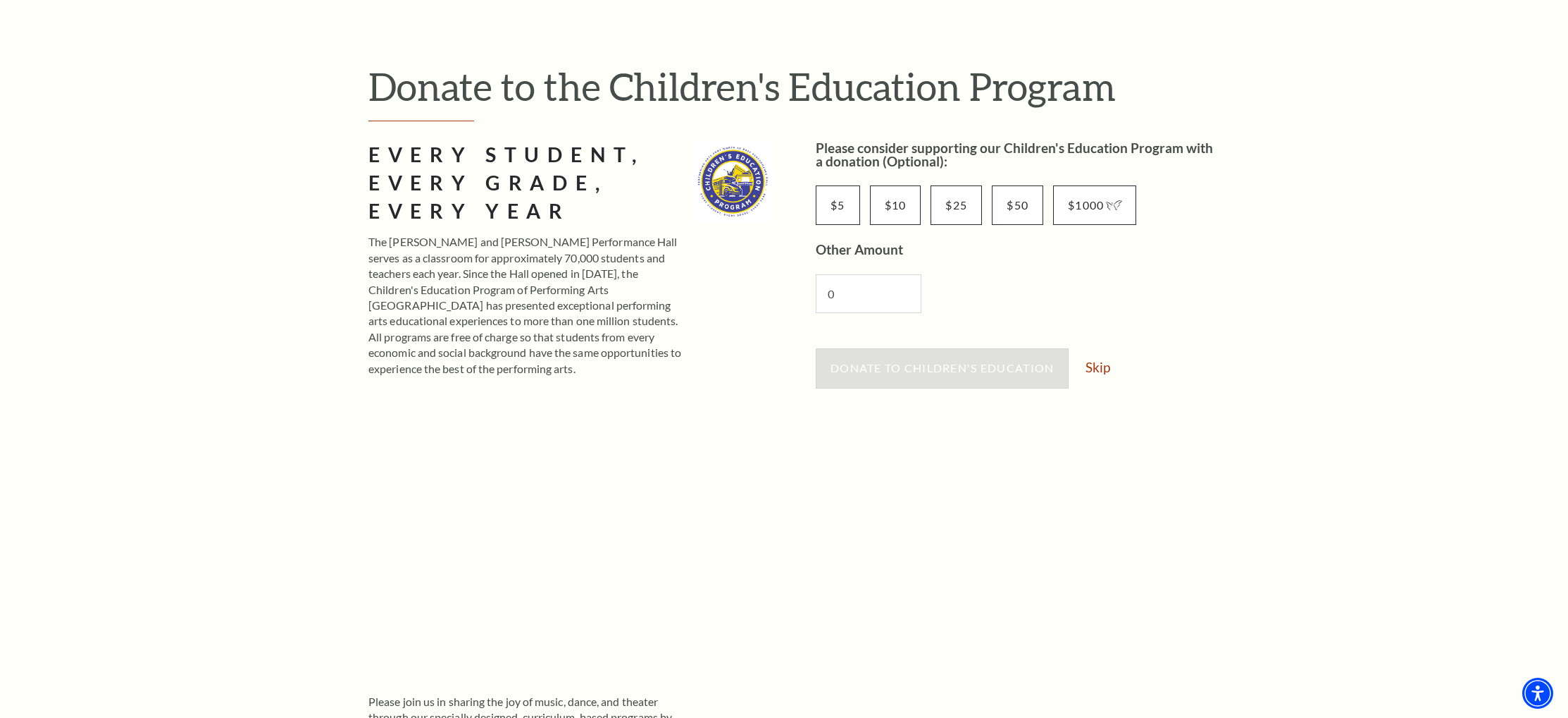
scroll to position [119, 0]
click at [1099, 360] on link "Skip" at bounding box center [1098, 365] width 25 height 13
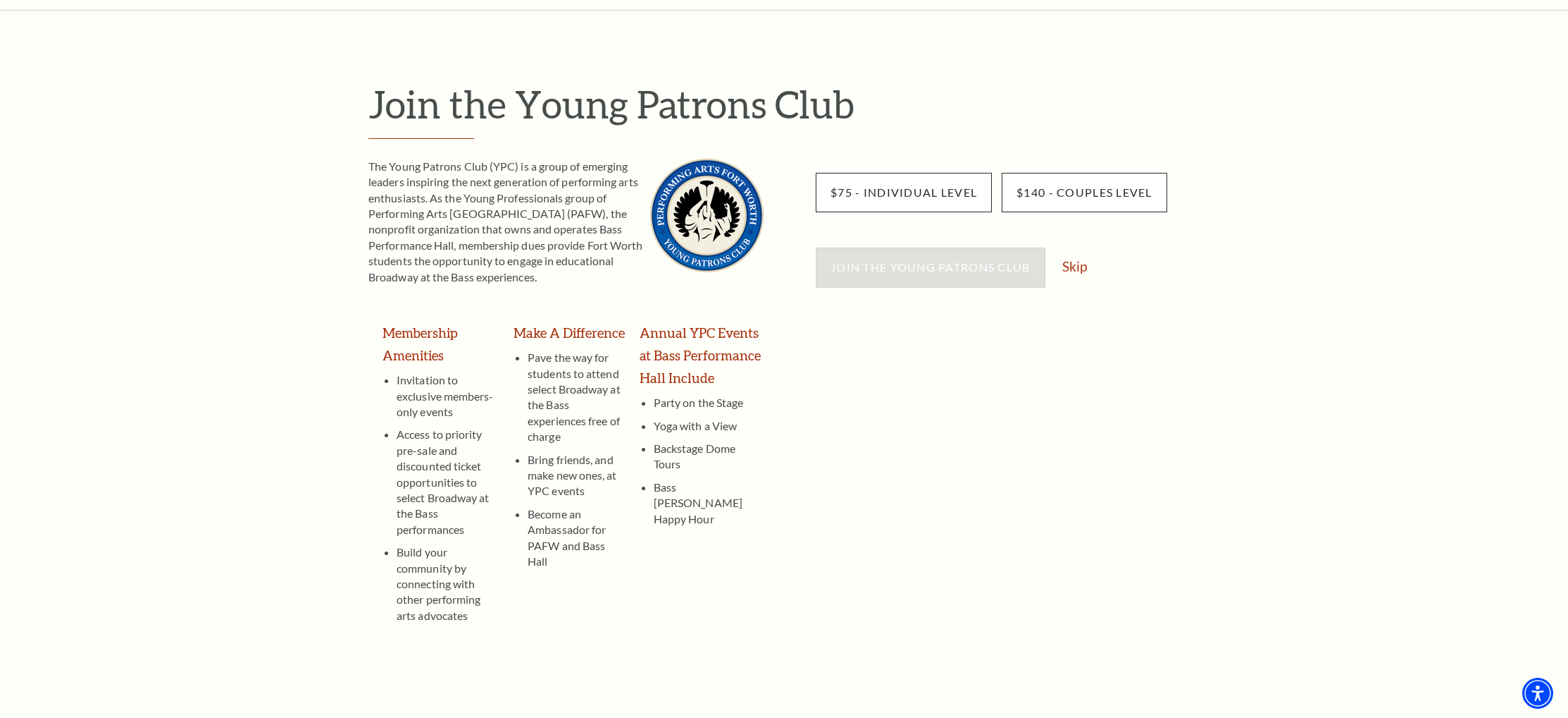
scroll to position [96, 0]
click at [1078, 267] on link "Skip" at bounding box center [1074, 266] width 25 height 13
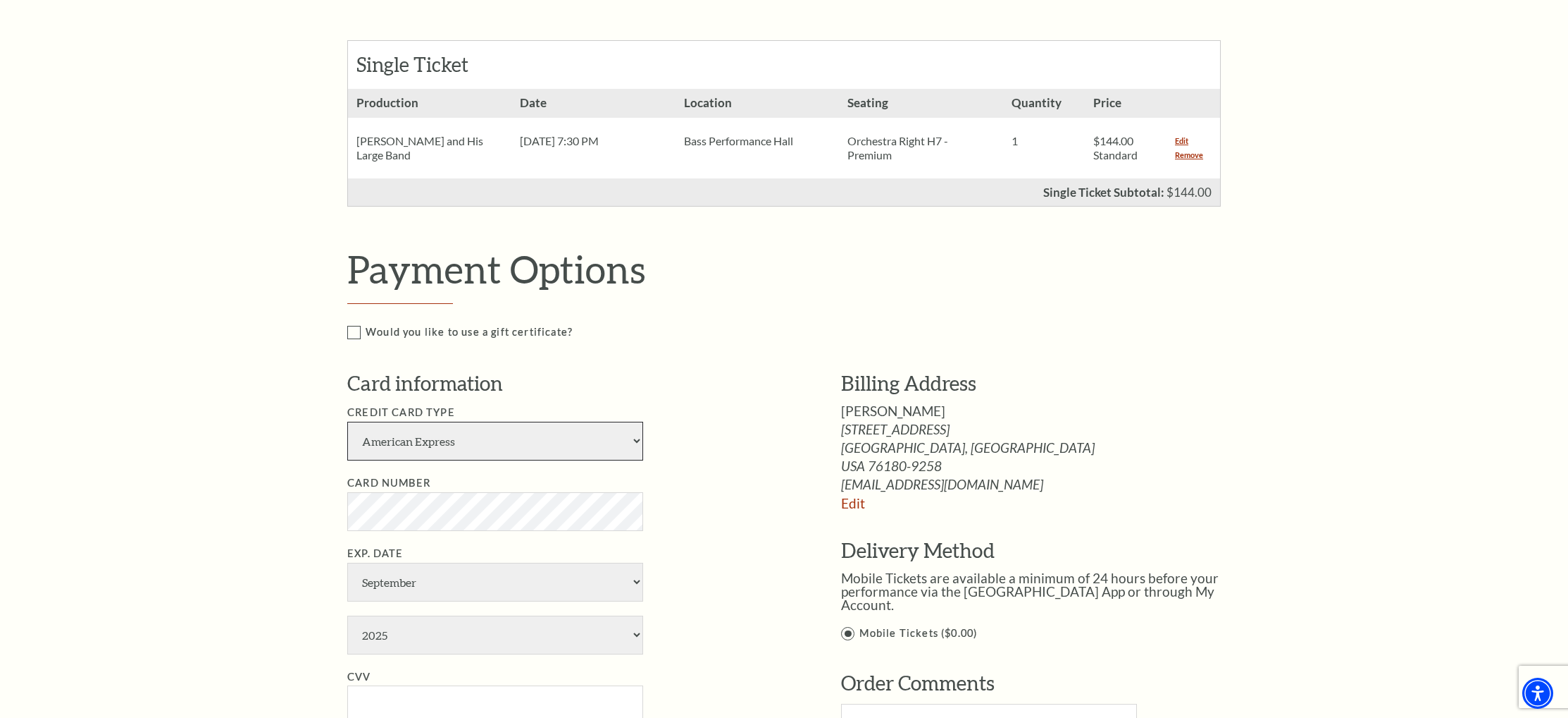
click at [636, 440] on select "American Express Visa Master Card Discover" at bounding box center [495, 440] width 296 height 38
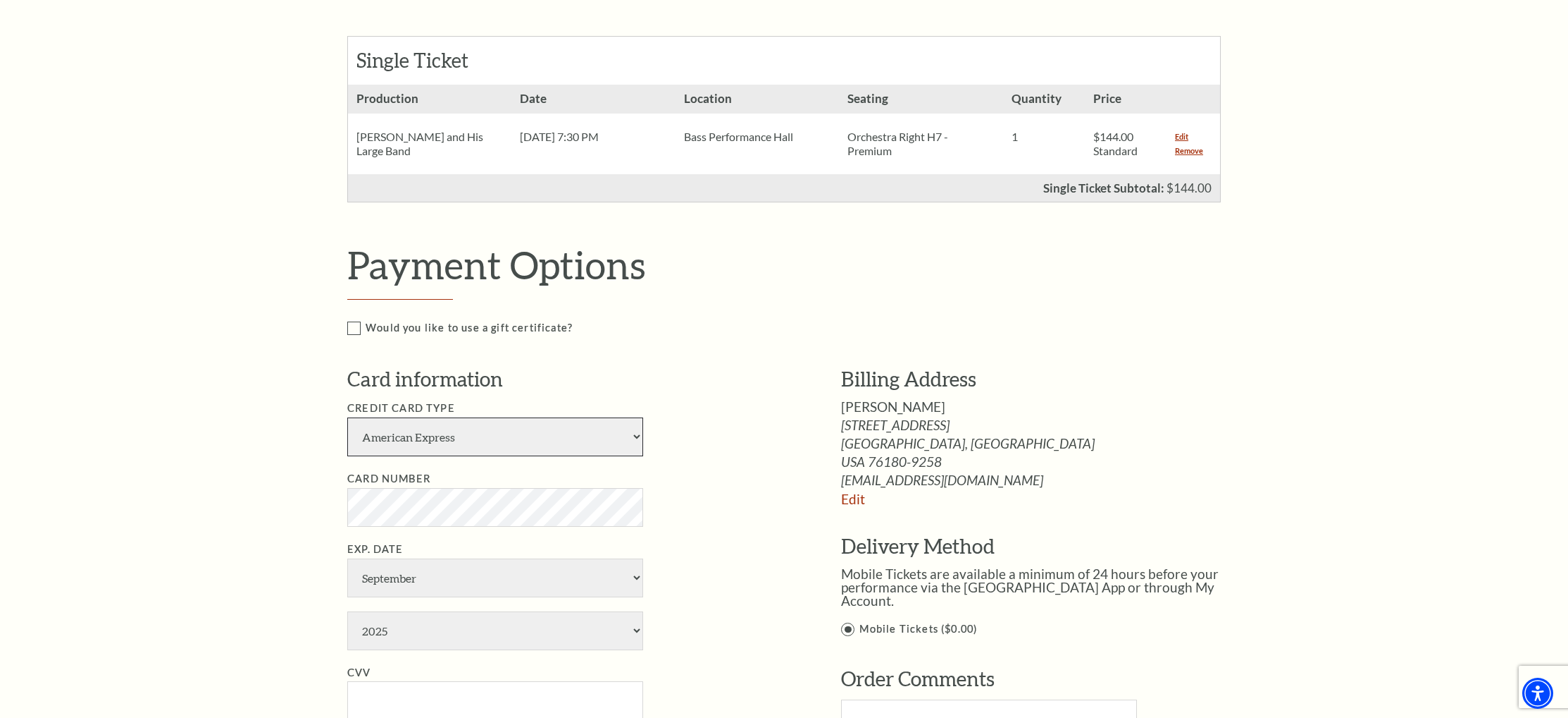
select select "25"
click at [347, 417] on select "American Express Visa Master Card Discover" at bounding box center [495, 436] width 296 height 38
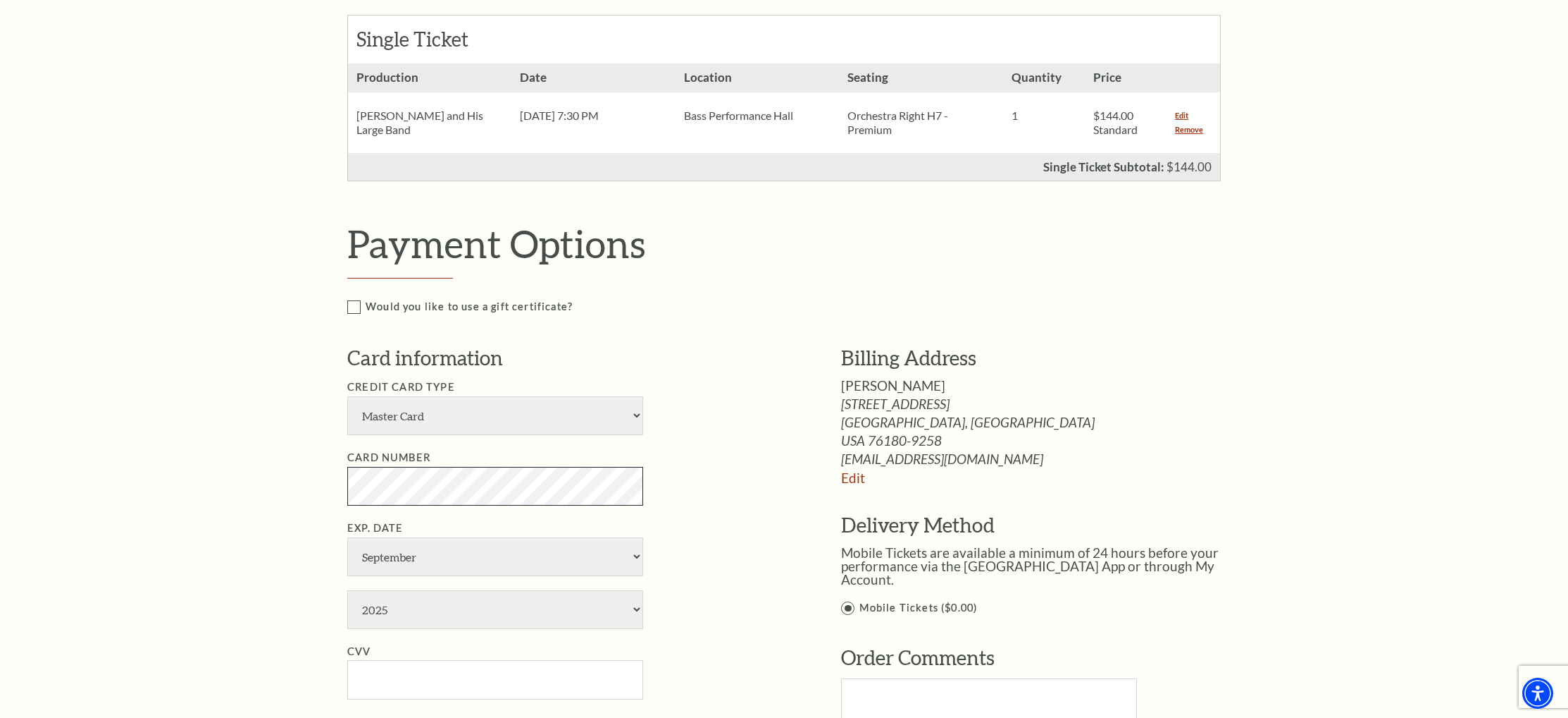
scroll to position [380, 0]
click at [534, 562] on select "January February March April May June July August September October November De…" at bounding box center [495, 557] width 296 height 38
select select "7"
click at [347, 538] on select "January February March April May June July August September October November De…" at bounding box center [495, 557] width 296 height 38
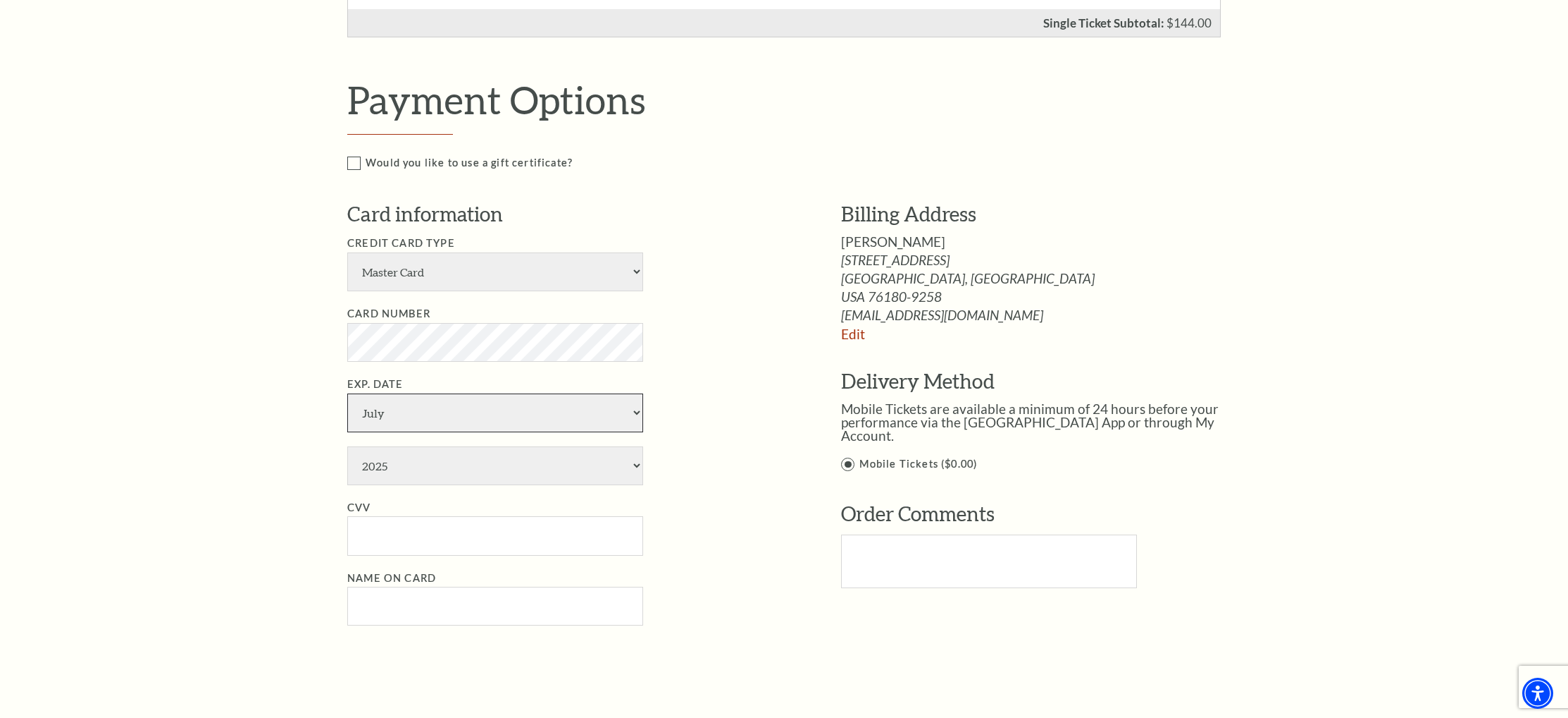
scroll to position [524, 0]
click at [637, 466] on select "2025 2026 2027 2028 2029 2030 2031 2032 2033 2034" at bounding box center [495, 466] width 296 height 38
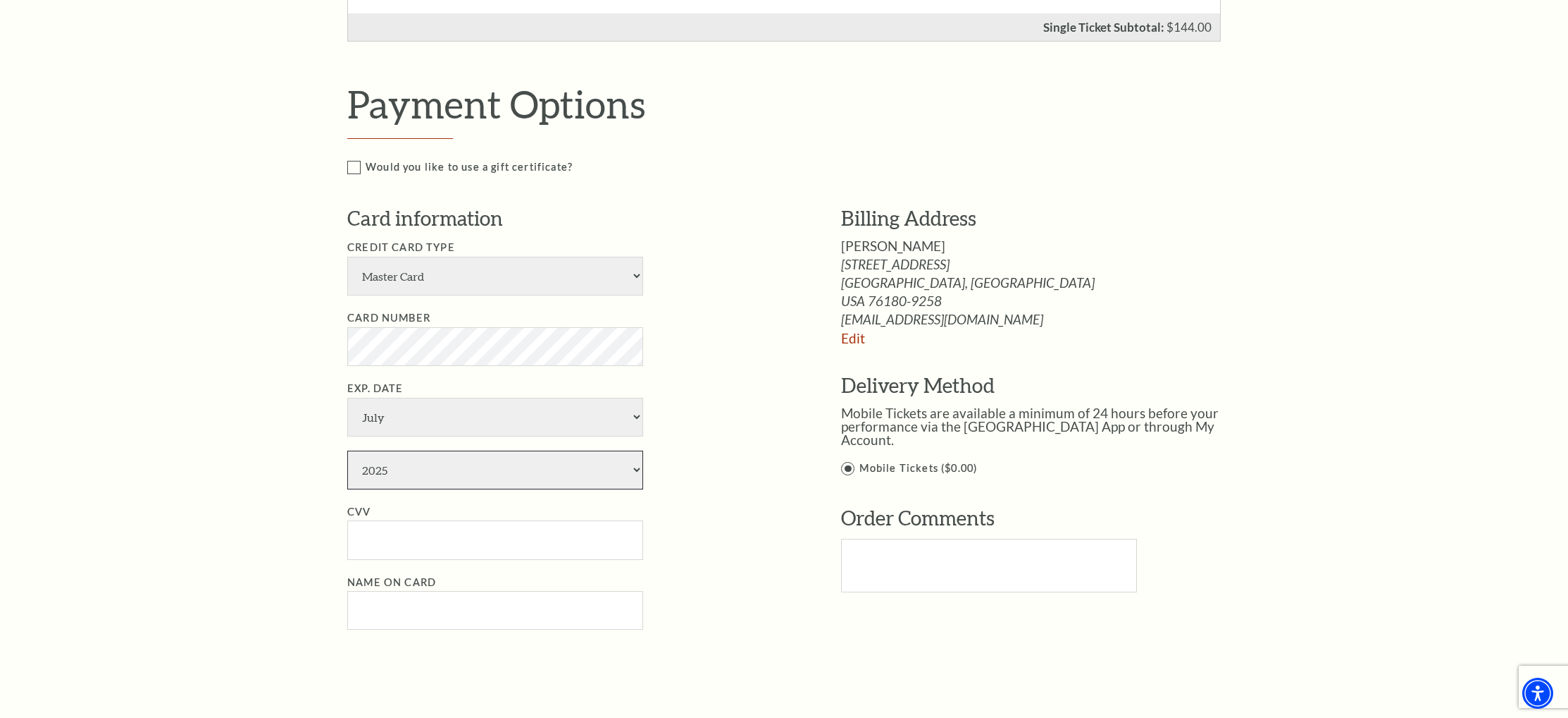
scroll to position [517, 0]
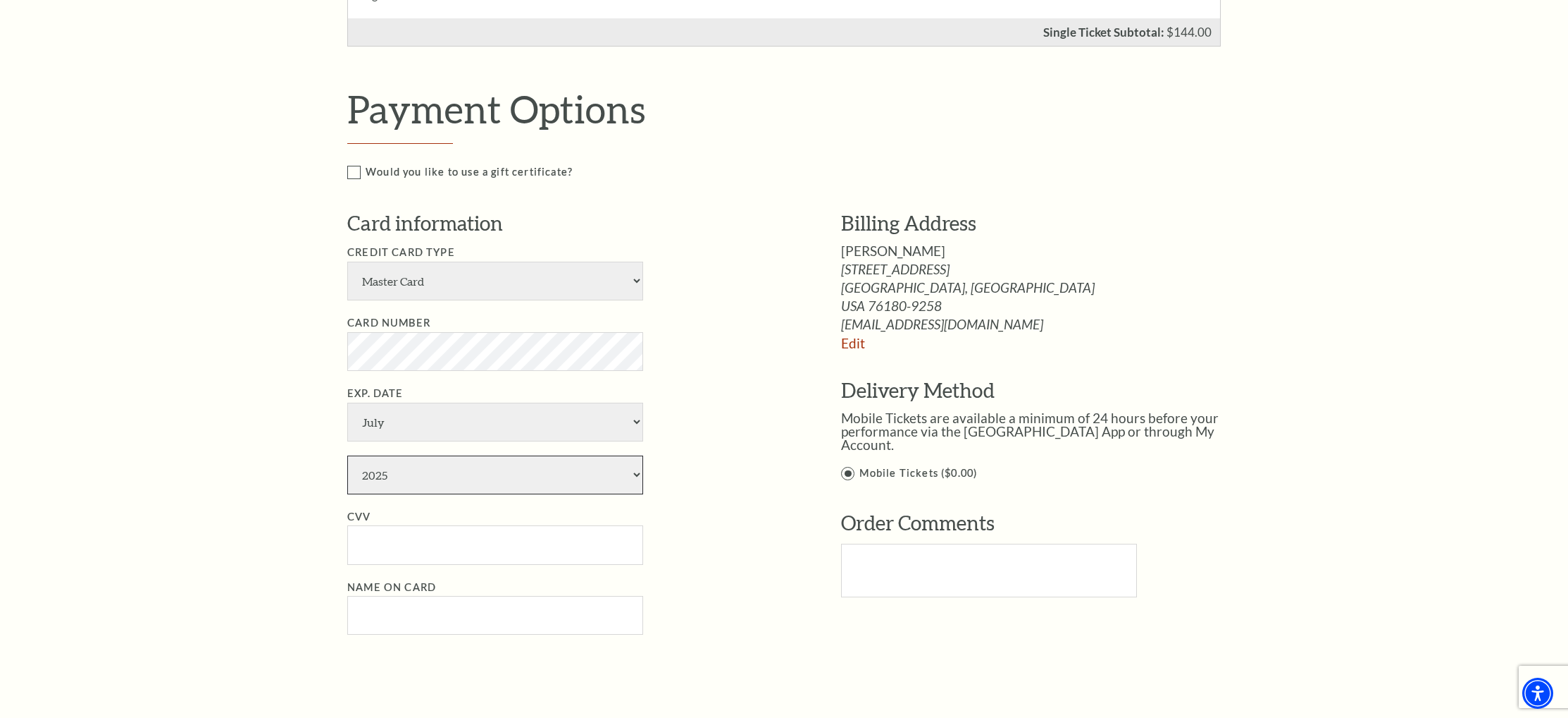
select select "2026"
click at [347, 455] on select "2025 2026 2027 2028 2029 2030 2031 2032 2033 2034" at bounding box center [495, 474] width 296 height 38
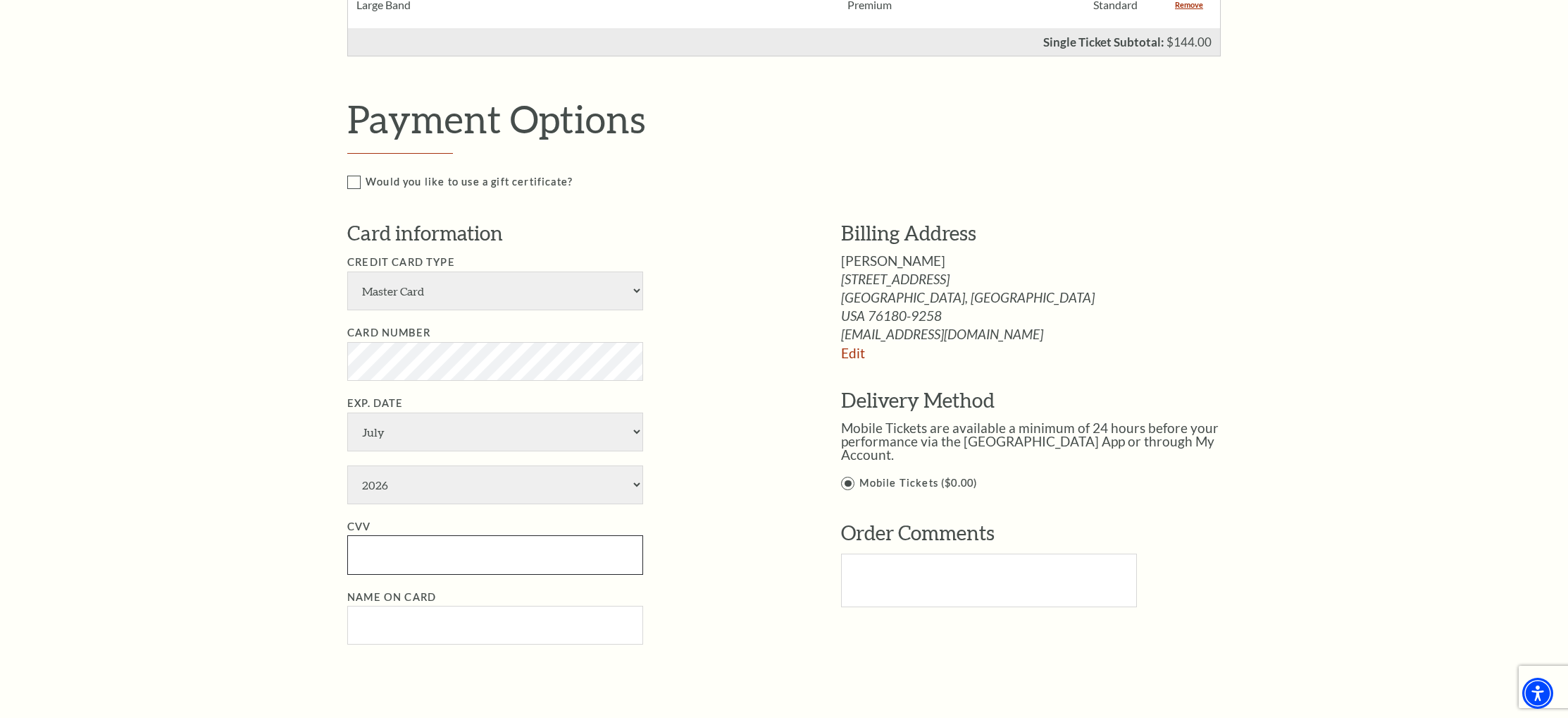
click at [547, 548] on input "CVV" at bounding box center [495, 554] width 296 height 38
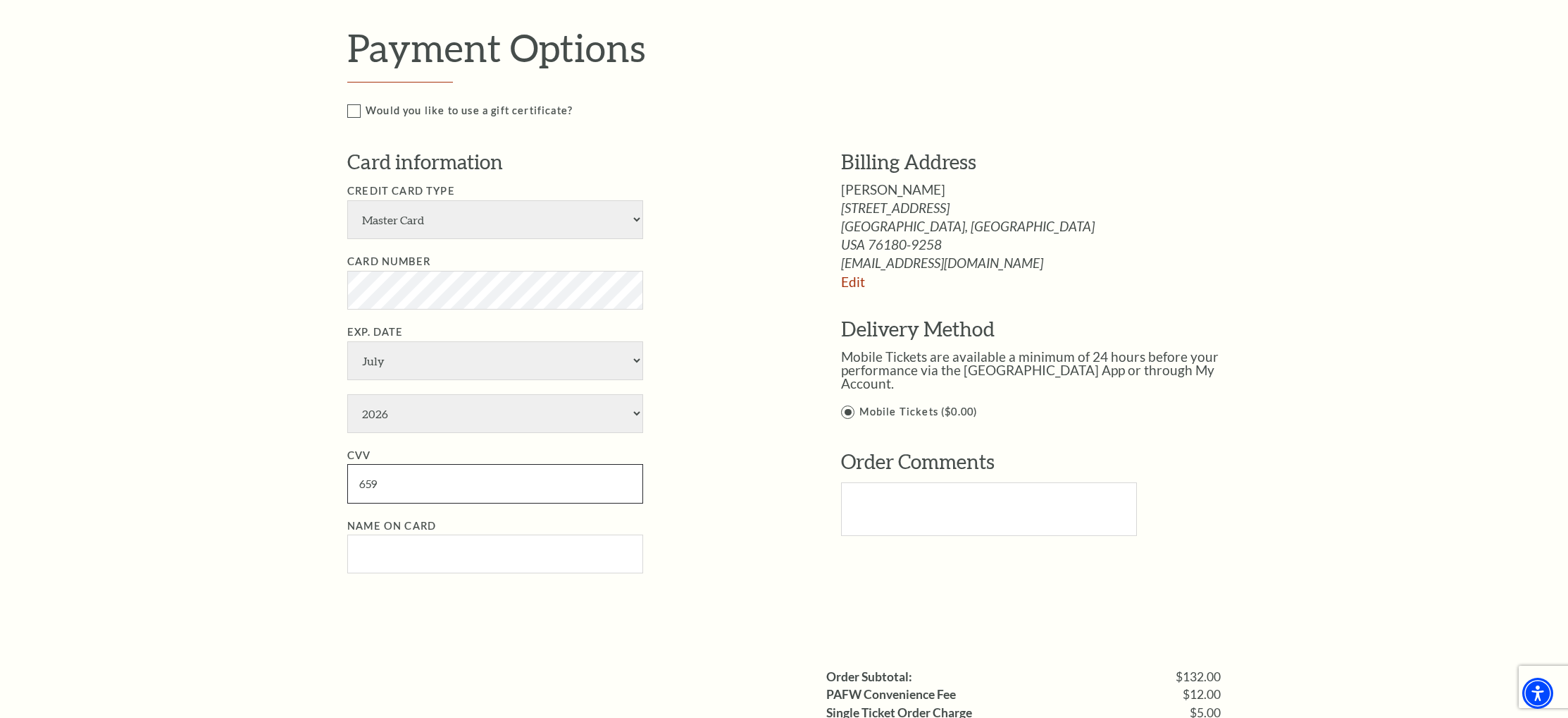
scroll to position [588, 0]
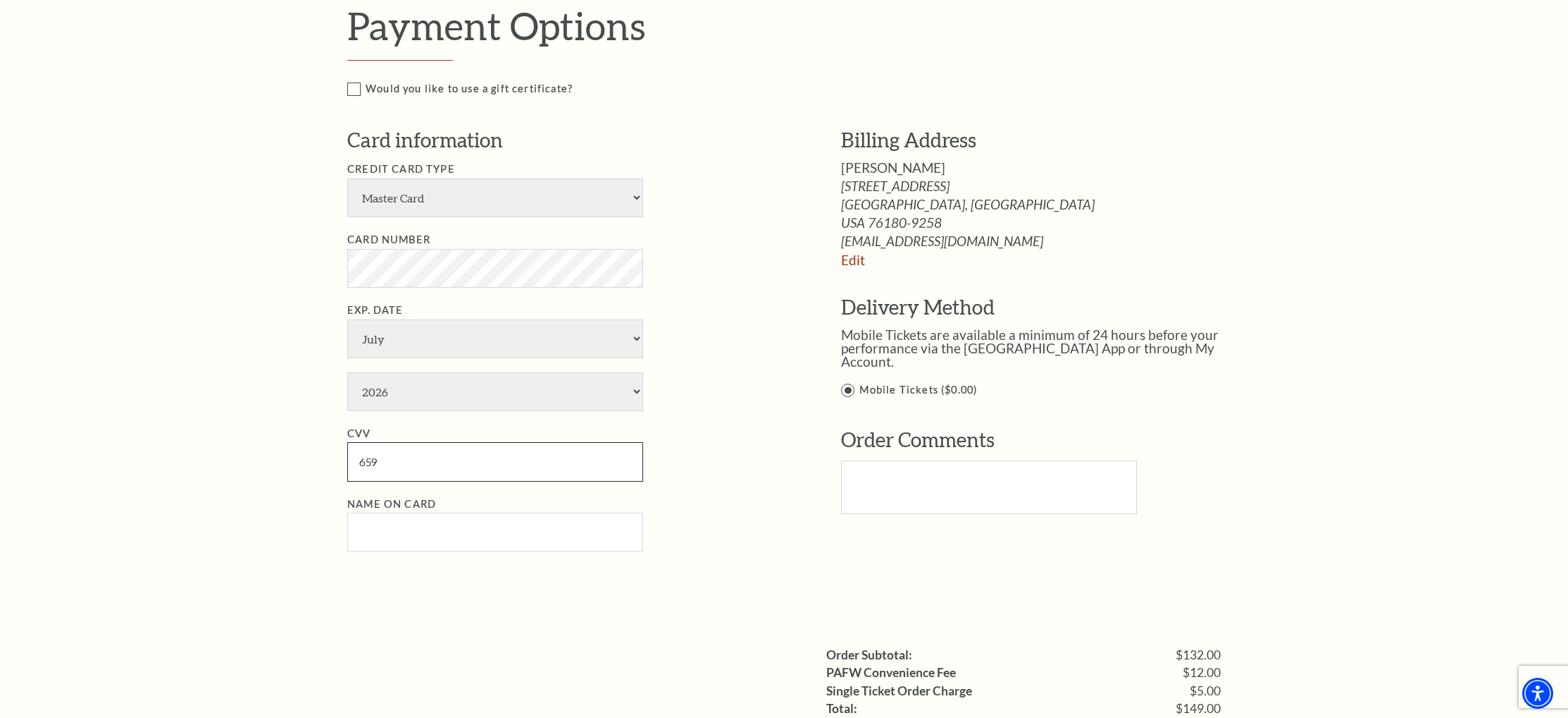
type input "659"
click at [536, 542] on input "Name on Card" at bounding box center [495, 531] width 296 height 38
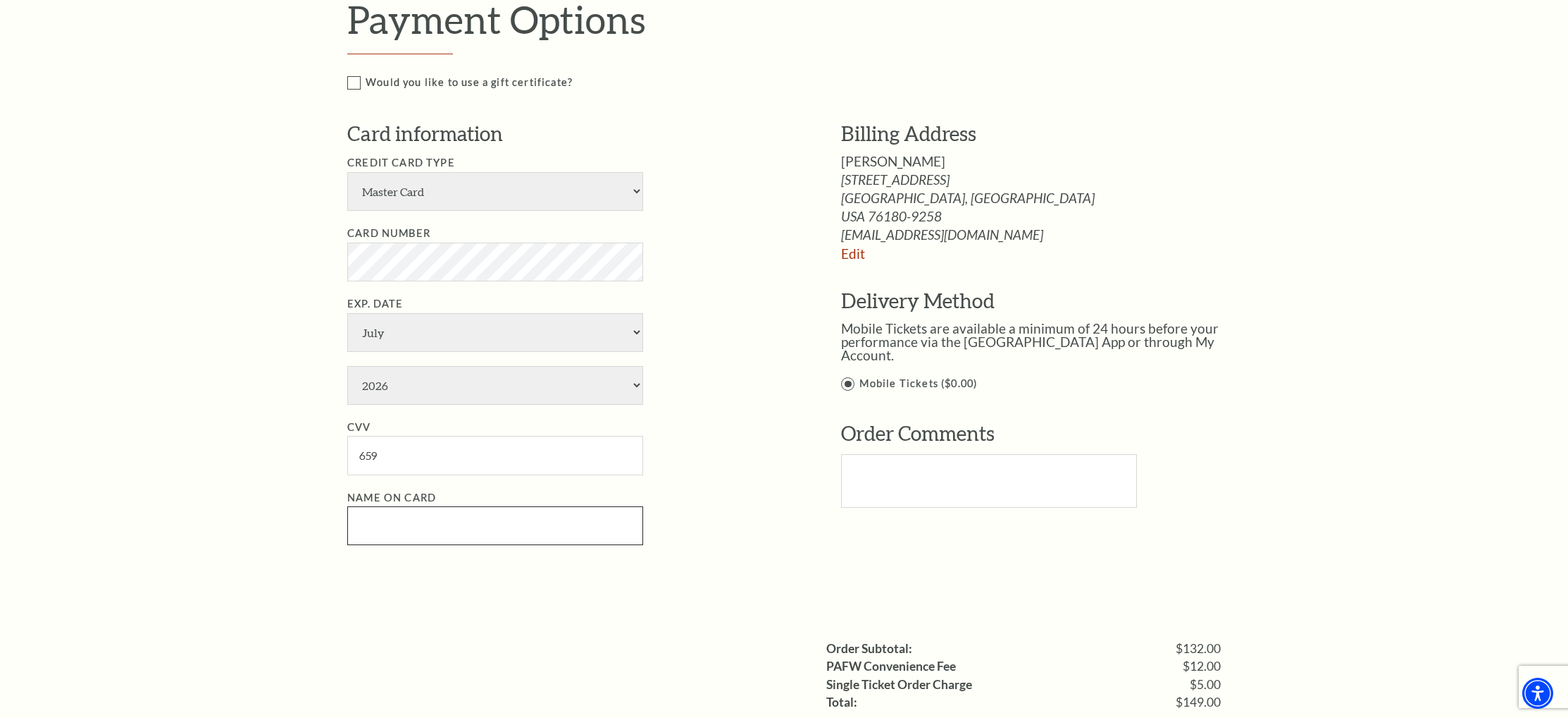
scroll to position [605, 0]
click at [534, 534] on input "Name on Card" at bounding box center [495, 526] width 296 height 38
click at [477, 532] on input "Name on Card" at bounding box center [495, 529] width 296 height 38
click at [477, 532] on input "Name on Card" at bounding box center [495, 527] width 296 height 38
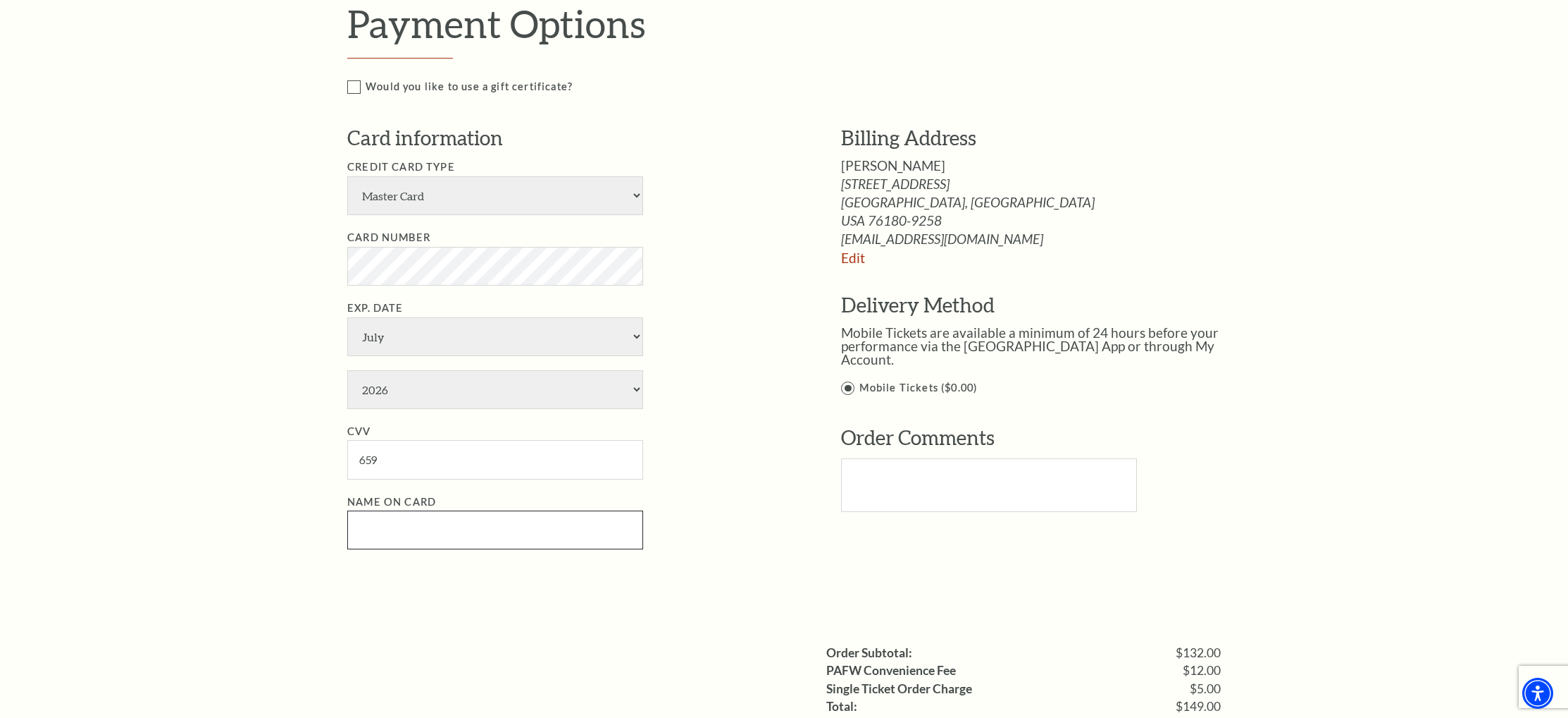
click at [477, 537] on input "Name on Card" at bounding box center [495, 529] width 296 height 38
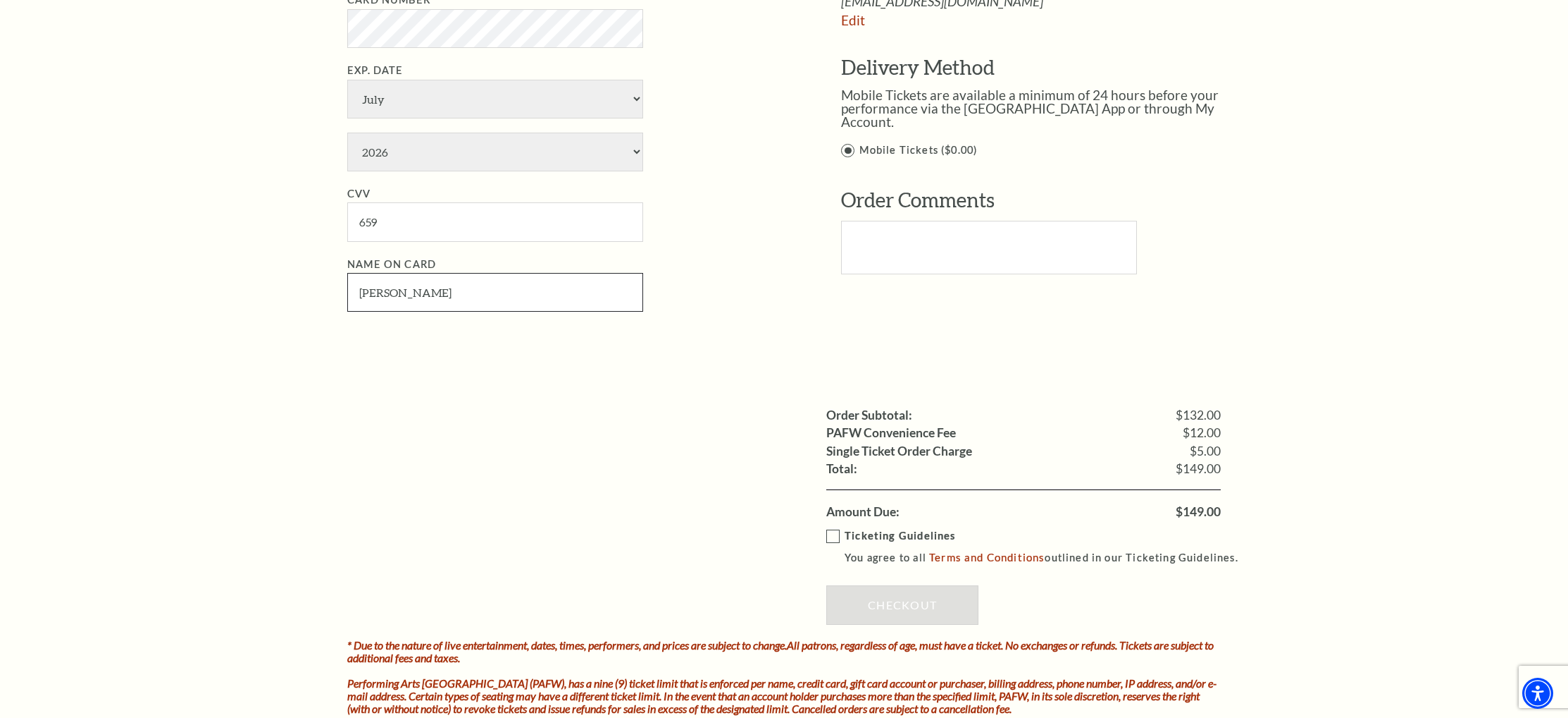
type input "Dana Jo Lang"
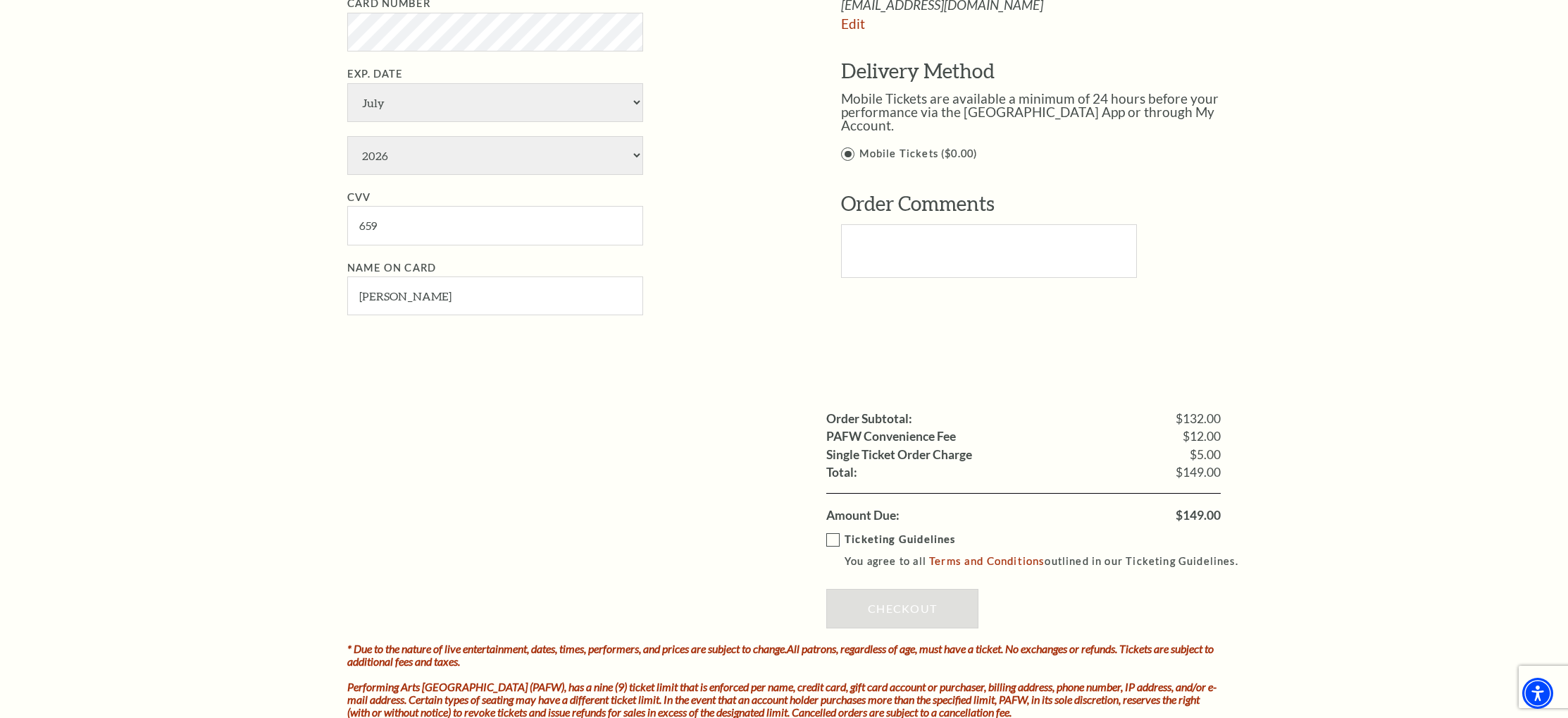
click at [836, 528] on div "Ticketing Guidelines You agree to all Terms and Conditions outlined in our Tick…" at bounding box center [1024, 582] width 394 height 119
click at [836, 543] on label "Ticketing Guidelines You agree to all Terms and Conditions outlined in our Tick…" at bounding box center [1039, 549] width 425 height 38
click at [0, 0] on input "Ticketing Guidelines You agree to all Terms and Conditions outlined in our Tick…" at bounding box center [0, 0] width 0 height 0
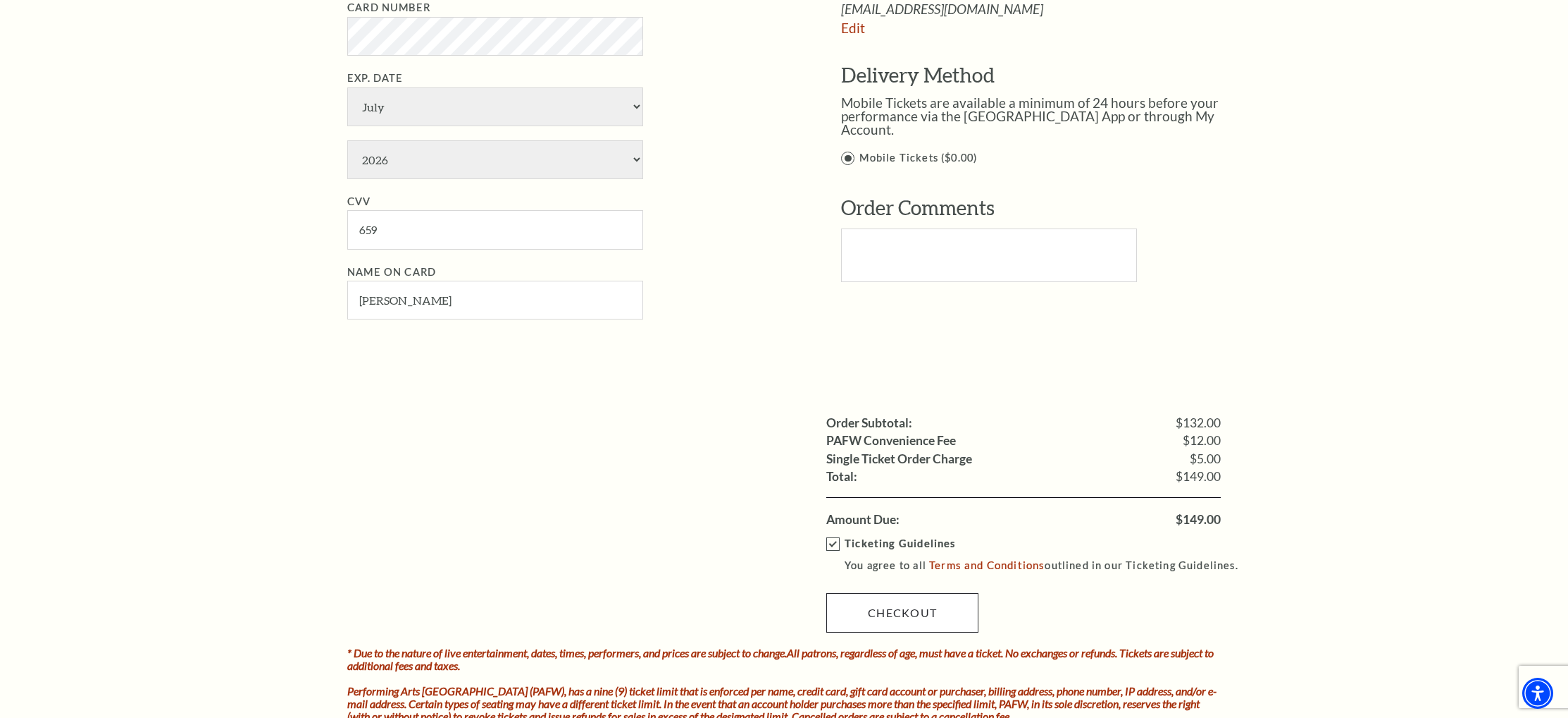
scroll to position [830, 0]
click at [879, 611] on link "Checkout" at bounding box center [902, 614] width 152 height 39
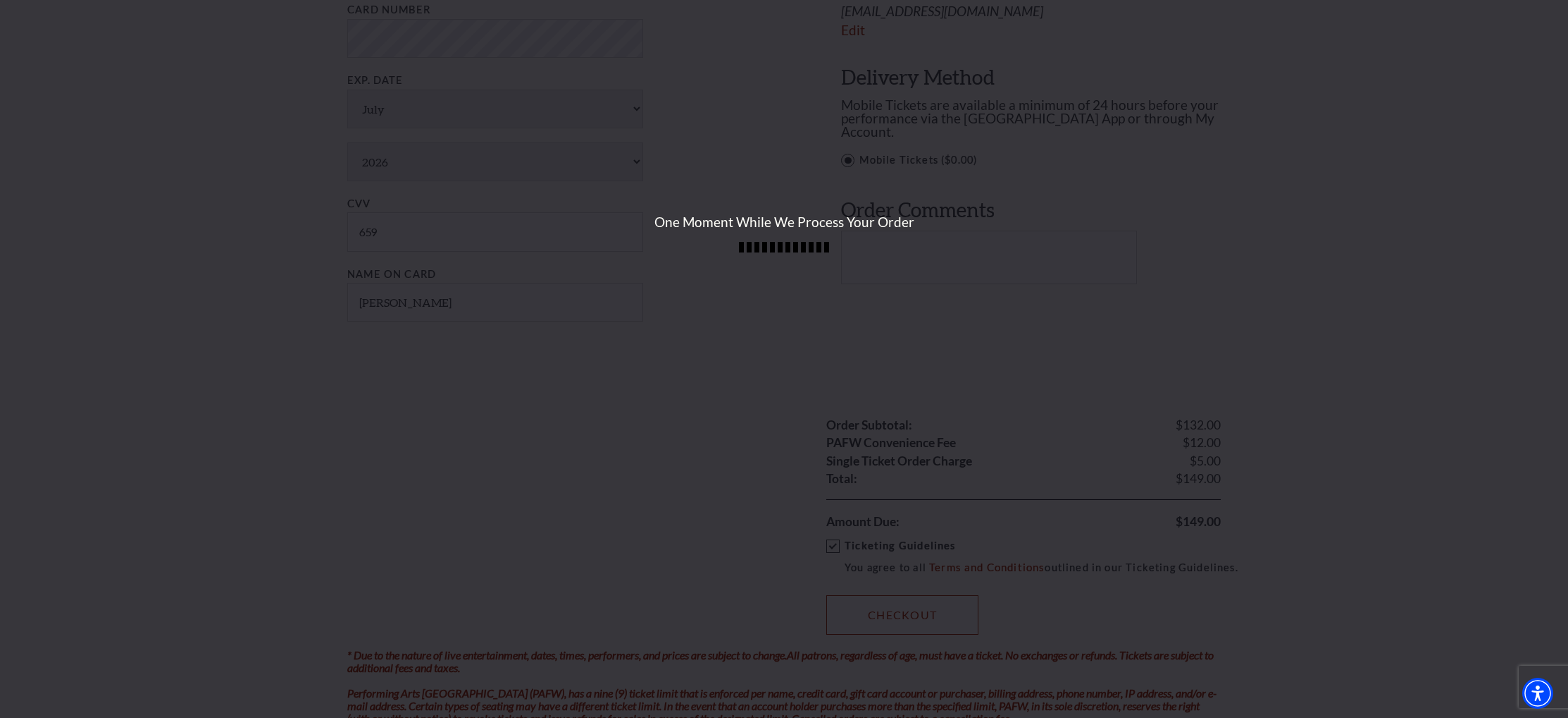
scroll to position [832, 0]
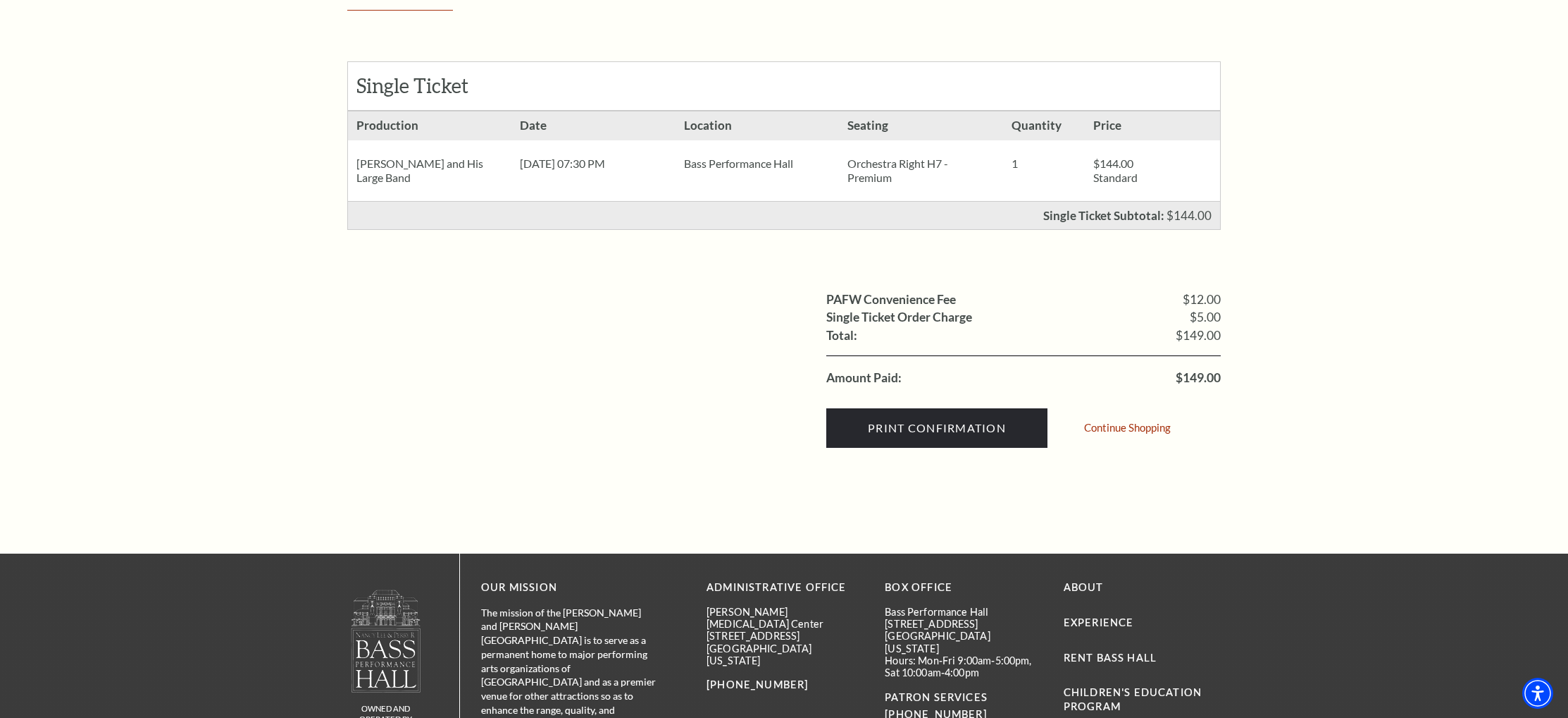
scroll to position [246, 0]
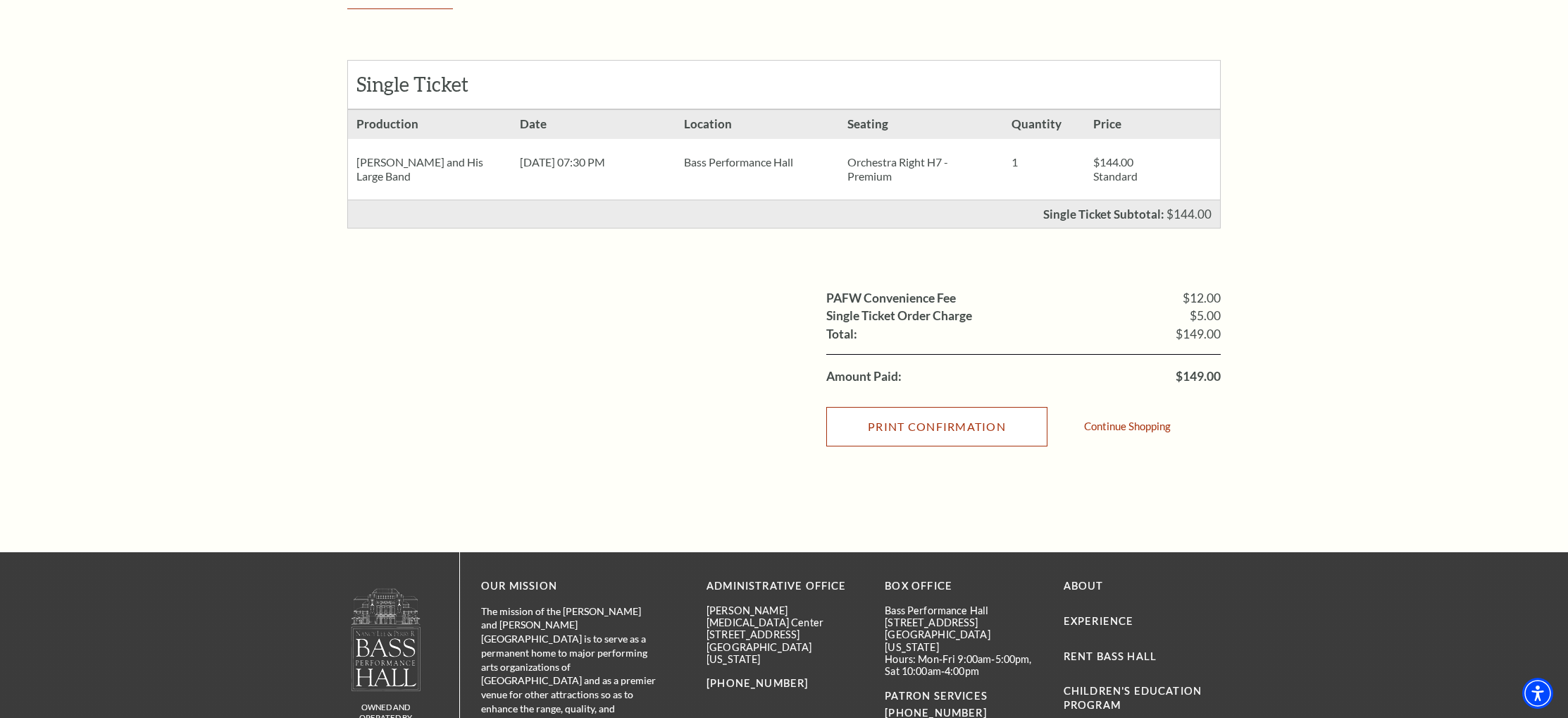
click at [998, 430] on input "Print Confirmation" at bounding box center [937, 426] width 221 height 39
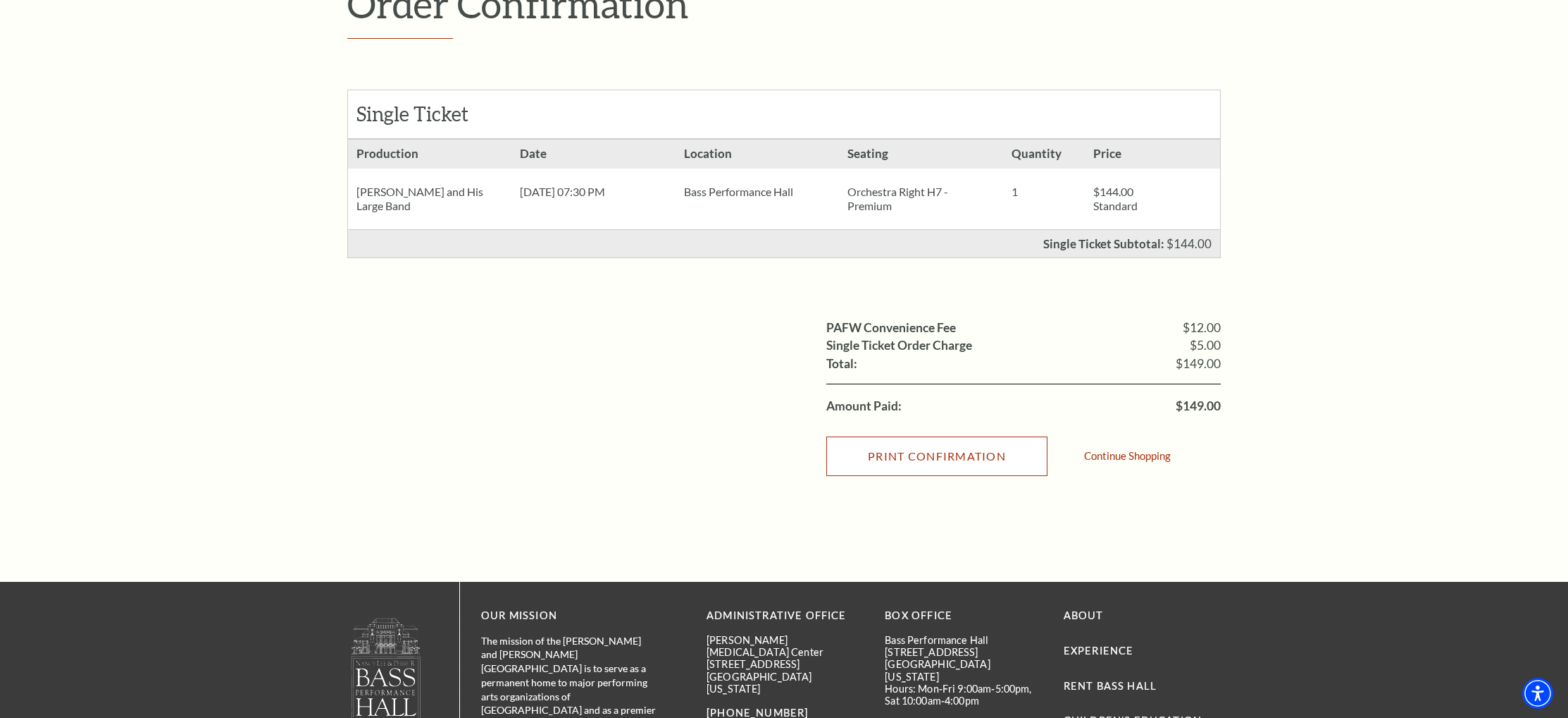
scroll to position [231, 0]
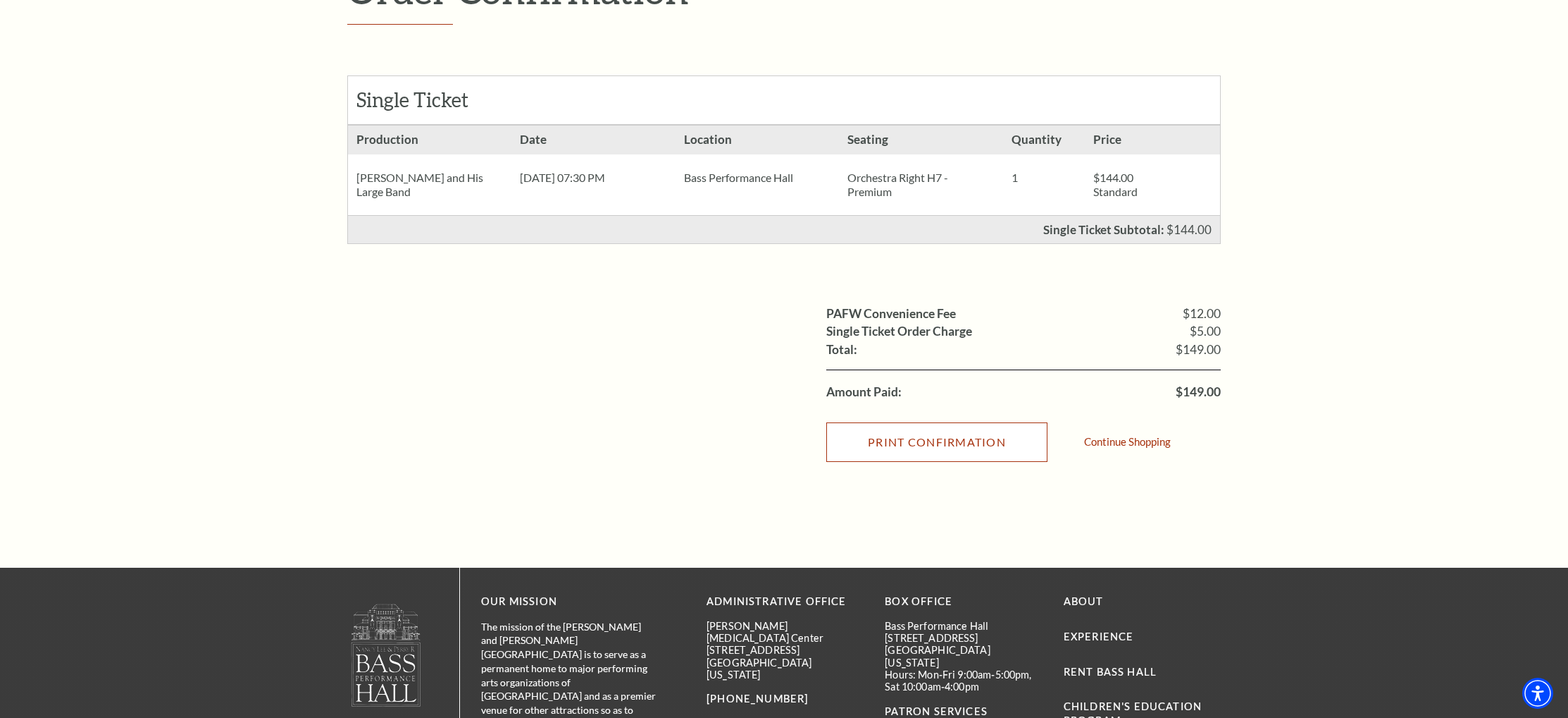
click at [955, 443] on input "Print Confirmation" at bounding box center [937, 442] width 221 height 39
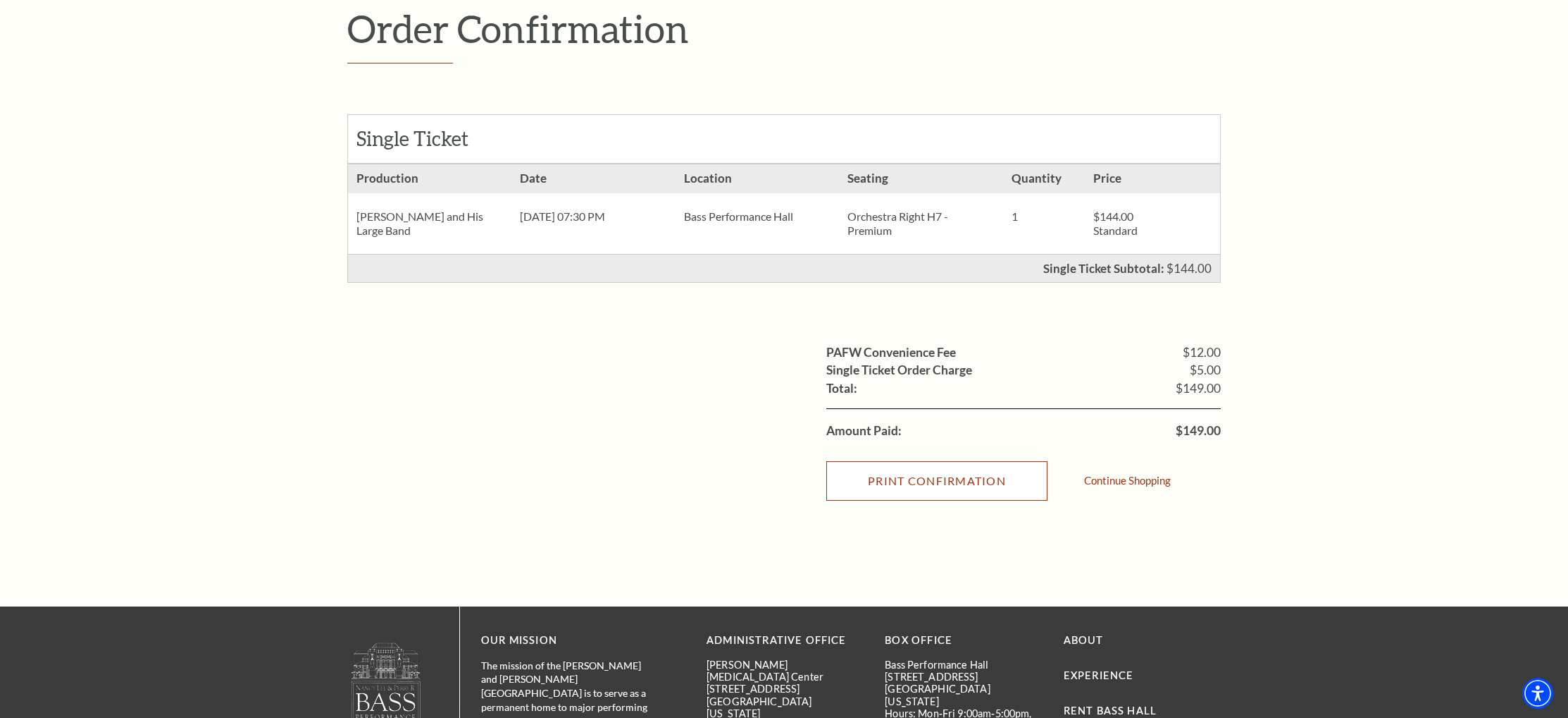
scroll to position [193, 0]
click at [908, 492] on input "Print Confirmation" at bounding box center [937, 480] width 221 height 39
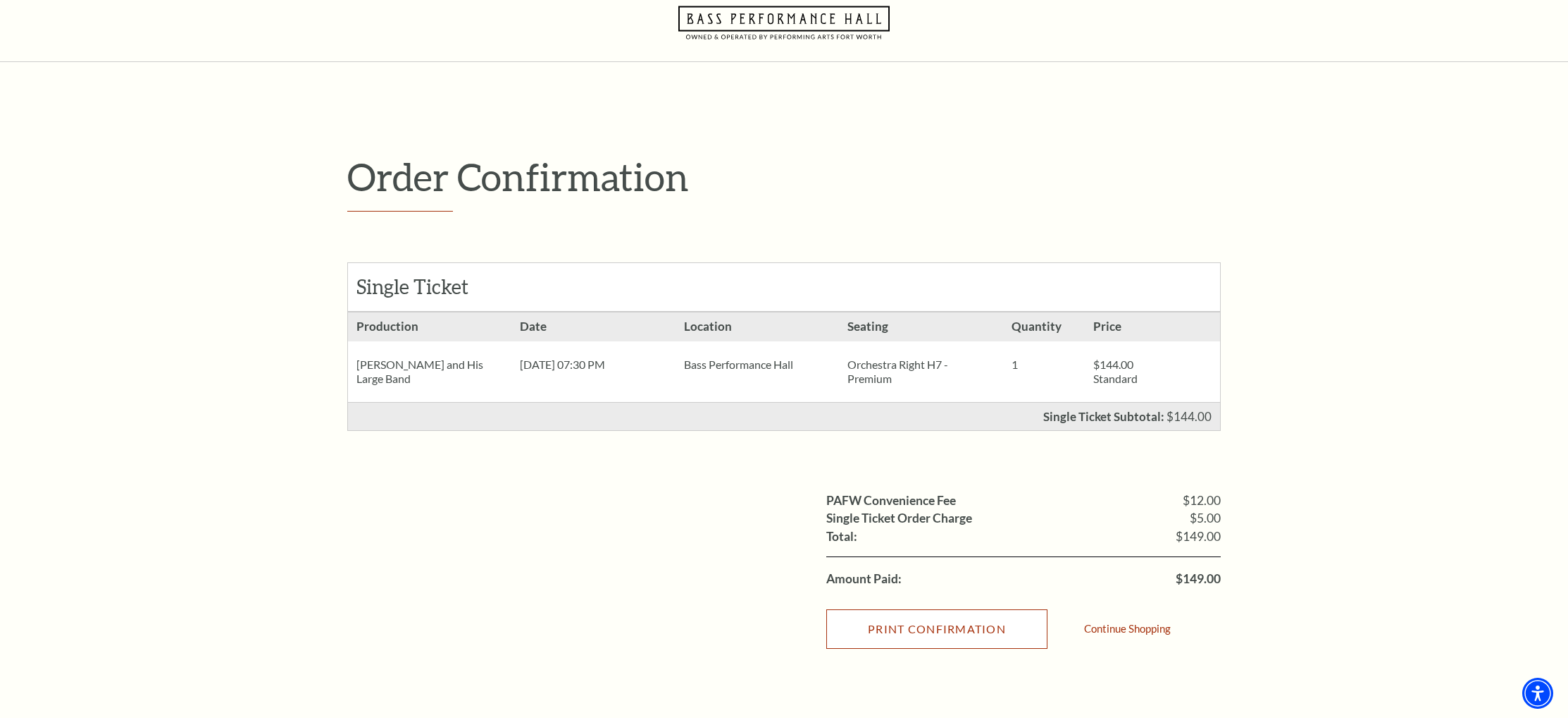
scroll to position [0, 0]
